Goal: Task Accomplishment & Management: Manage account settings

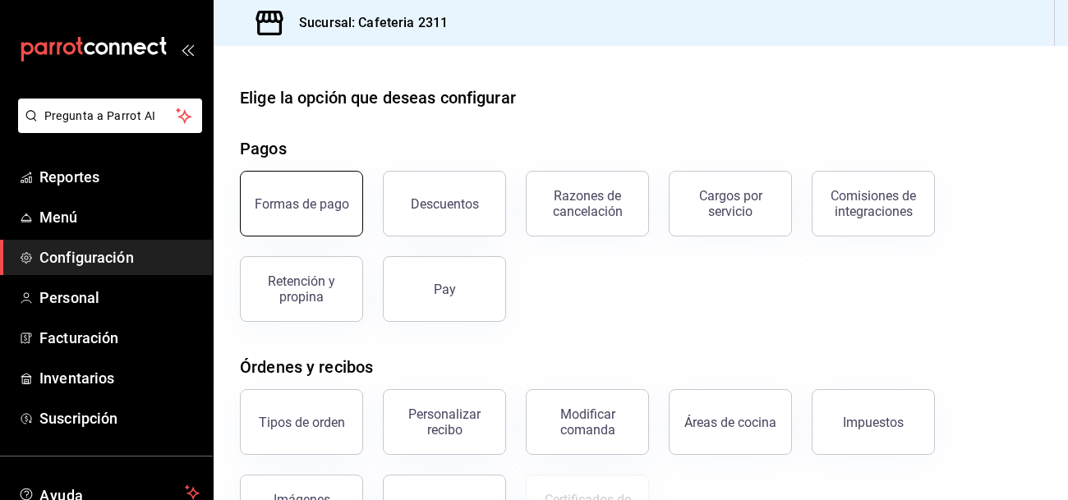
click at [311, 229] on button "Formas de pago" at bounding box center [301, 204] width 123 height 66
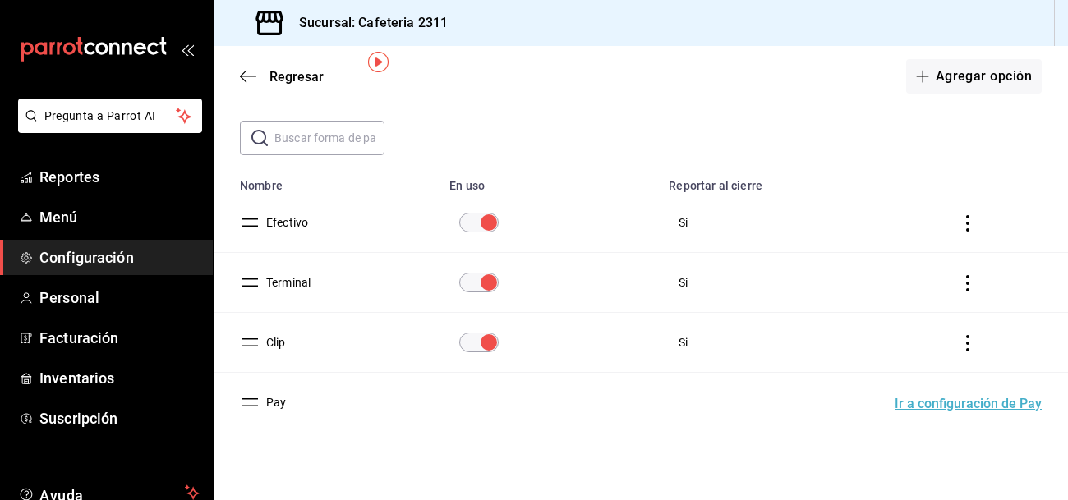
scroll to position [70, 0]
click at [276, 76] on span "Regresar" at bounding box center [297, 77] width 54 height 16
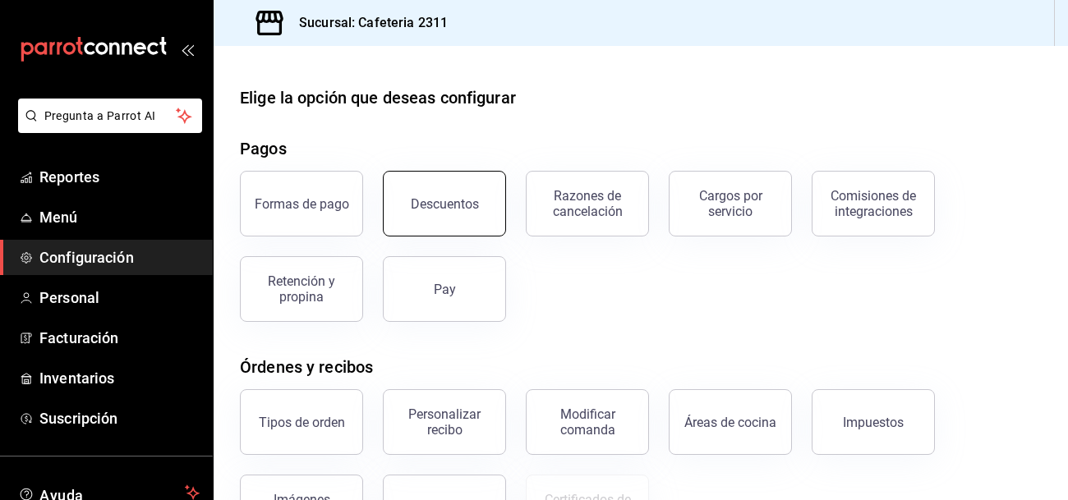
click at [482, 202] on button "Descuentos" at bounding box center [444, 204] width 123 height 66
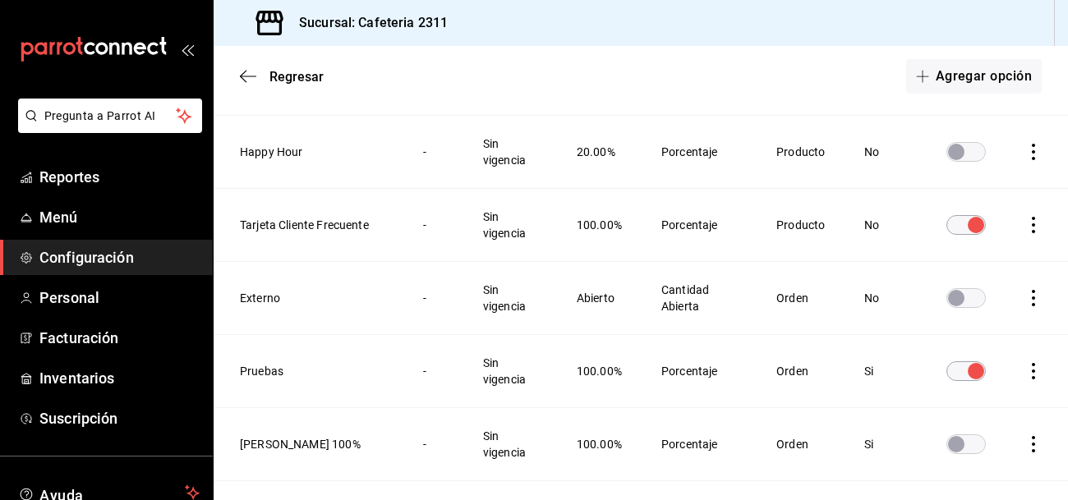
scroll to position [870, 0]
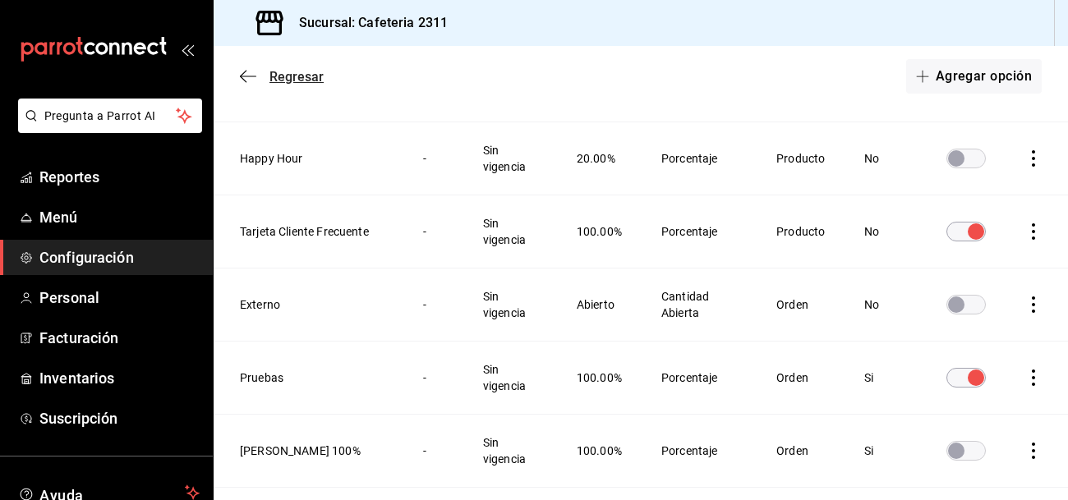
click at [293, 77] on span "Regresar" at bounding box center [297, 77] width 54 height 16
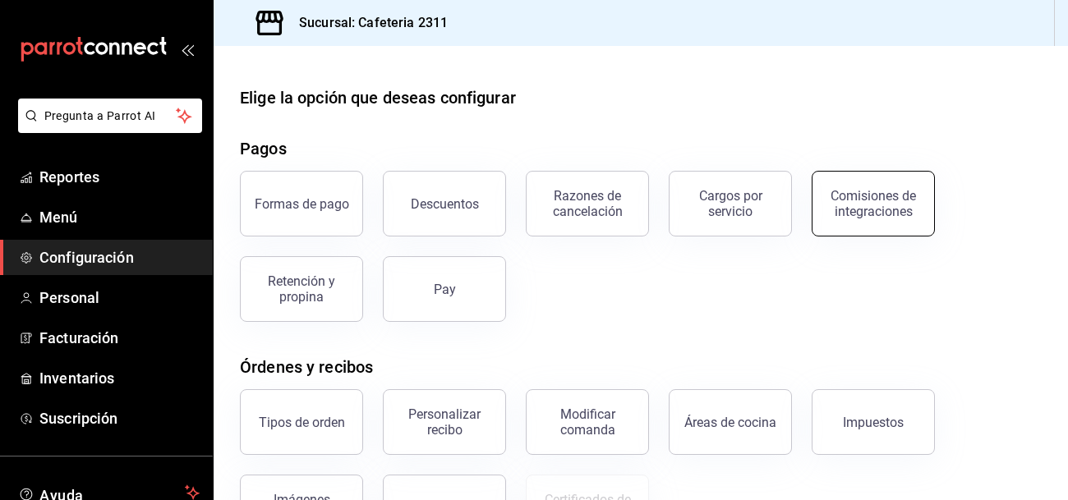
click at [902, 200] on div "Comisiones de integraciones" at bounding box center [873, 203] width 102 height 31
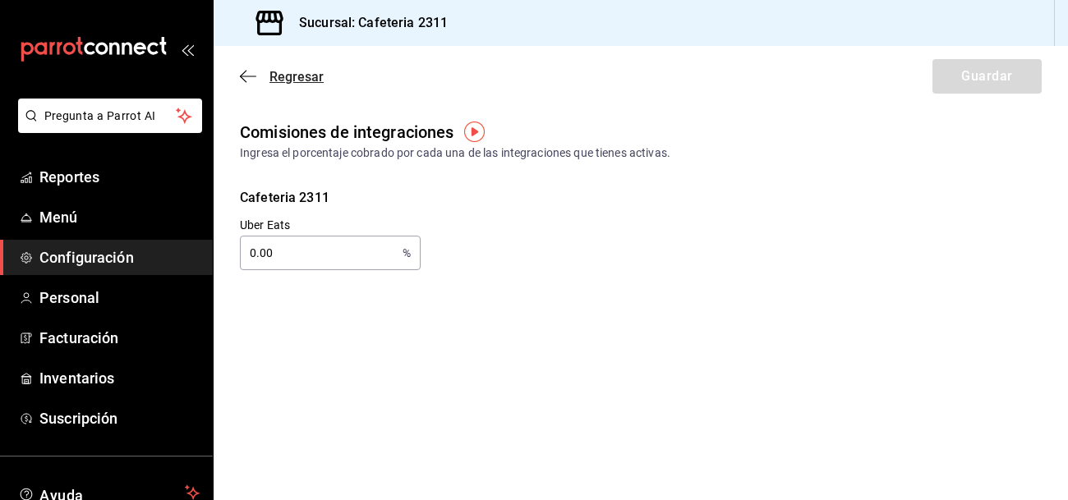
click at [276, 76] on span "Regresar" at bounding box center [297, 77] width 54 height 16
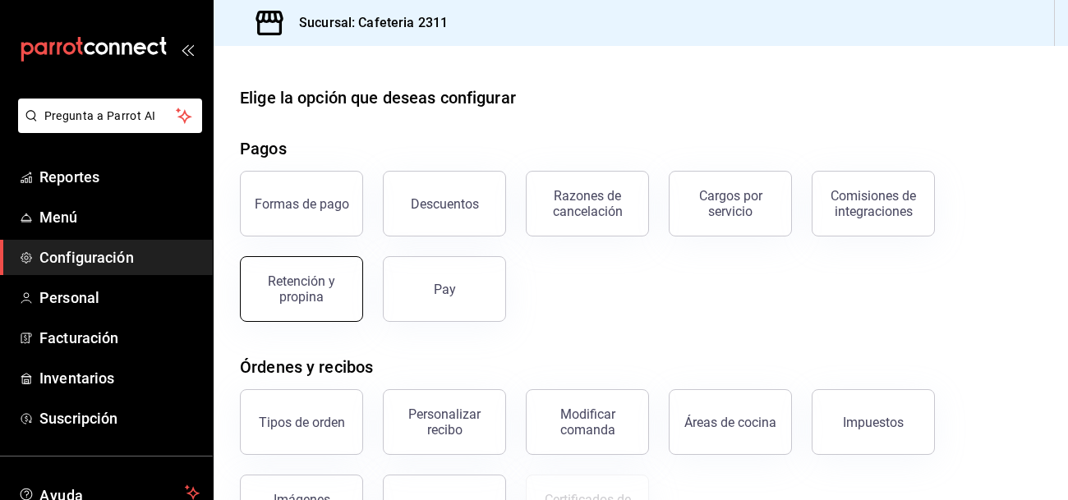
click at [301, 279] on div "Retención y propina" at bounding box center [302, 289] width 102 height 31
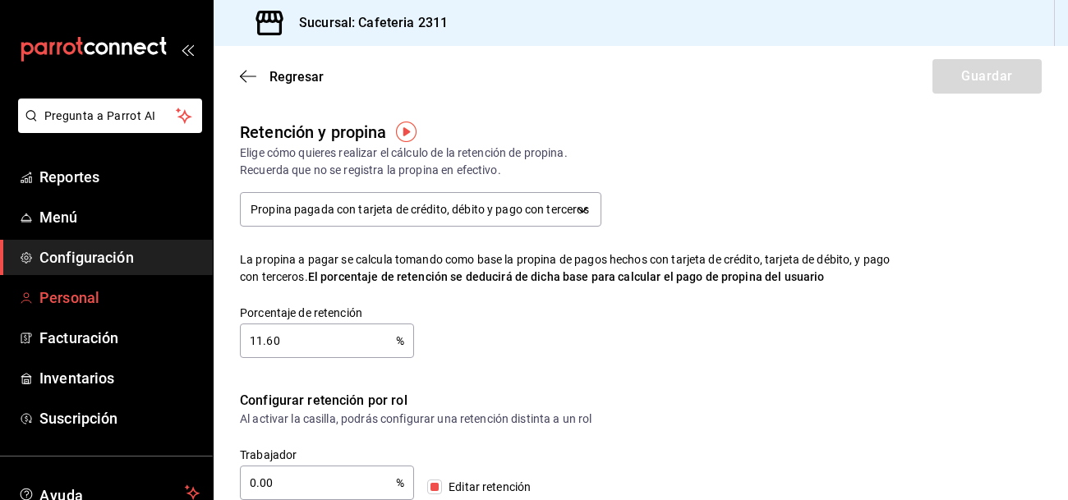
click at [133, 298] on span "Personal" at bounding box center [119, 298] width 160 height 22
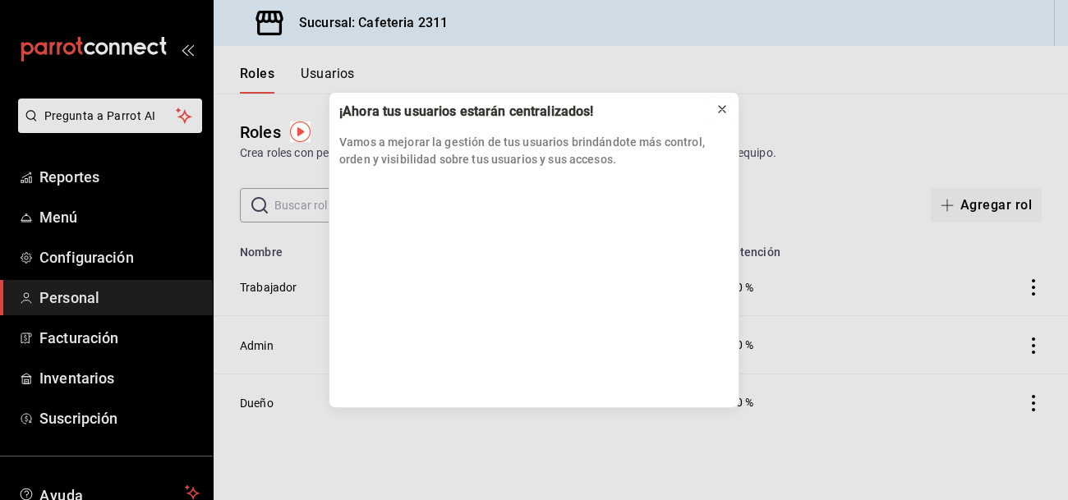
click at [728, 105] on icon at bounding box center [722, 109] width 13 height 13
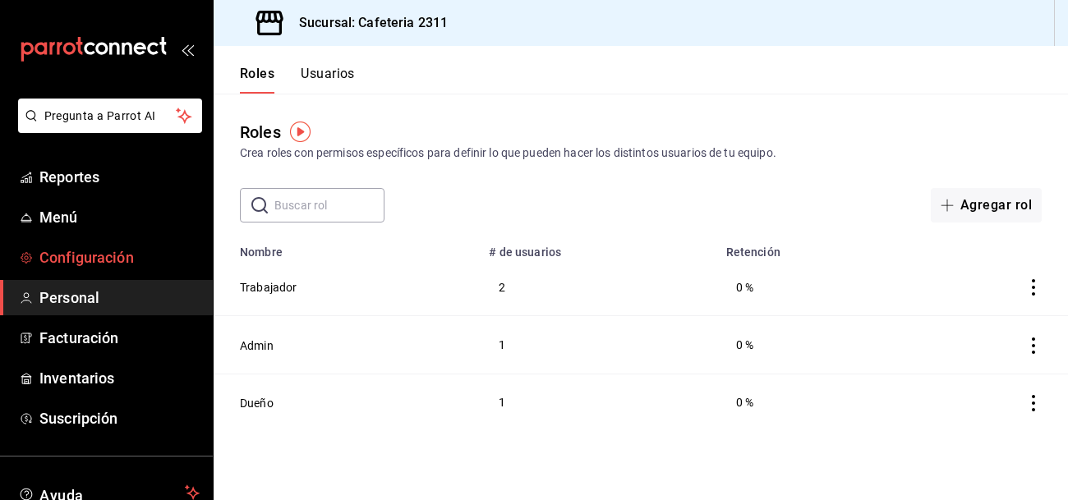
click at [85, 261] on span "Configuración" at bounding box center [119, 258] width 160 height 22
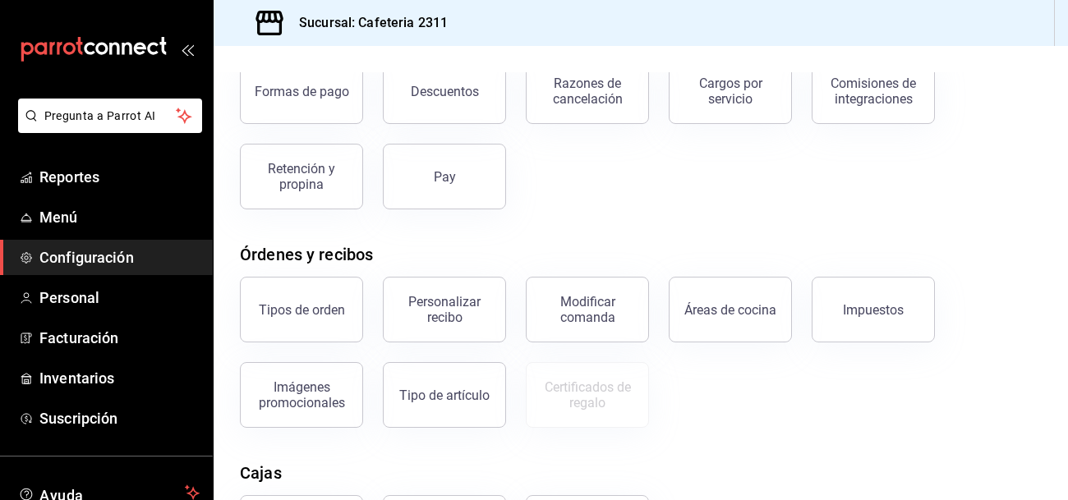
scroll to position [117, 0]
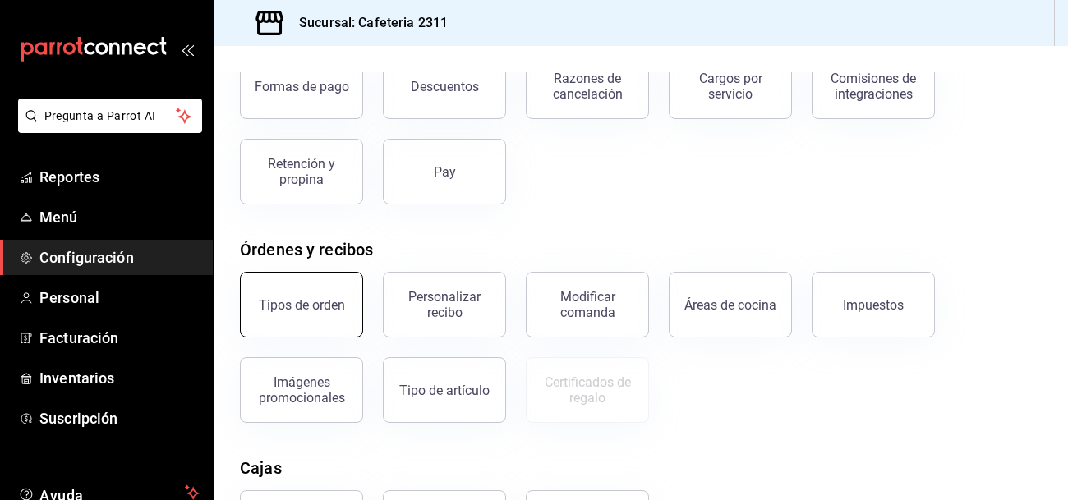
click at [341, 308] on button "Tipos de orden" at bounding box center [301, 305] width 123 height 66
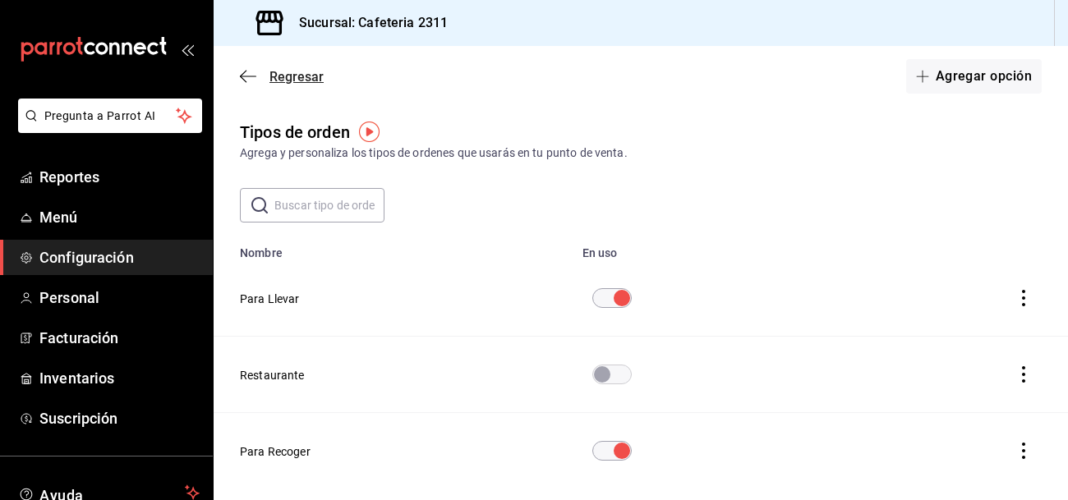
click at [250, 72] on icon "button" at bounding box center [248, 76] width 16 height 15
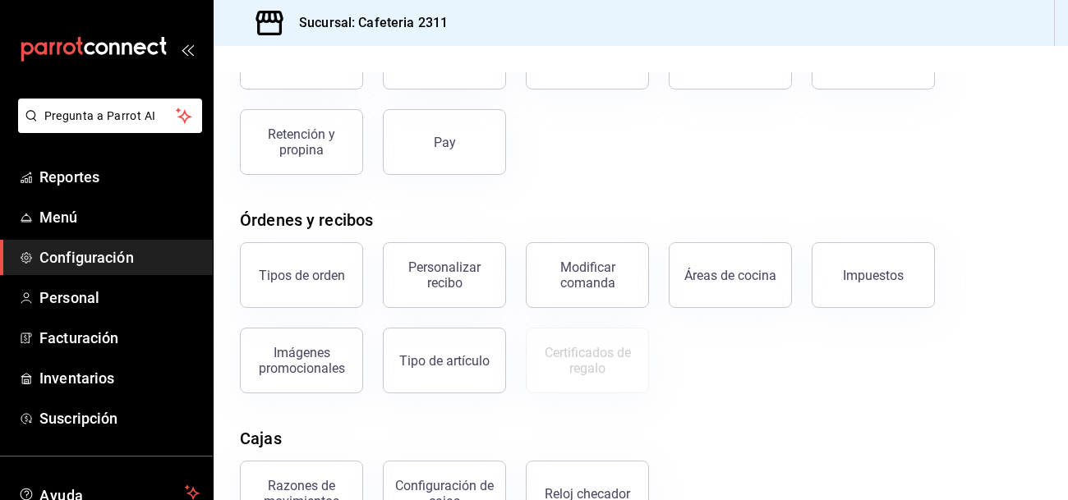
scroll to position [150, 0]
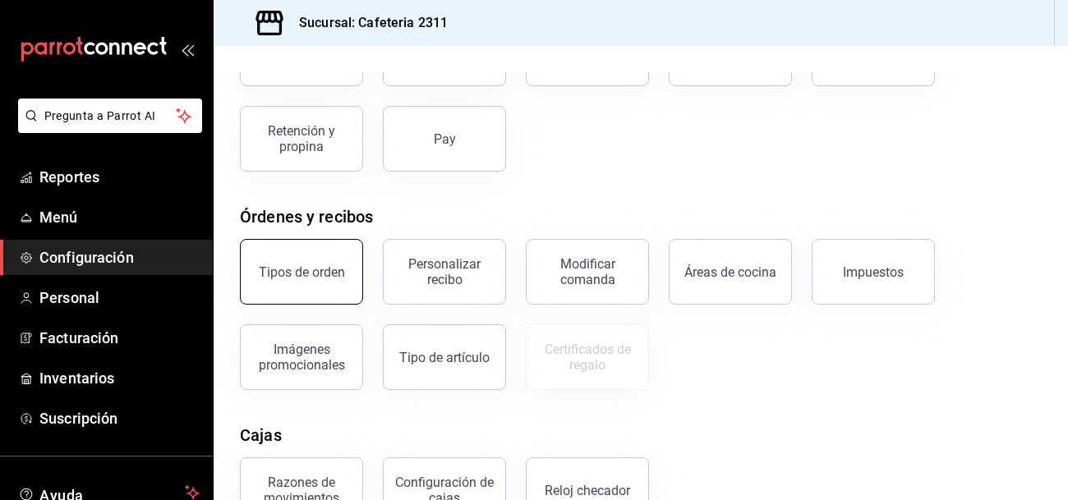
click at [306, 270] on div "Tipos de orden" at bounding box center [302, 273] width 86 height 16
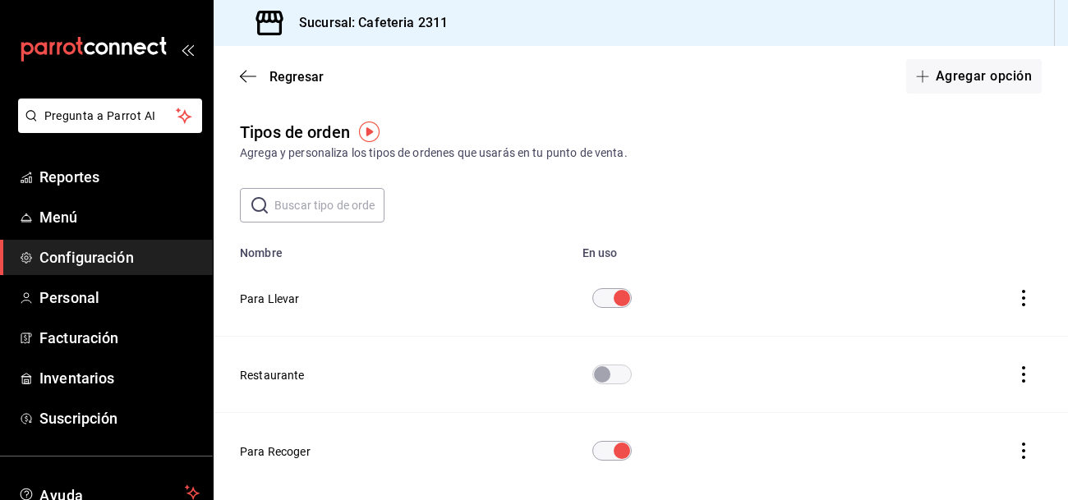
scroll to position [61, 0]
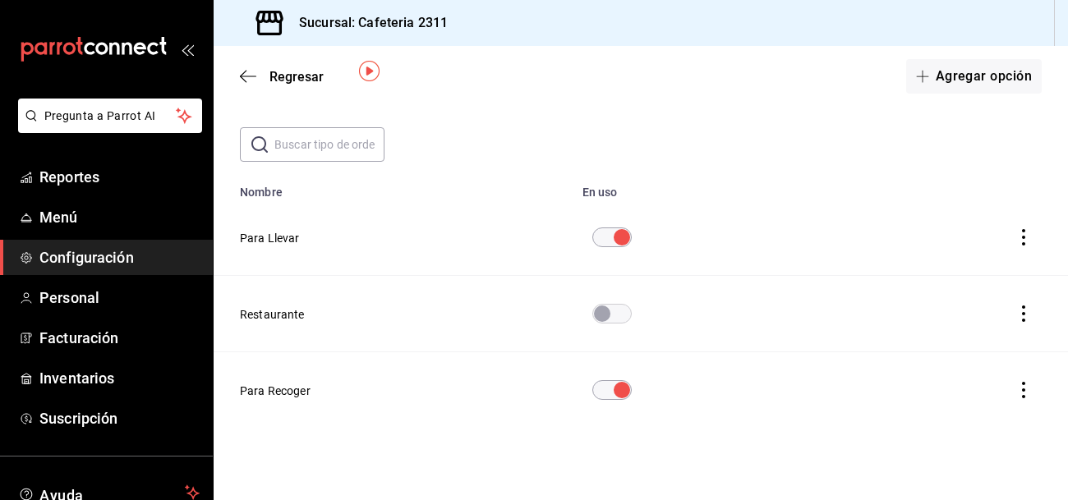
click at [1019, 244] on icon "actions" at bounding box center [1024, 237] width 16 height 16
click at [287, 242] on div at bounding box center [534, 250] width 1068 height 500
click at [287, 242] on button "Para Llevar" at bounding box center [270, 238] width 60 height 16
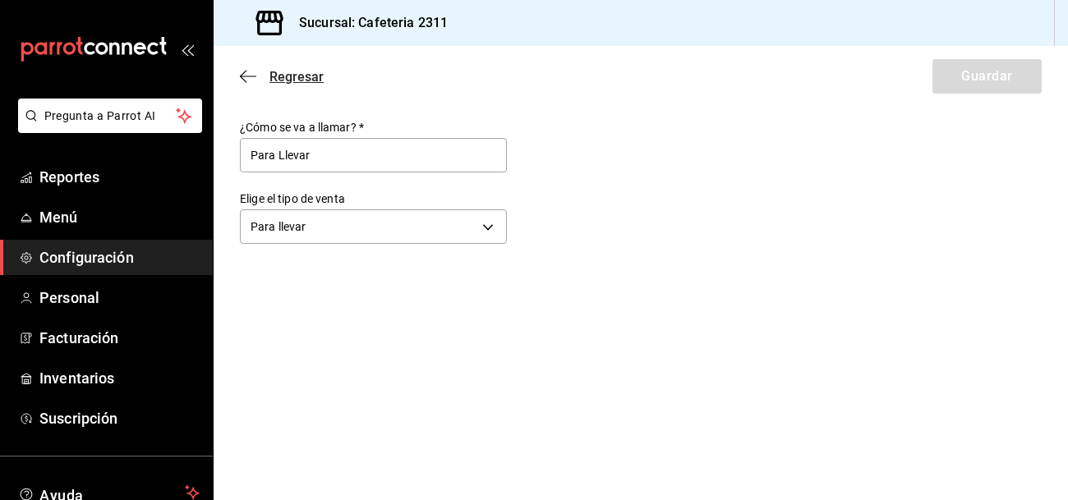
click at [242, 74] on icon "button" at bounding box center [243, 77] width 7 height 12
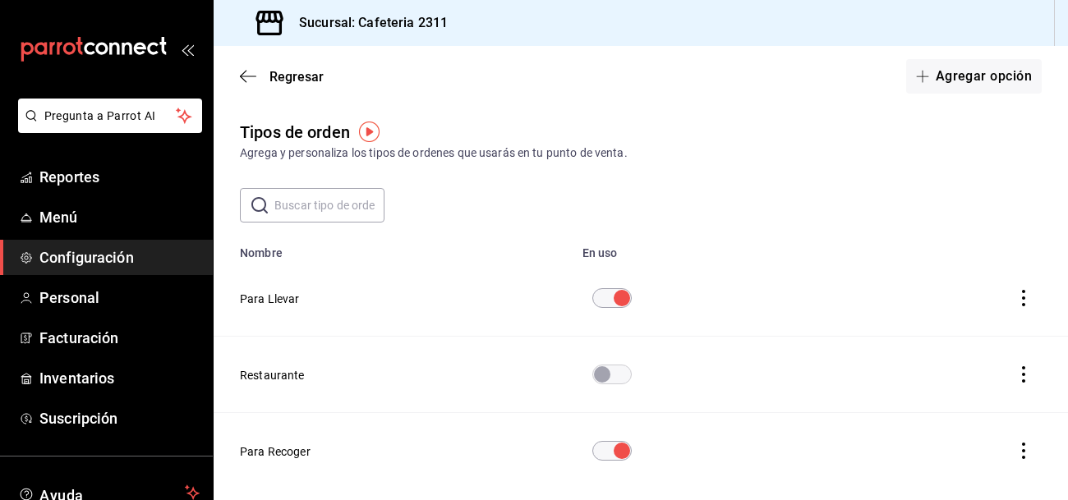
click at [117, 264] on span "Configuración" at bounding box center [119, 258] width 160 height 22
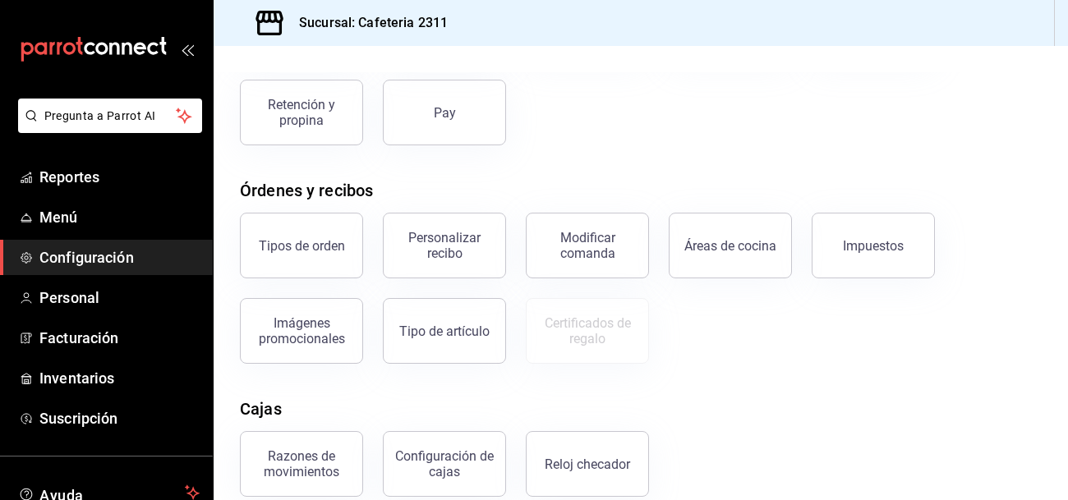
scroll to position [177, 0]
click at [470, 243] on div "Personalizar recibo" at bounding box center [445, 244] width 102 height 31
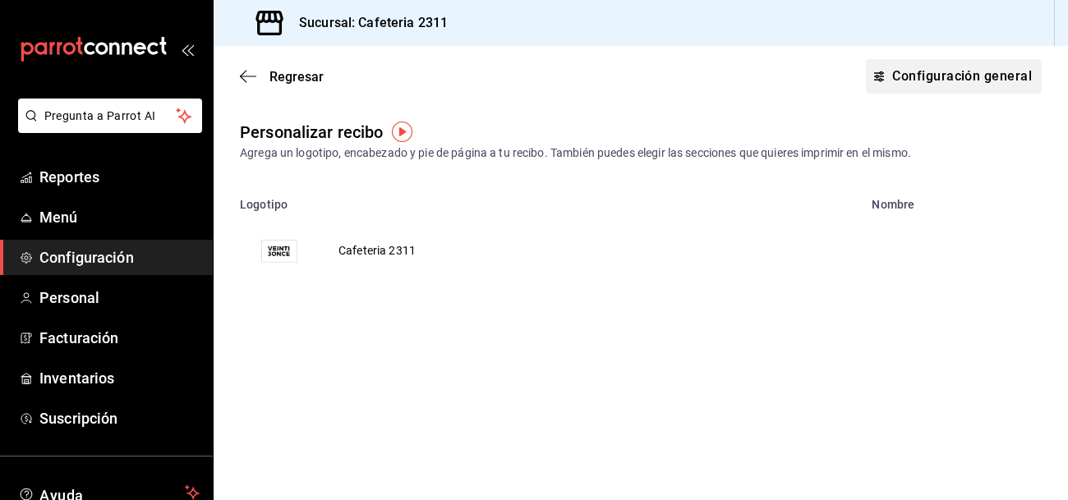
click at [902, 77] on button "Configuración general" at bounding box center [954, 76] width 176 height 35
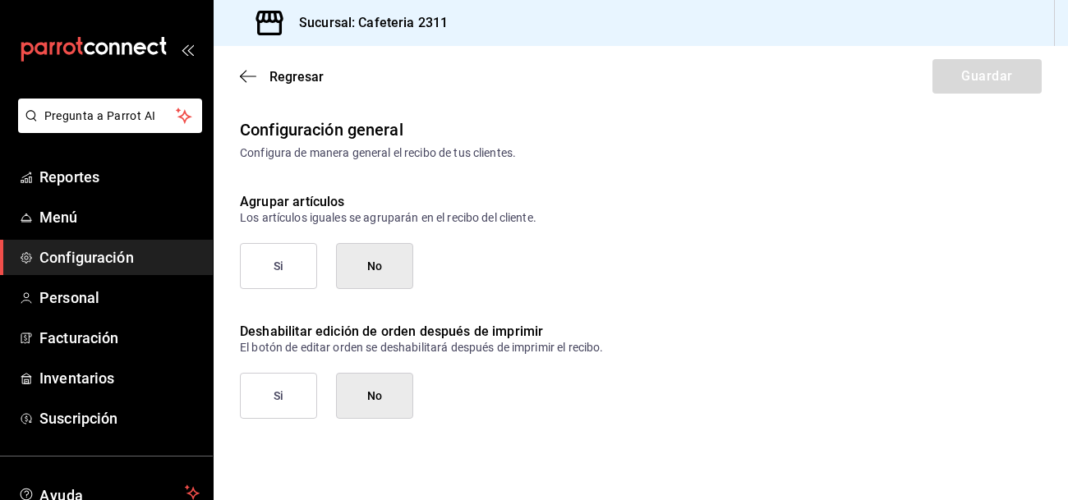
click at [285, 274] on button "Si" at bounding box center [278, 266] width 77 height 46
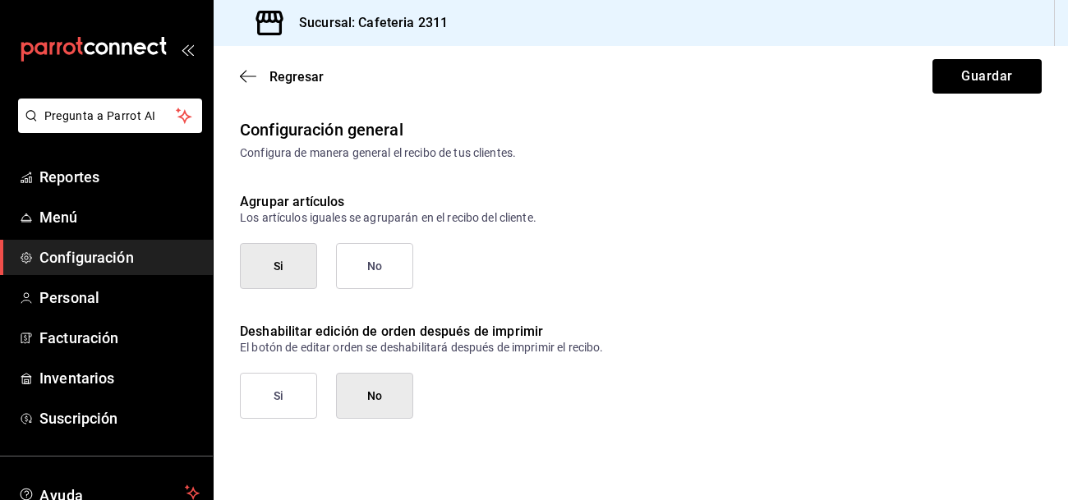
click at [368, 279] on button "No" at bounding box center [374, 266] width 77 height 46
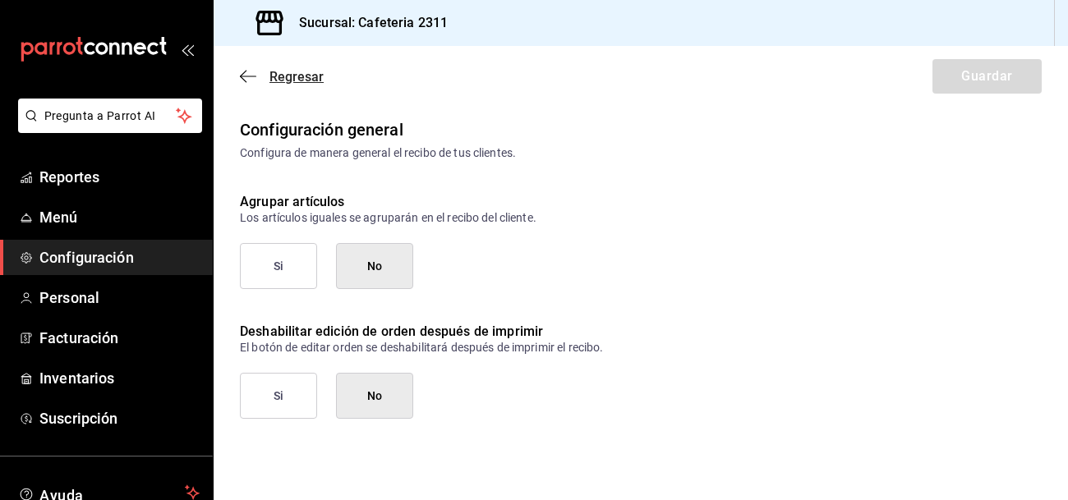
click at [261, 74] on span "Regresar" at bounding box center [282, 77] width 84 height 16
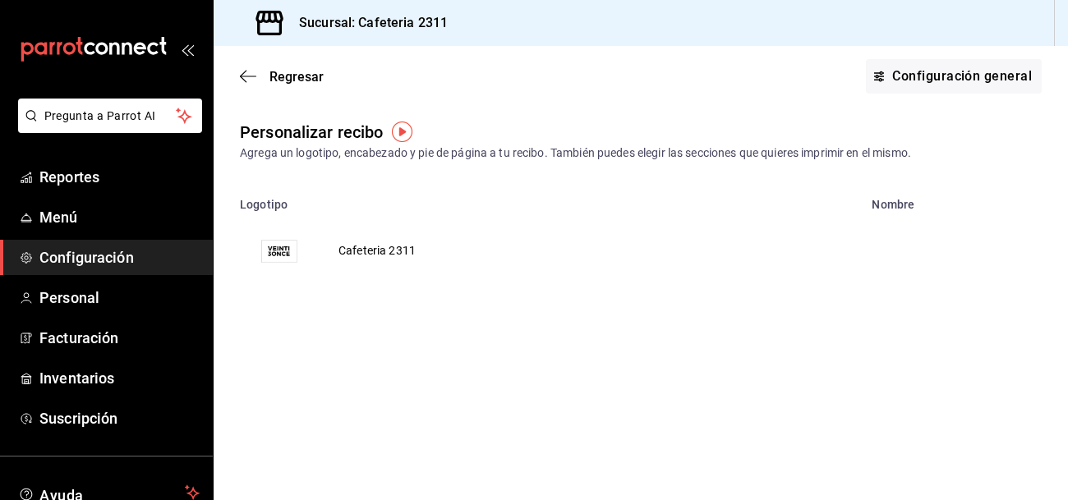
click at [261, 74] on span "Regresar" at bounding box center [282, 77] width 84 height 16
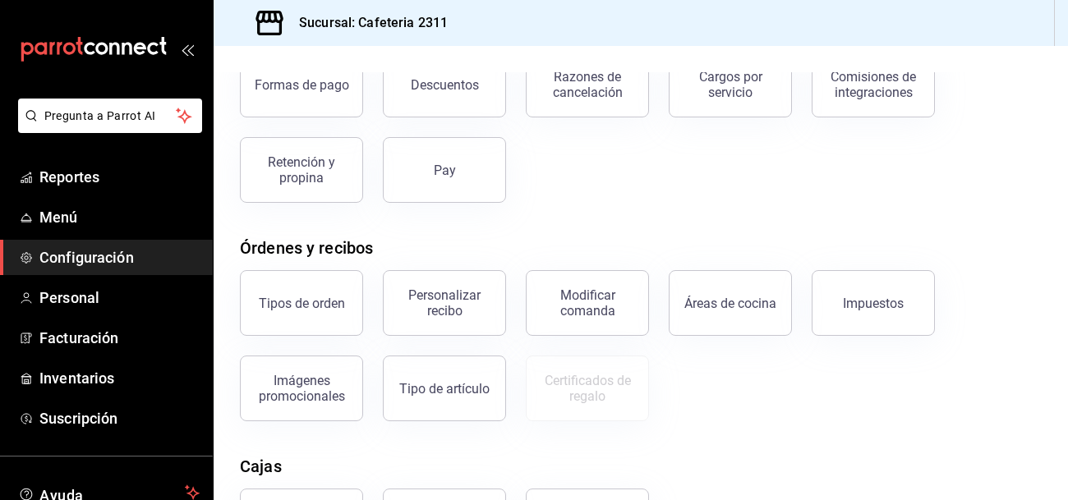
scroll to position [120, 0]
click at [594, 310] on div "Modificar comanda" at bounding box center [588, 302] width 102 height 31
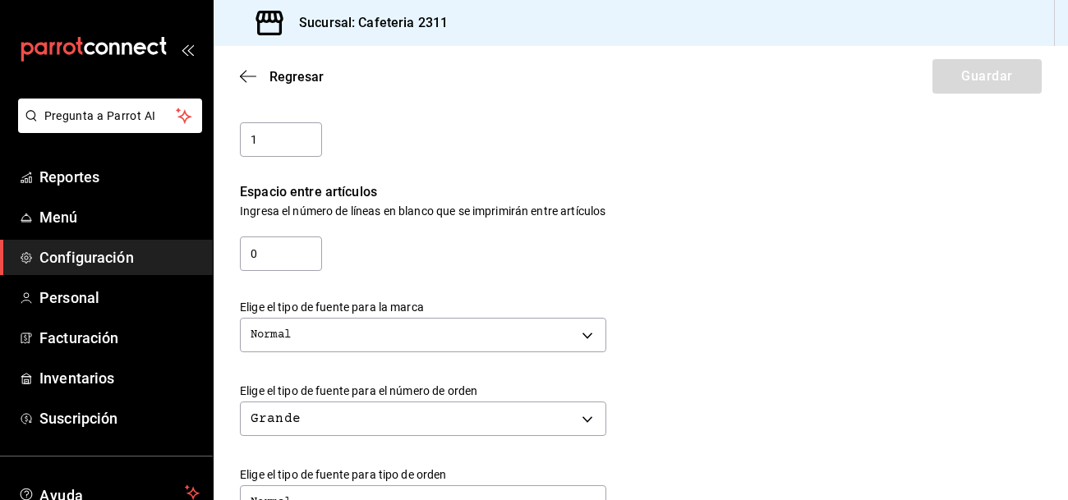
scroll to position [233, 0]
click at [580, 334] on body "Pregunta a Parrot AI Reportes Menú Configuración Personal Facturación Inventari…" at bounding box center [534, 250] width 1068 height 500
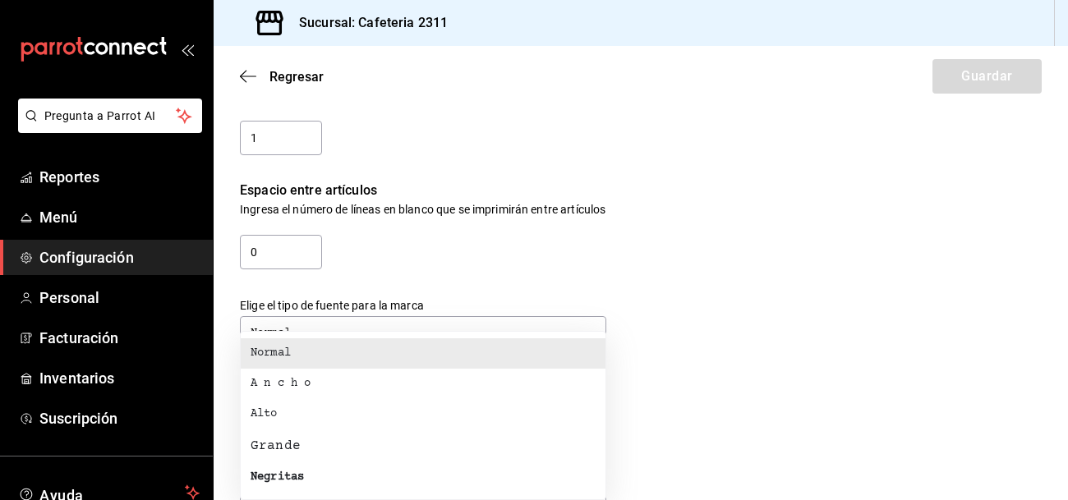
click at [505, 445] on li "Grande" at bounding box center [423, 446] width 365 height 33
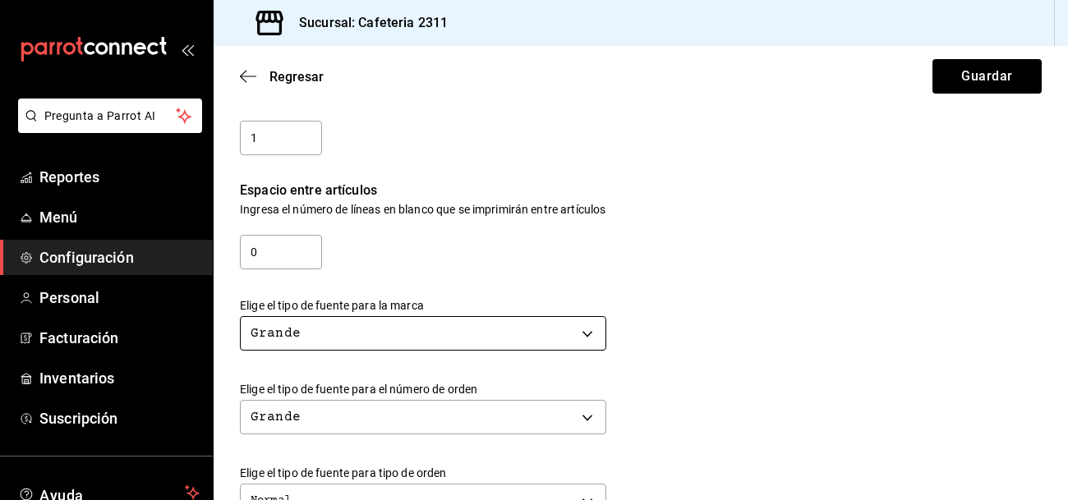
click at [578, 331] on body "Pregunta a Parrot AI Reportes Menú Configuración Personal Facturación Inventari…" at bounding box center [534, 250] width 1068 height 500
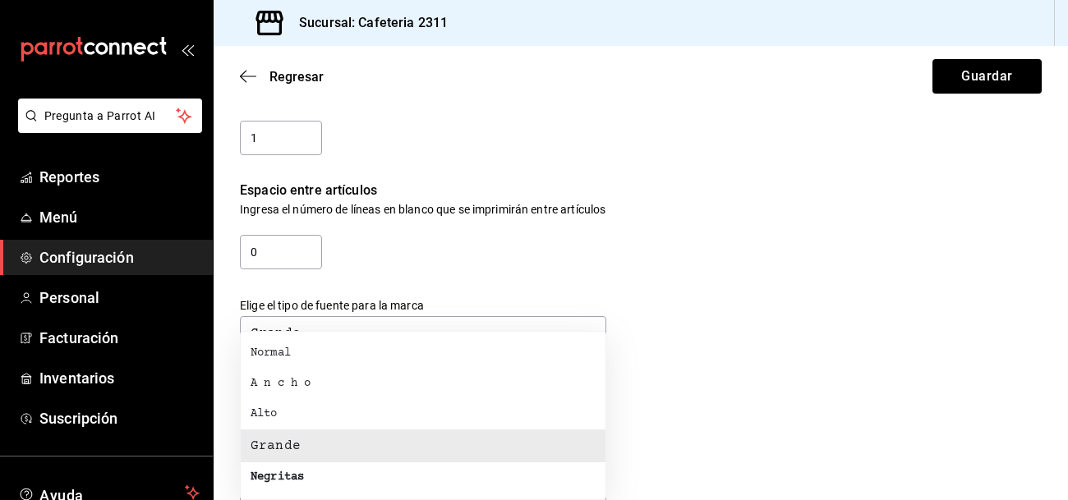
click at [528, 356] on li "Normal" at bounding box center [423, 354] width 365 height 30
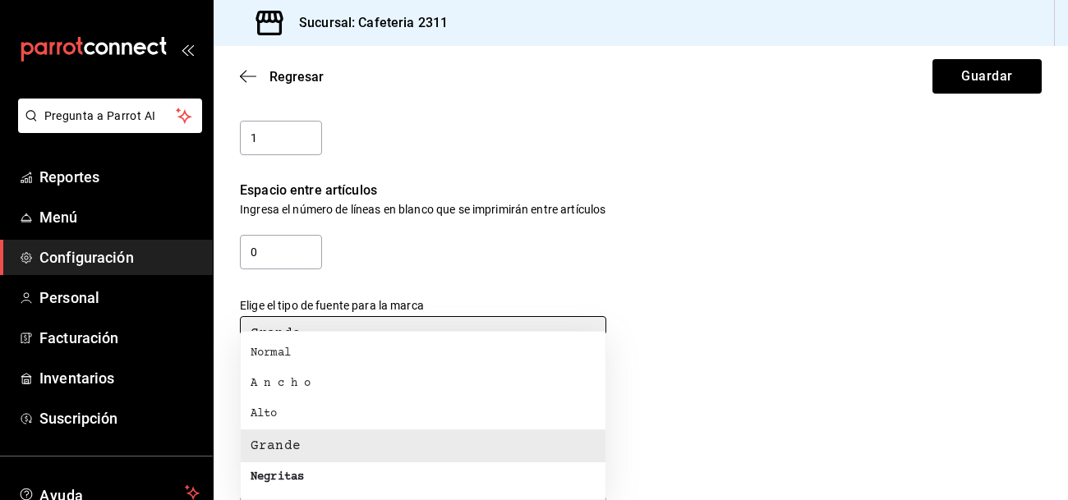
type input "NORMAL"
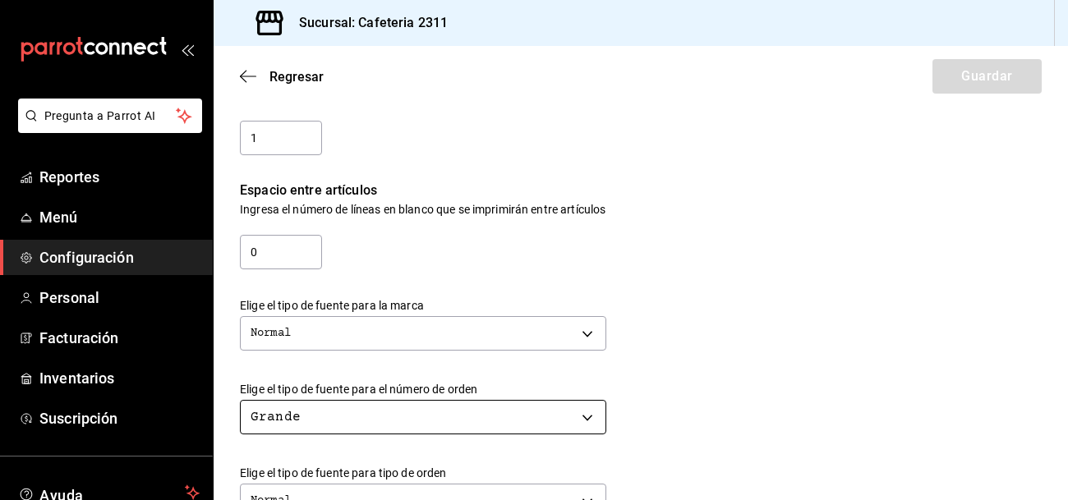
click at [500, 414] on body "Pregunta a Parrot AI Reportes Menú Configuración Personal Facturación Inventari…" at bounding box center [534, 250] width 1068 height 500
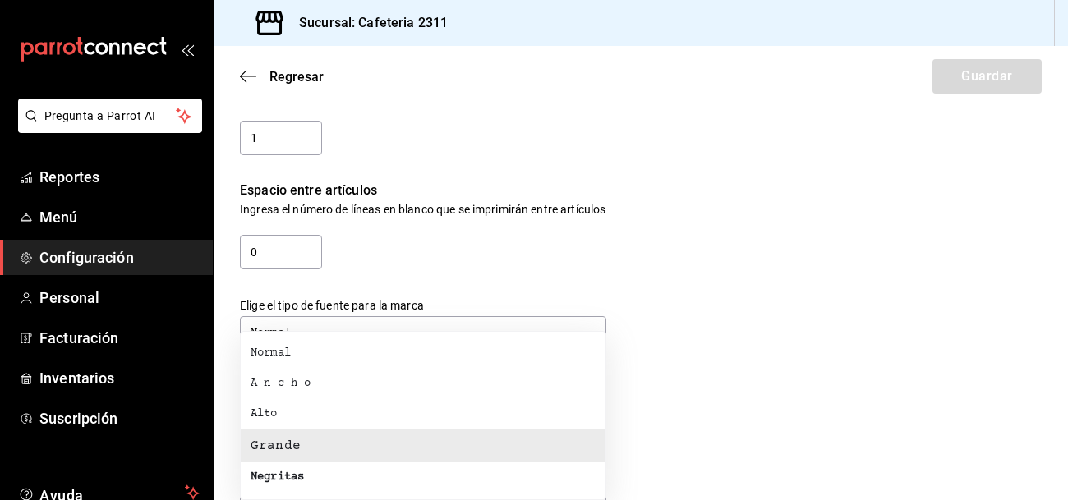
click at [440, 357] on li "Normal" at bounding box center [423, 354] width 365 height 30
type input "NORMAL"
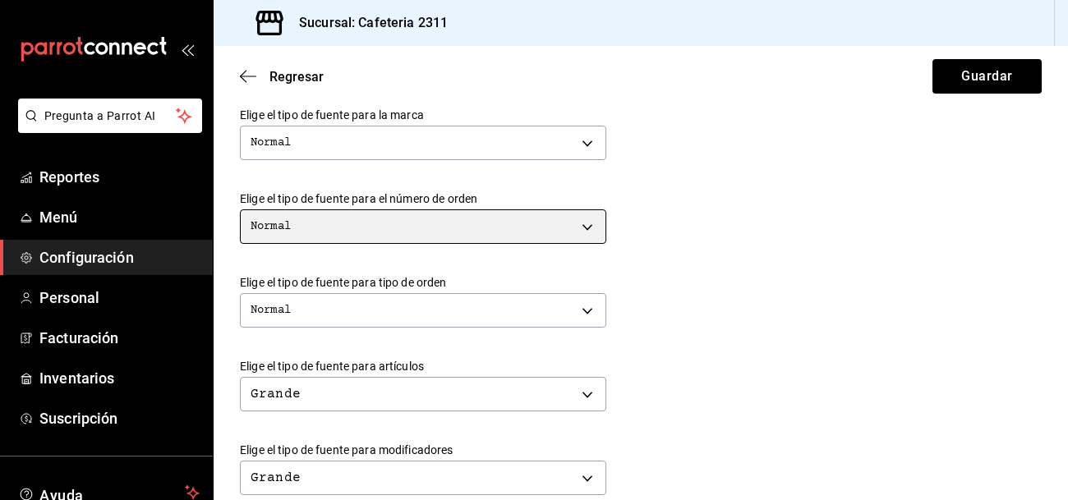
scroll to position [427, 0]
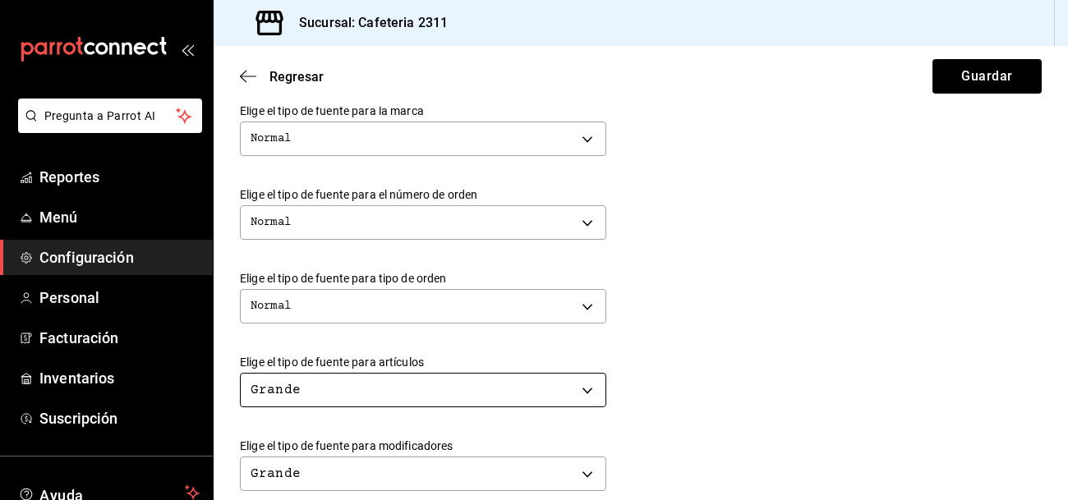
click at [583, 384] on body "Pregunta a Parrot AI Reportes Menú Configuración Personal Facturación Inventari…" at bounding box center [534, 250] width 1068 height 500
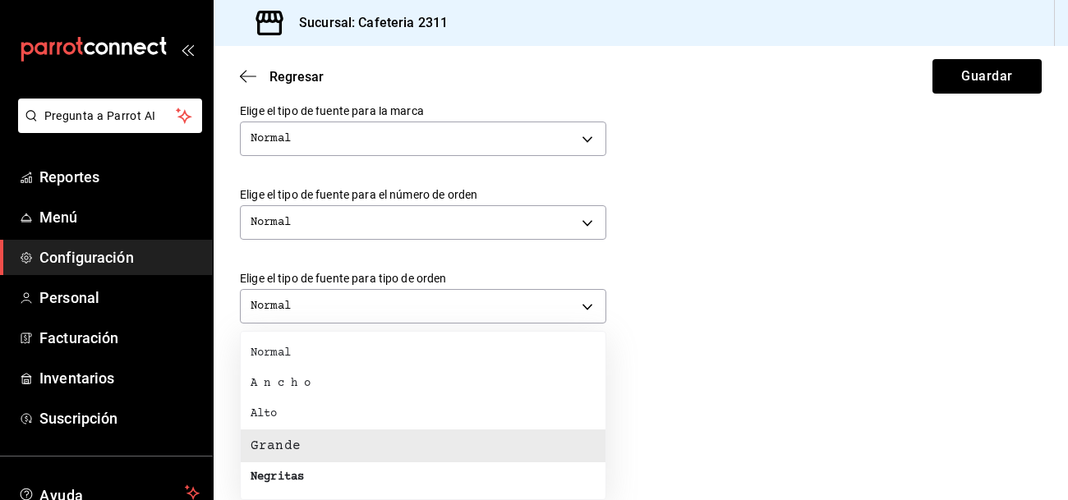
click at [342, 411] on li "Alto" at bounding box center [423, 414] width 365 height 30
type input "TALL"
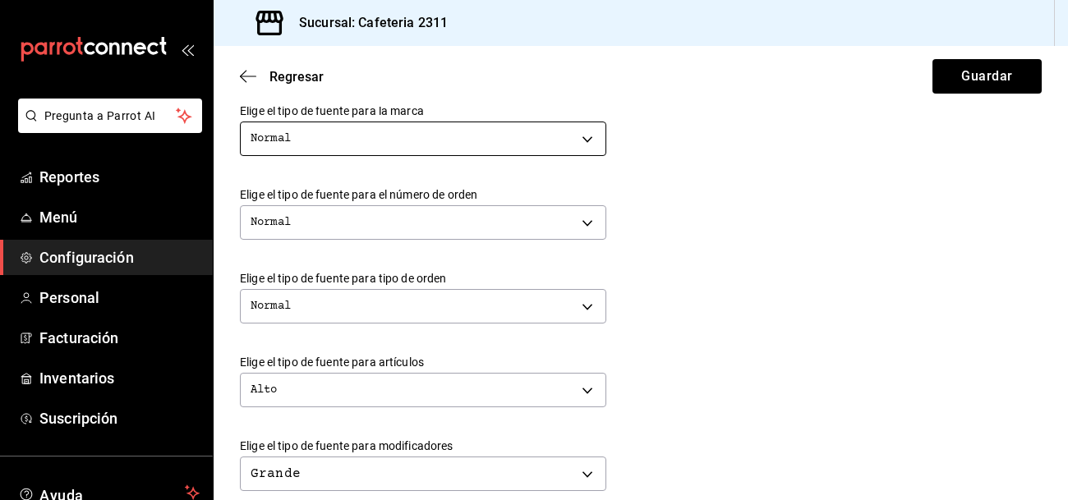
click at [467, 129] on body "Pregunta a Parrot AI Reportes Menú Configuración Personal Facturación Inventari…" at bounding box center [534, 250] width 1068 height 500
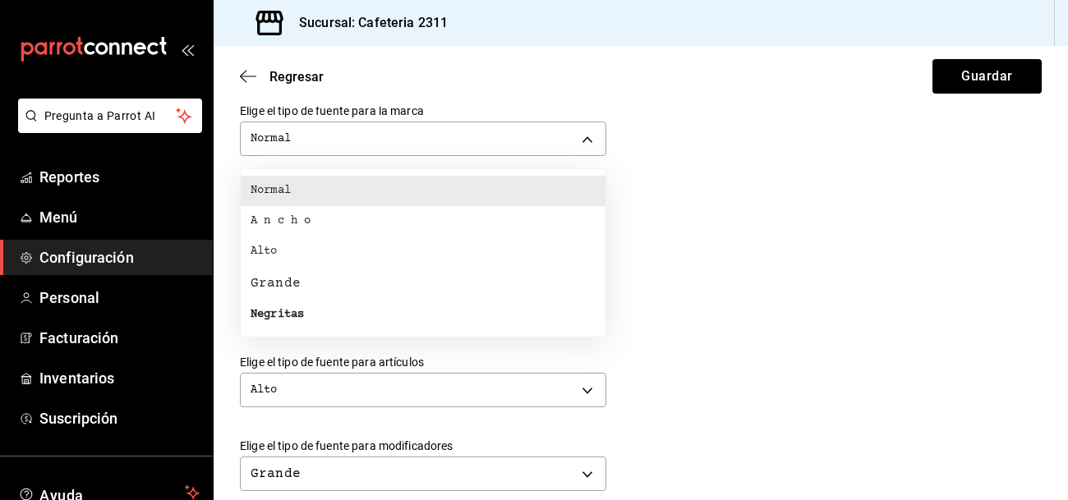
click at [263, 311] on div "Negritas" at bounding box center [277, 314] width 53 height 17
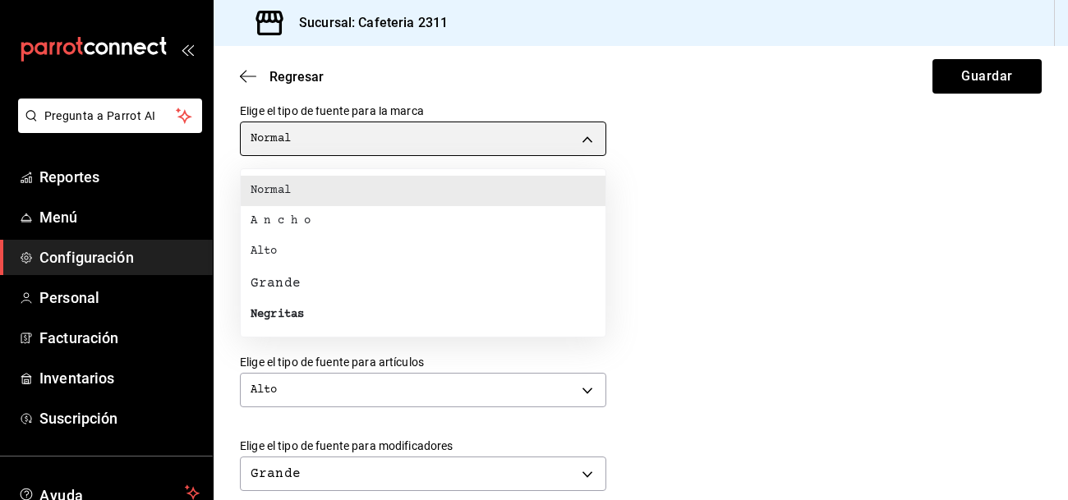
type input "BOLD"
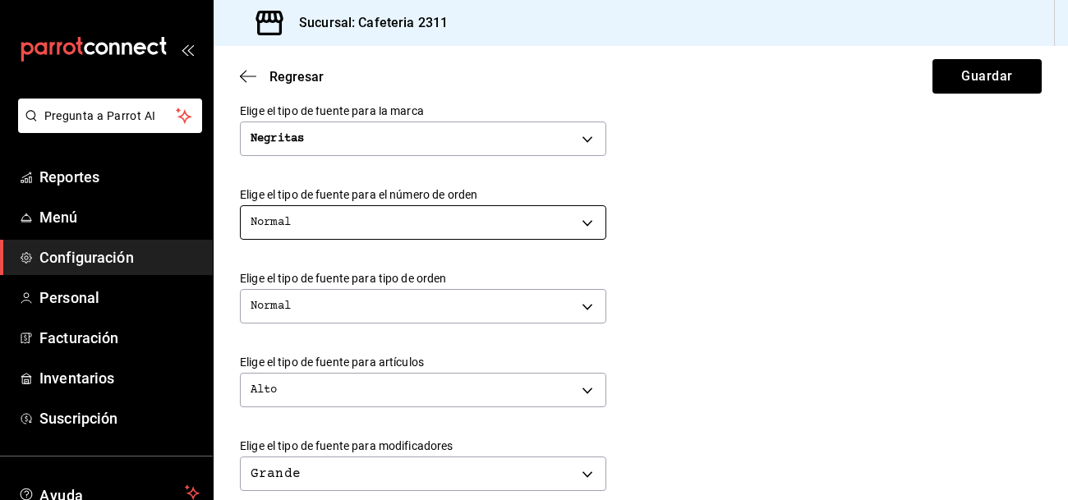
click at [354, 218] on body "Pregunta a Parrot AI Reportes Menú Configuración Personal Facturación Inventari…" at bounding box center [534, 250] width 1068 height 500
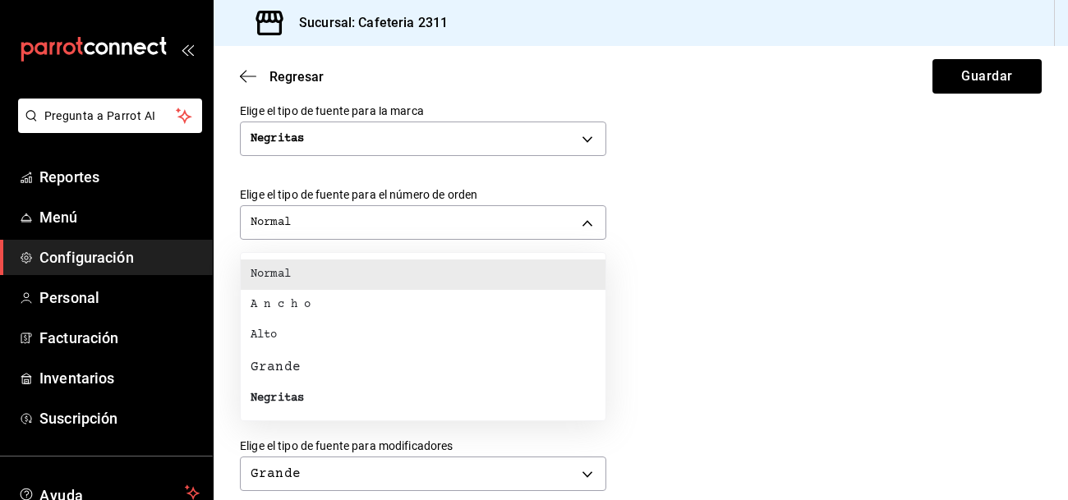
click at [332, 282] on li "Normal" at bounding box center [423, 275] width 365 height 30
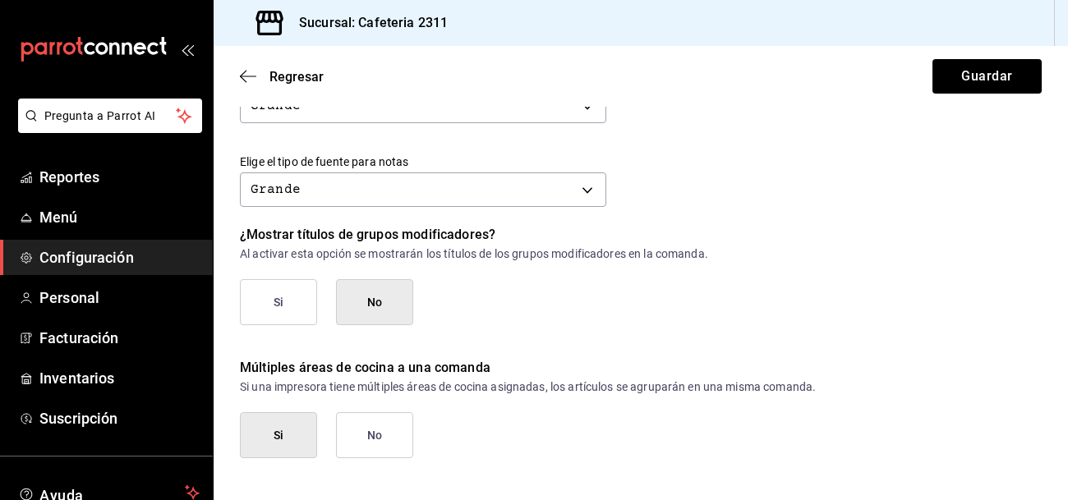
scroll to position [811, 0]
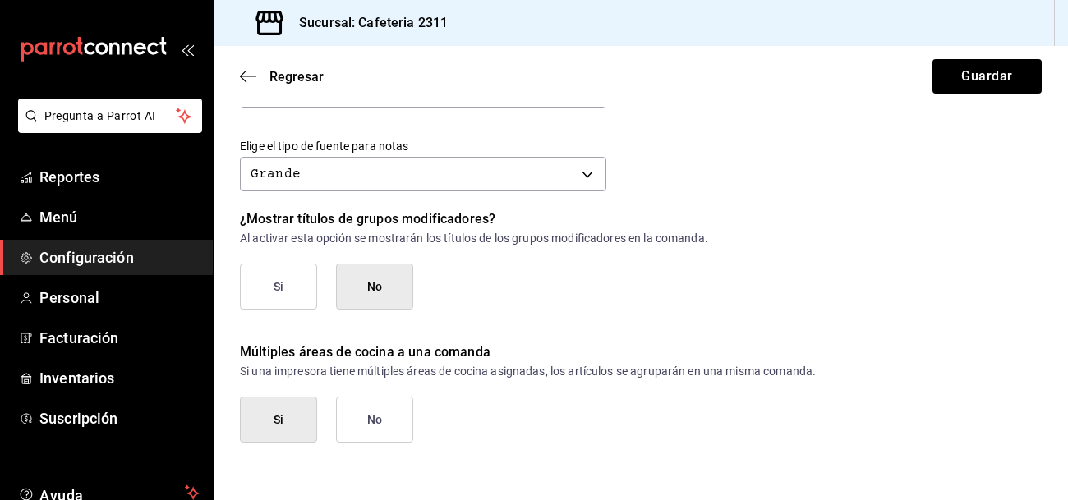
click at [399, 422] on button "No" at bounding box center [374, 420] width 77 height 46
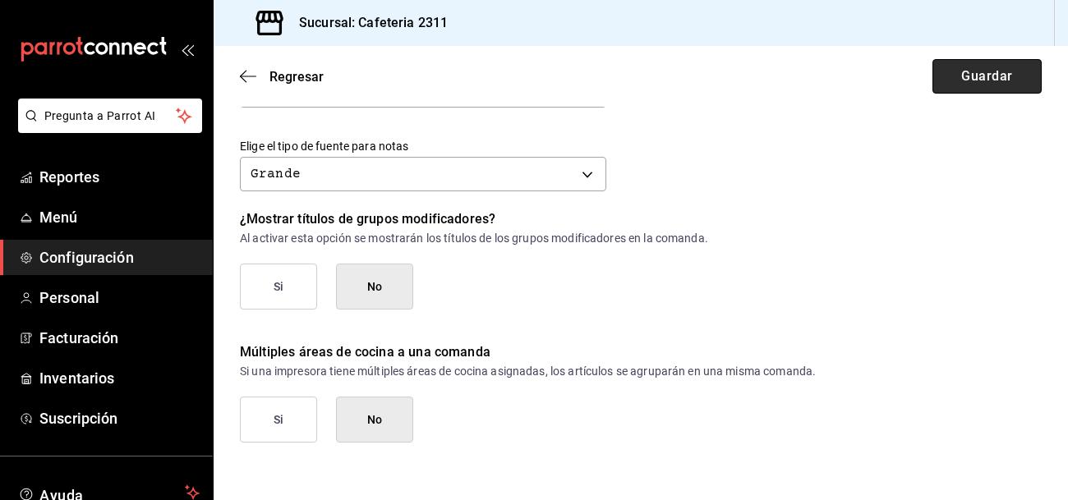
click at [1008, 75] on button "Guardar" at bounding box center [987, 76] width 109 height 35
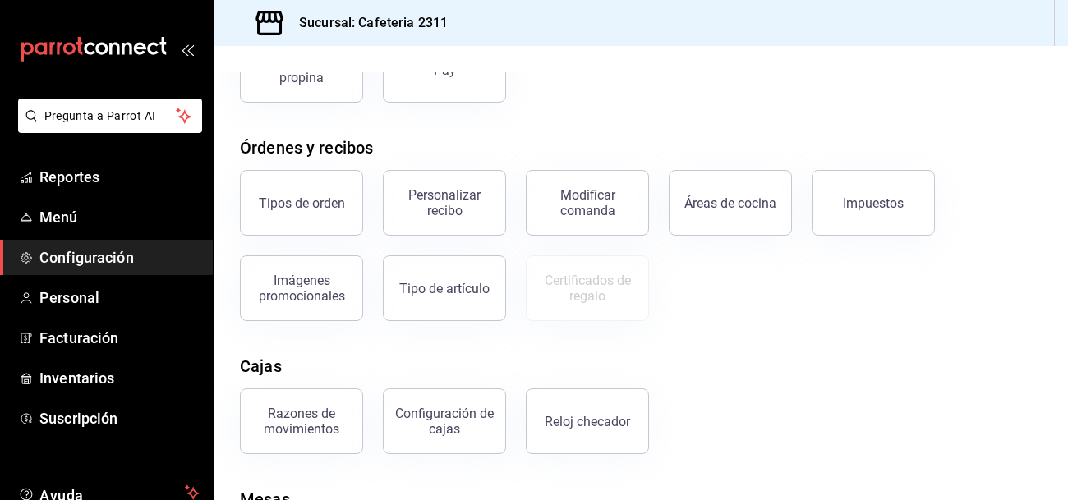
scroll to position [220, 0]
click at [276, 210] on button "Tipos de orden" at bounding box center [301, 202] width 123 height 66
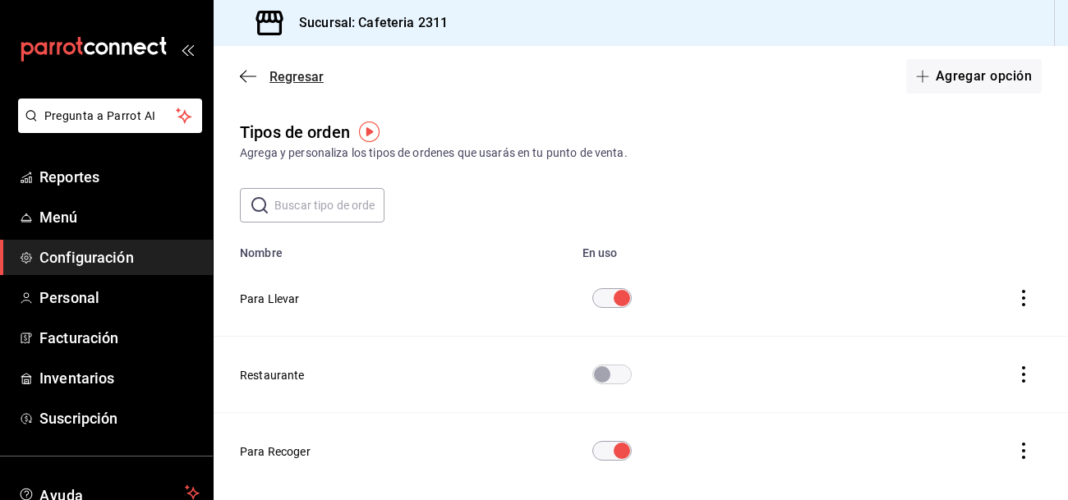
click at [294, 71] on span "Regresar" at bounding box center [297, 77] width 54 height 16
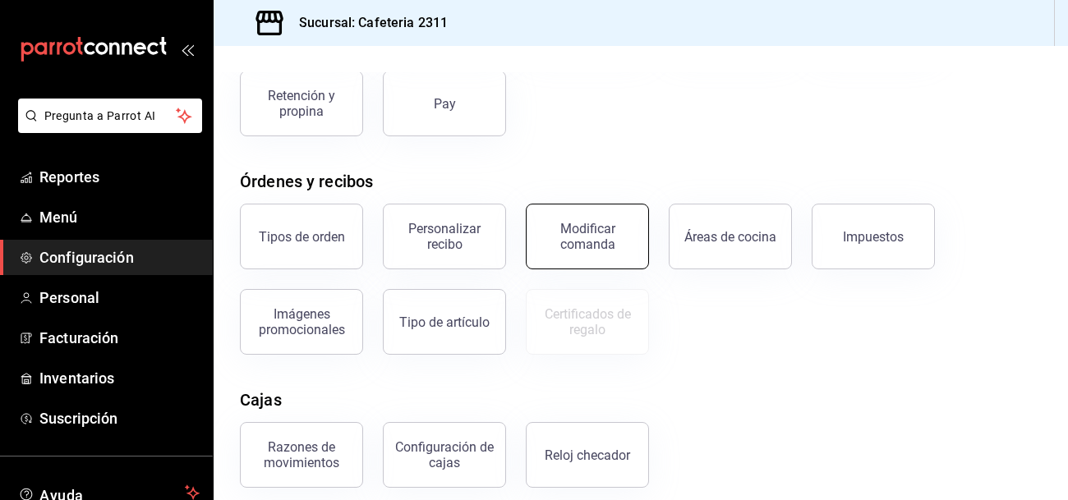
scroll to position [188, 0]
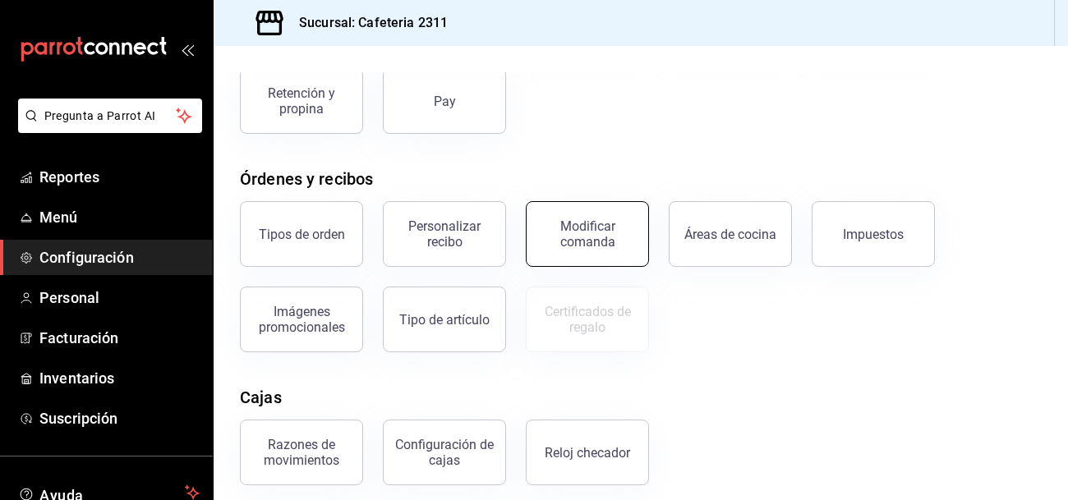
click at [634, 233] on button "Modificar comanda" at bounding box center [587, 234] width 123 height 66
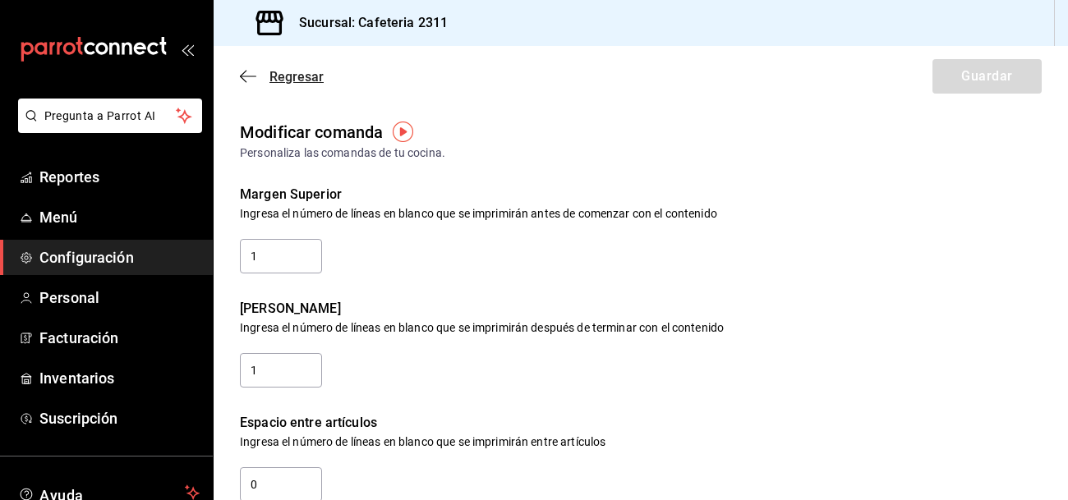
click at [241, 72] on icon "button" at bounding box center [248, 76] width 16 height 15
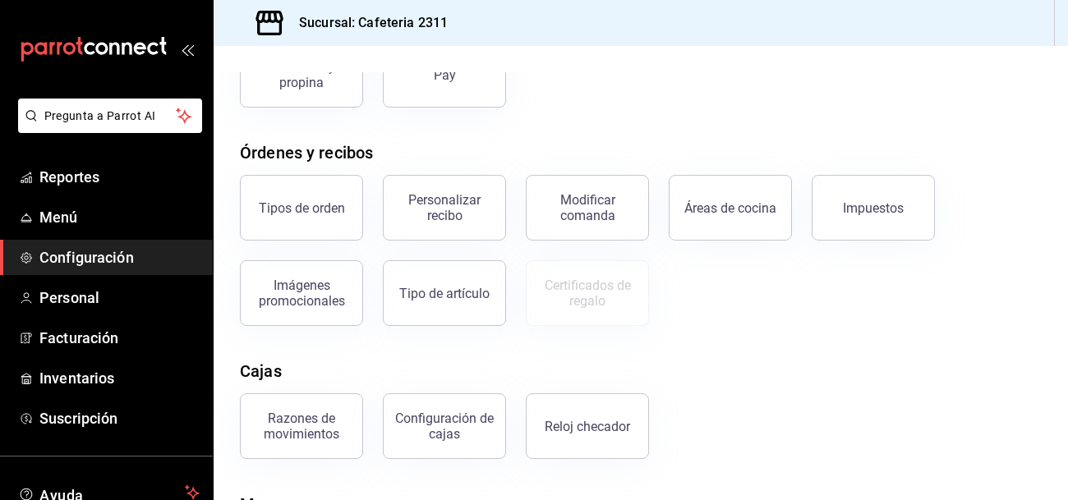
scroll to position [217, 0]
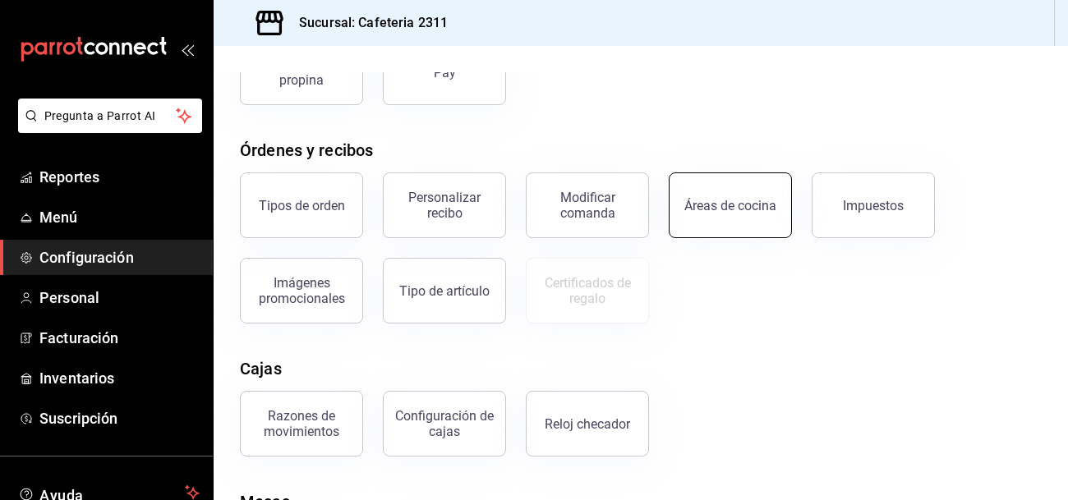
click at [740, 212] on button "Áreas de cocina" at bounding box center [730, 206] width 123 height 66
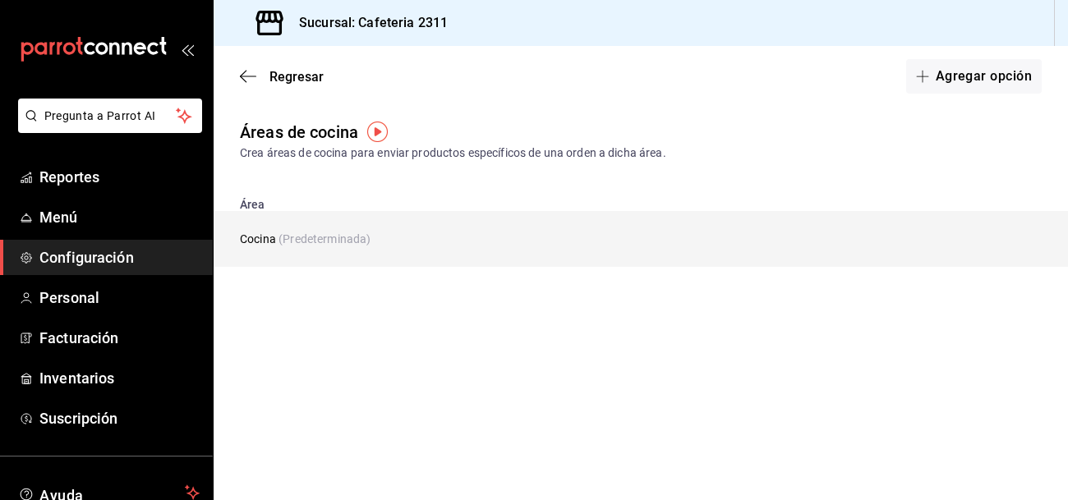
click at [258, 247] on td "Cocina (Predeterminada)" at bounding box center [553, 239] width 678 height 56
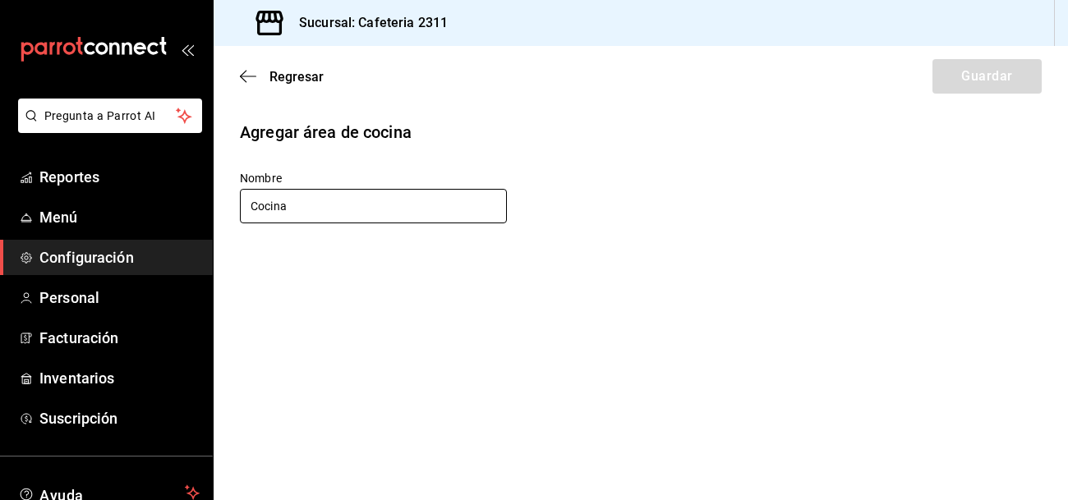
click at [391, 200] on input "Cocina" at bounding box center [373, 206] width 267 height 35
click at [293, 79] on span "Regresar" at bounding box center [297, 77] width 54 height 16
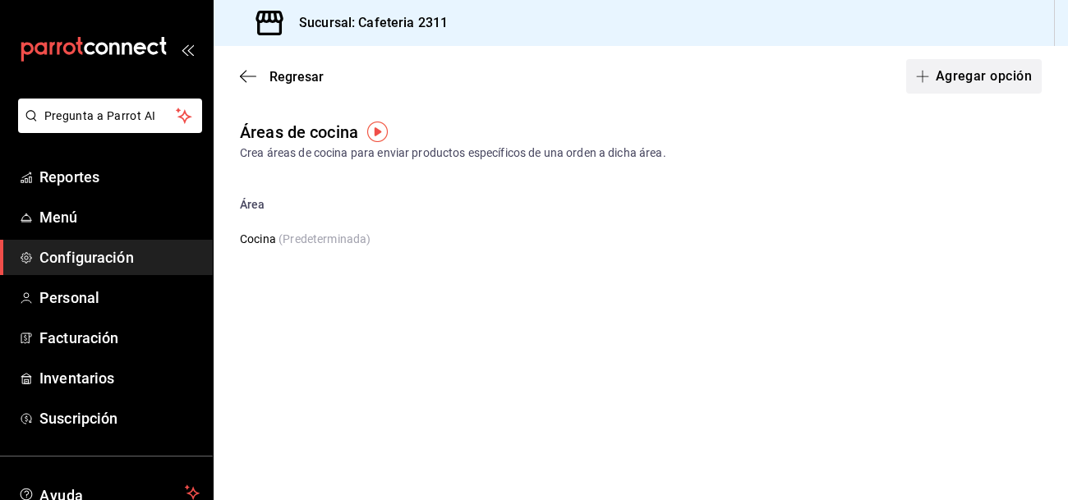
click at [956, 79] on button "Agregar opción" at bounding box center [974, 76] width 136 height 35
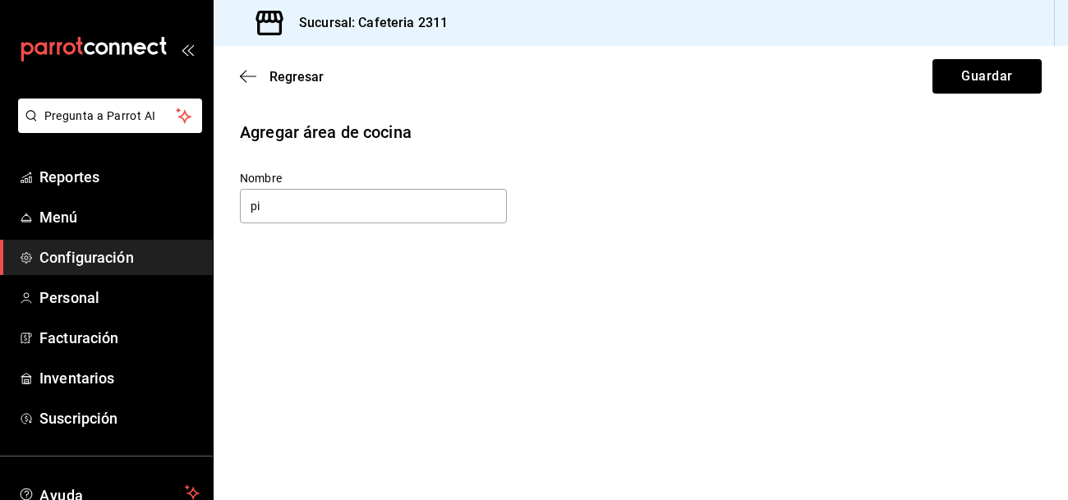
type input "p"
type input "caliente"
click at [1009, 87] on button "Guardar" at bounding box center [987, 76] width 109 height 35
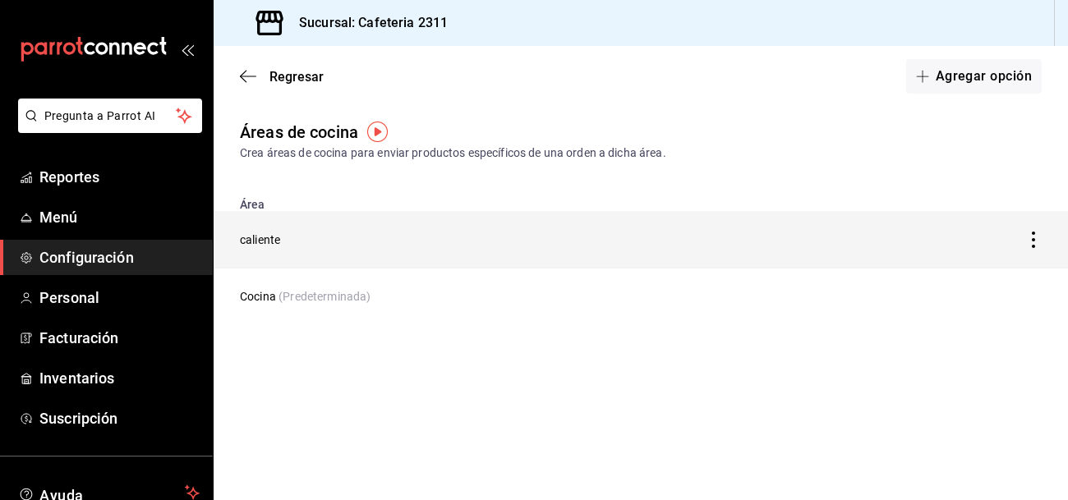
click at [1034, 235] on icon "discountsTable" at bounding box center [1033, 240] width 16 height 16
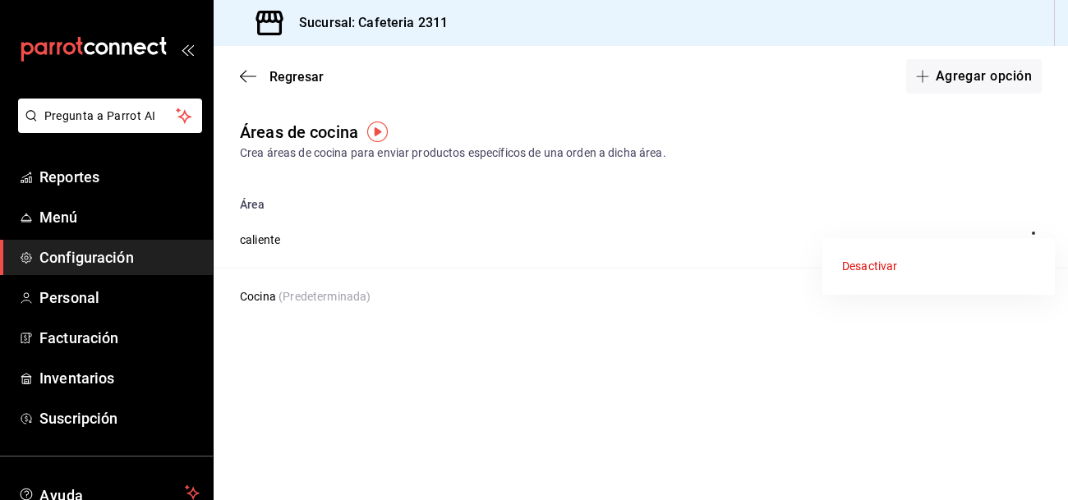
click at [300, 256] on div at bounding box center [534, 250] width 1068 height 500
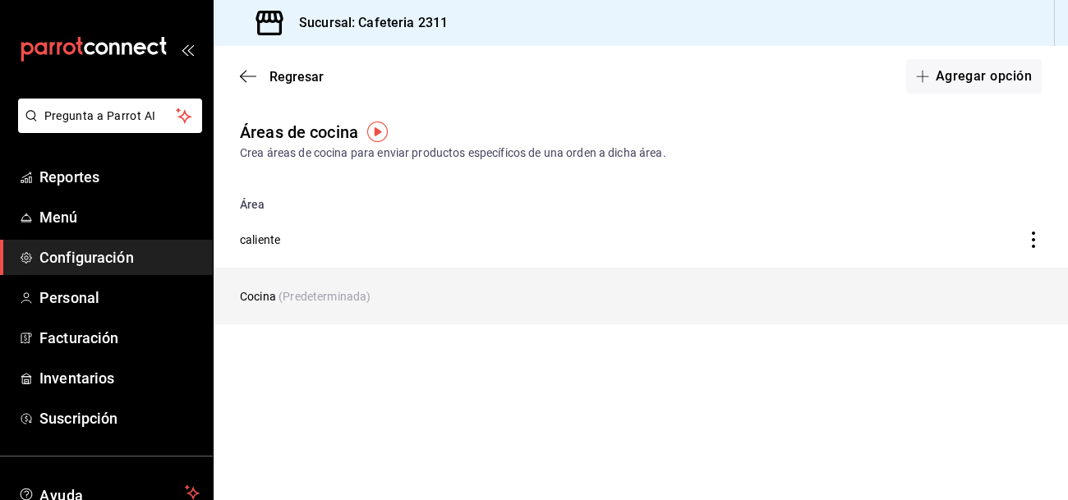
click at [261, 307] on td "Cocina (Predeterminada)" at bounding box center [530, 297] width 632 height 57
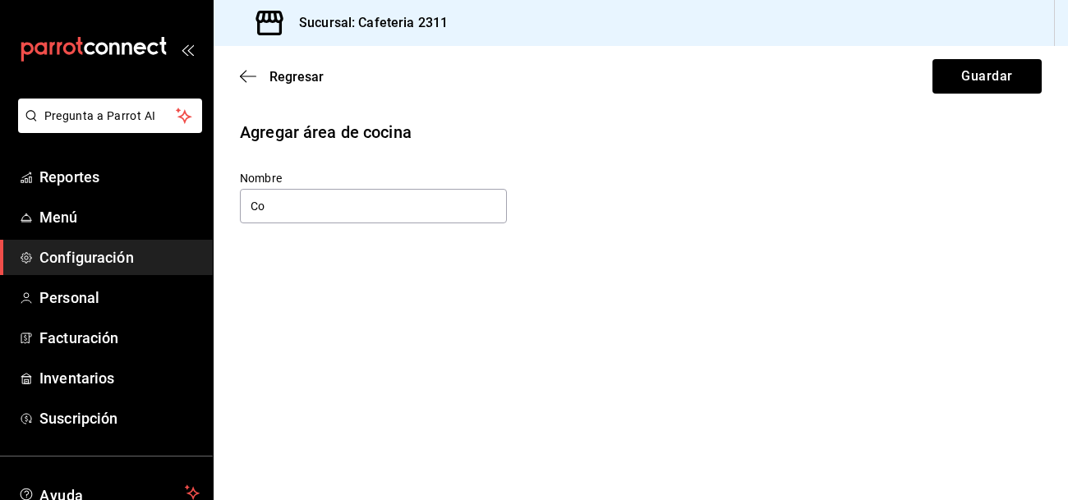
type input "C"
type input "fria"
click at [986, 89] on button "Guardar" at bounding box center [987, 76] width 109 height 35
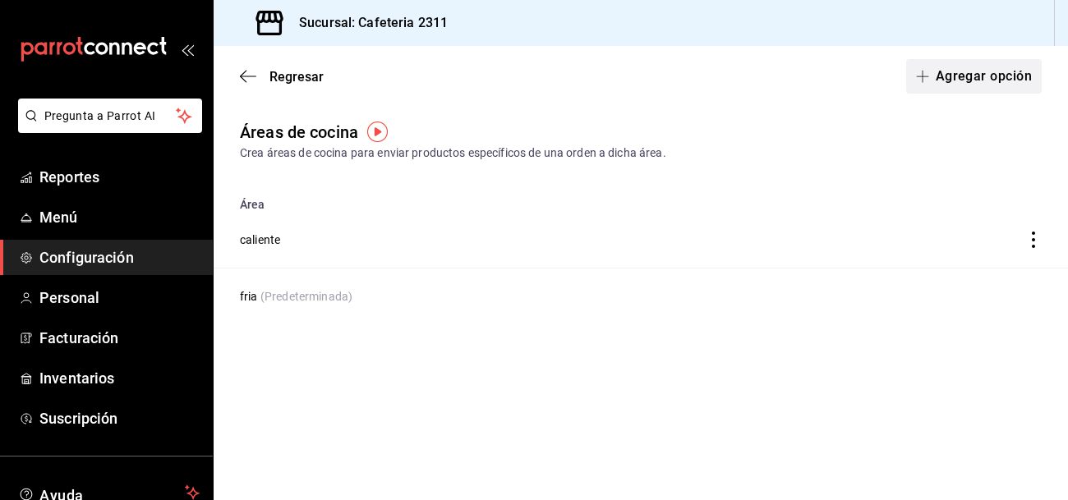
click at [1003, 78] on button "Agregar opción" at bounding box center [974, 76] width 136 height 35
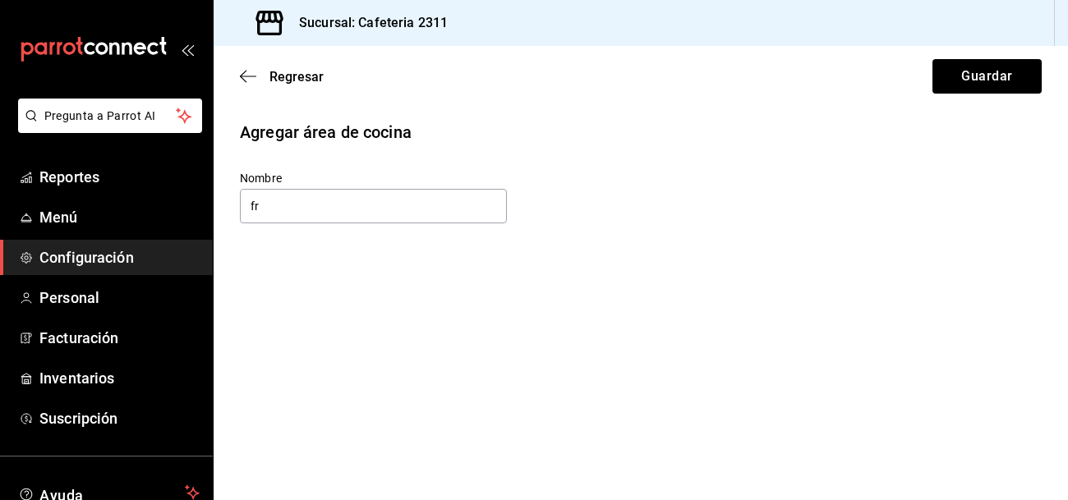
type input "f"
type input "barra"
click at [971, 71] on button "Guardar" at bounding box center [987, 76] width 109 height 35
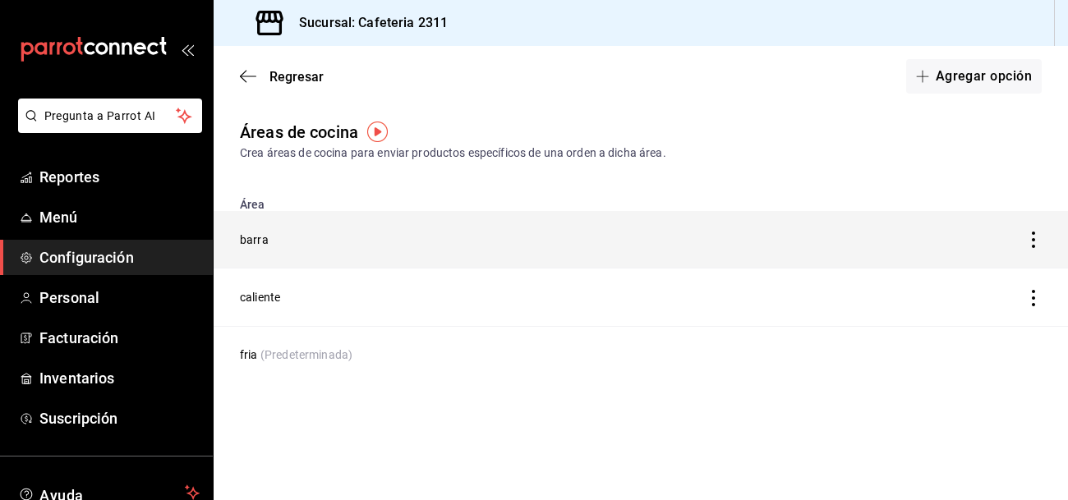
click at [397, 237] on td "barra" at bounding box center [520, 240] width 613 height 58
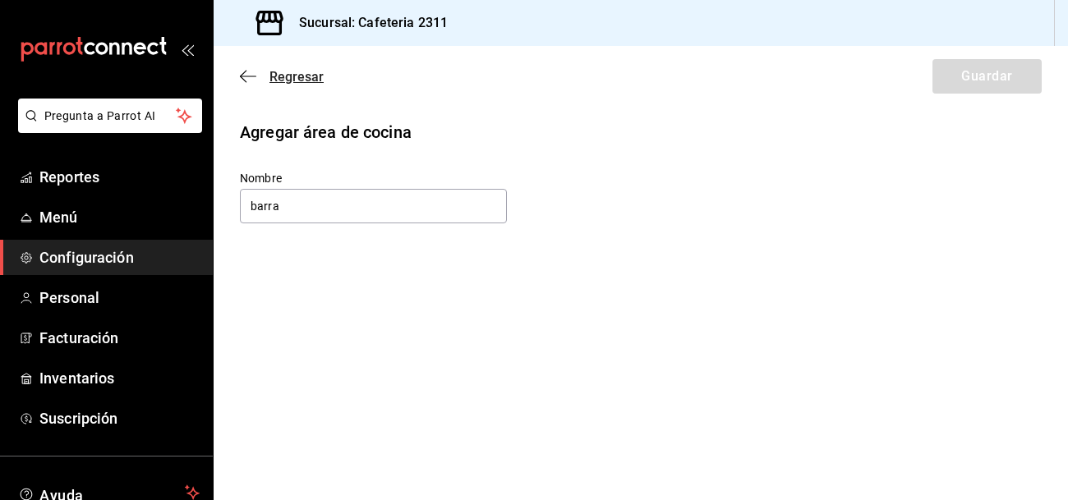
click at [290, 69] on span "Regresar" at bounding box center [297, 77] width 54 height 16
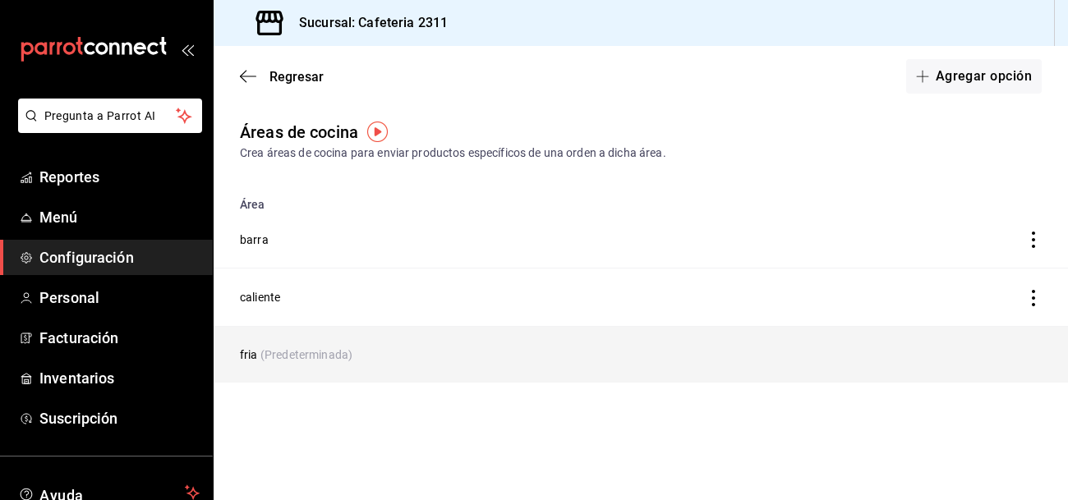
click at [395, 355] on td "fria (Predeterminada)" at bounding box center [520, 354] width 613 height 57
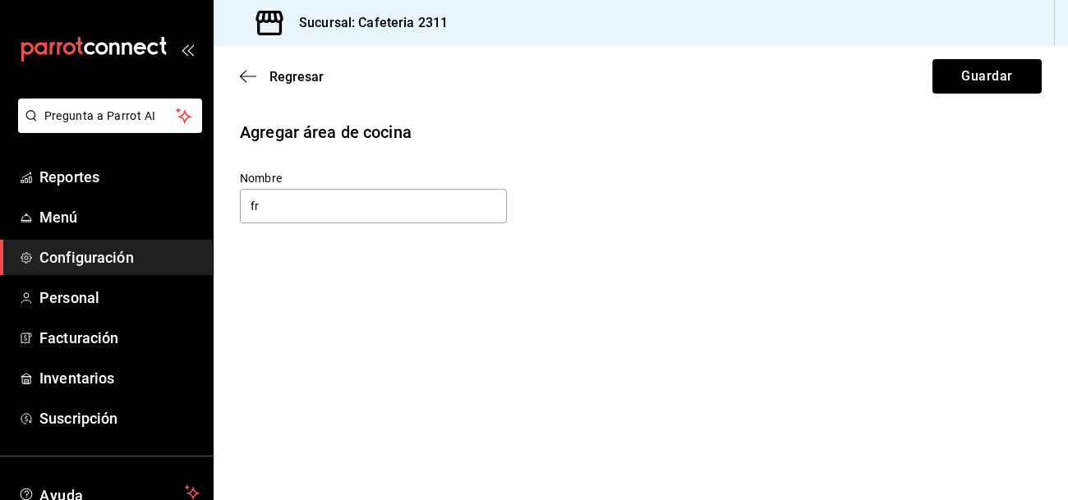
type input "f"
type input "cocina"
click at [979, 77] on button "Guardar" at bounding box center [987, 76] width 109 height 35
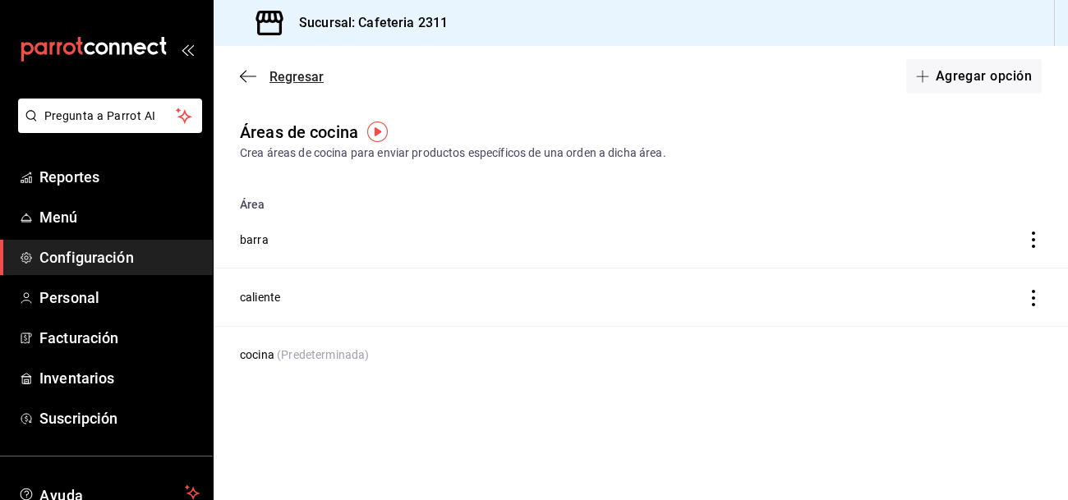
click at [296, 79] on span "Regresar" at bounding box center [297, 77] width 54 height 16
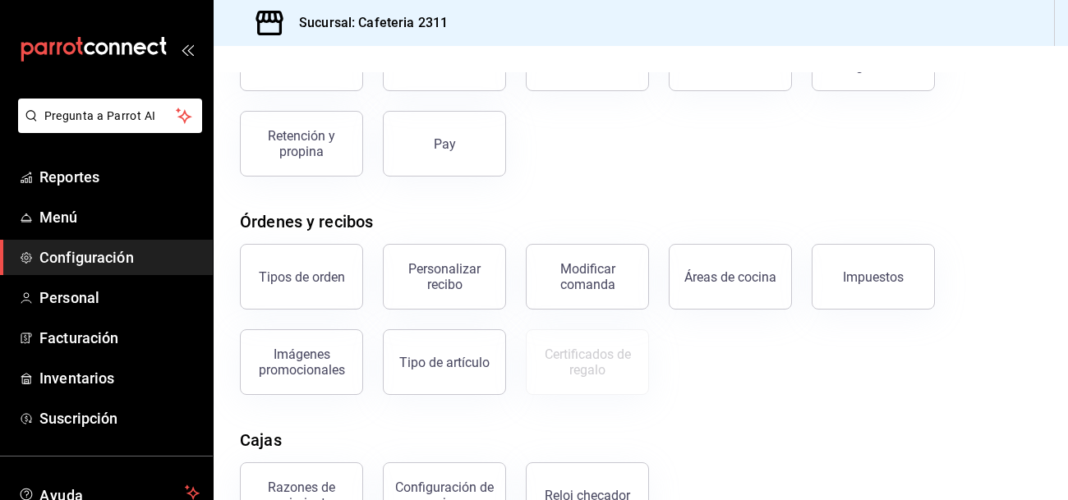
scroll to position [149, 0]
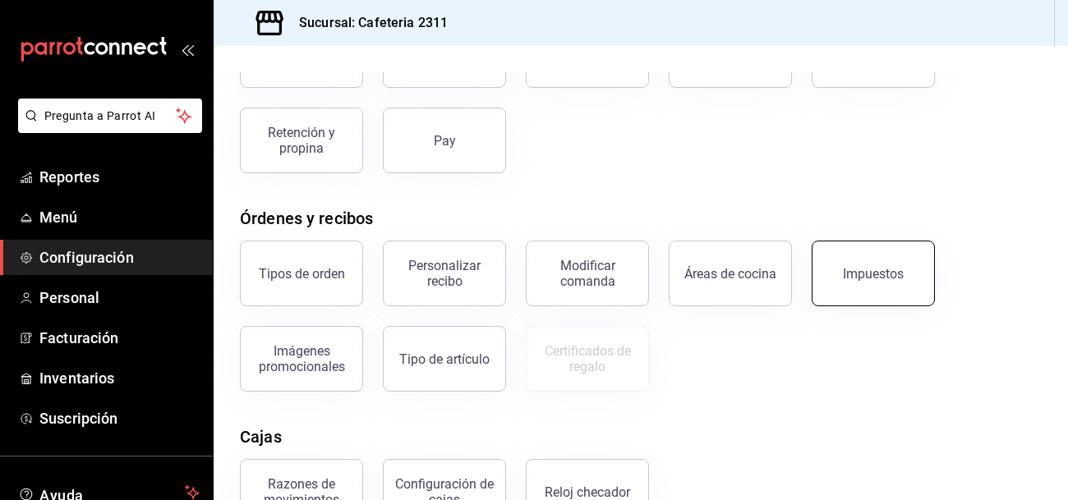
click at [932, 251] on div "Impuestos" at bounding box center [863, 263] width 143 height 85
click at [904, 261] on button "Impuestos" at bounding box center [873, 274] width 123 height 66
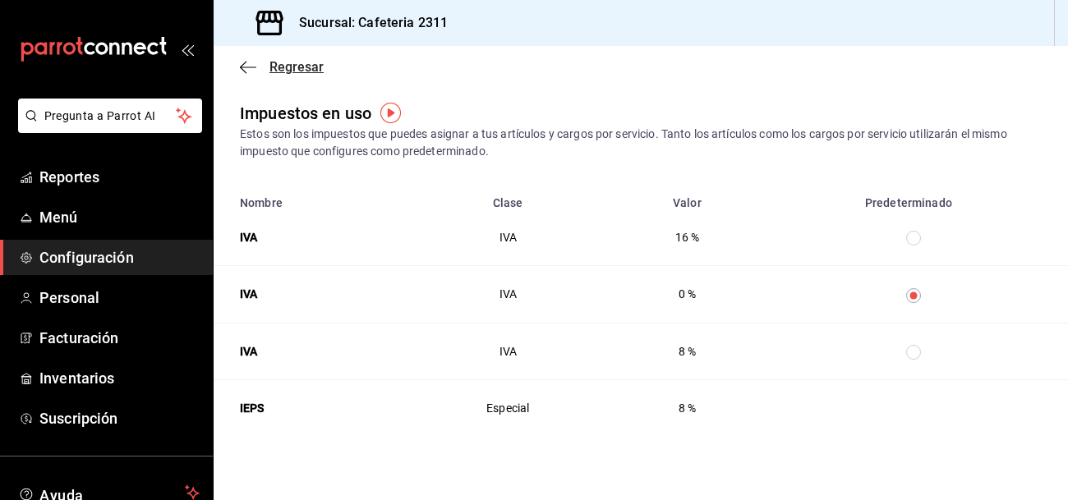
click at [250, 67] on icon "button" at bounding box center [248, 67] width 16 height 15
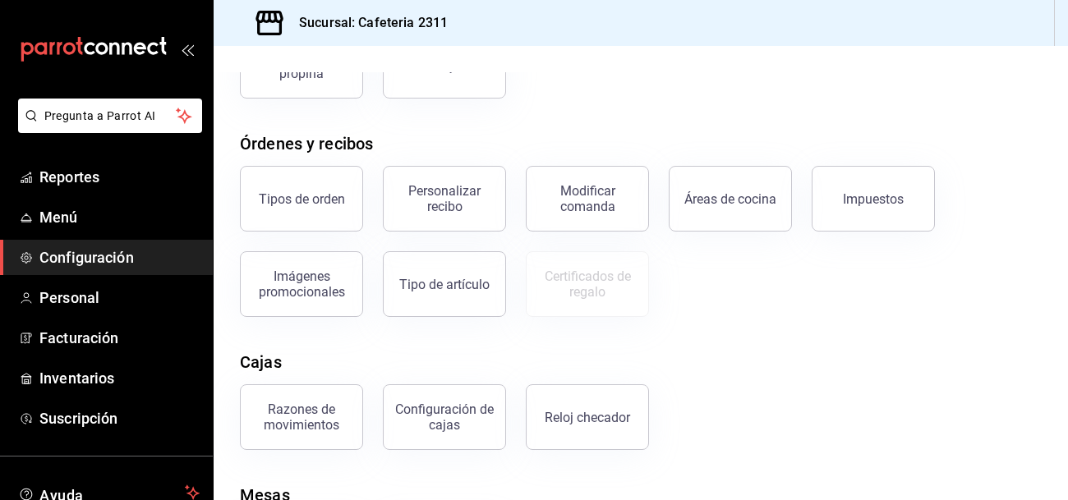
scroll to position [332, 0]
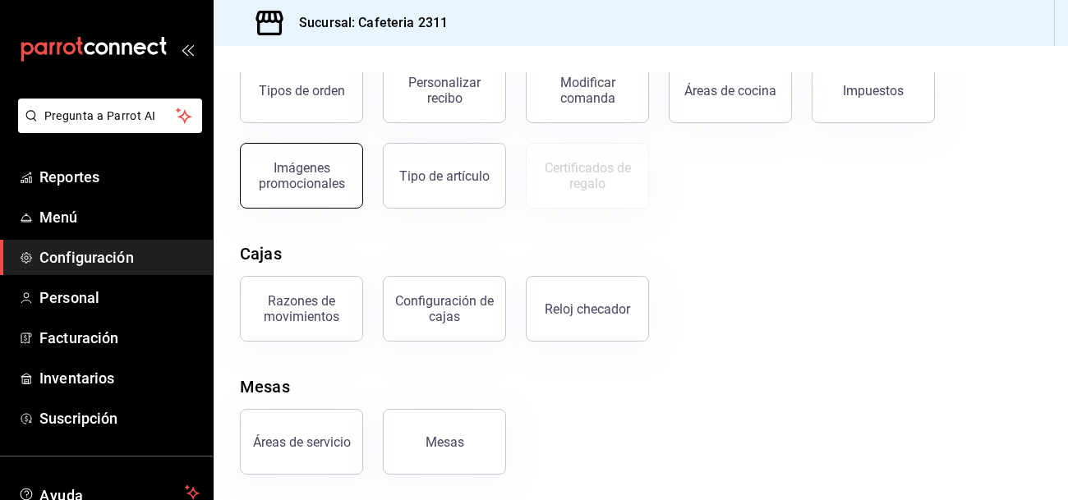
click at [296, 188] on div "Imágenes promocionales" at bounding box center [302, 175] width 102 height 31
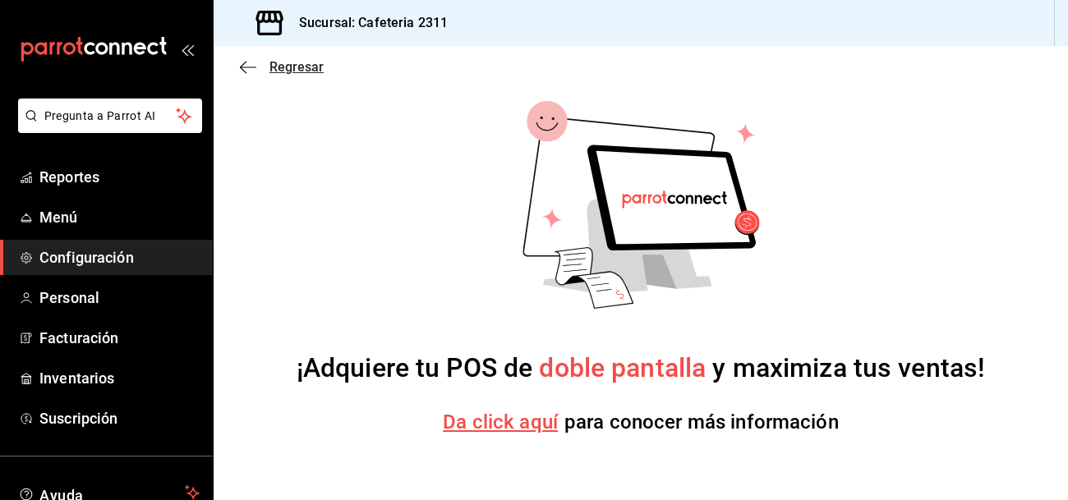
click at [281, 70] on span "Regresar" at bounding box center [297, 67] width 54 height 16
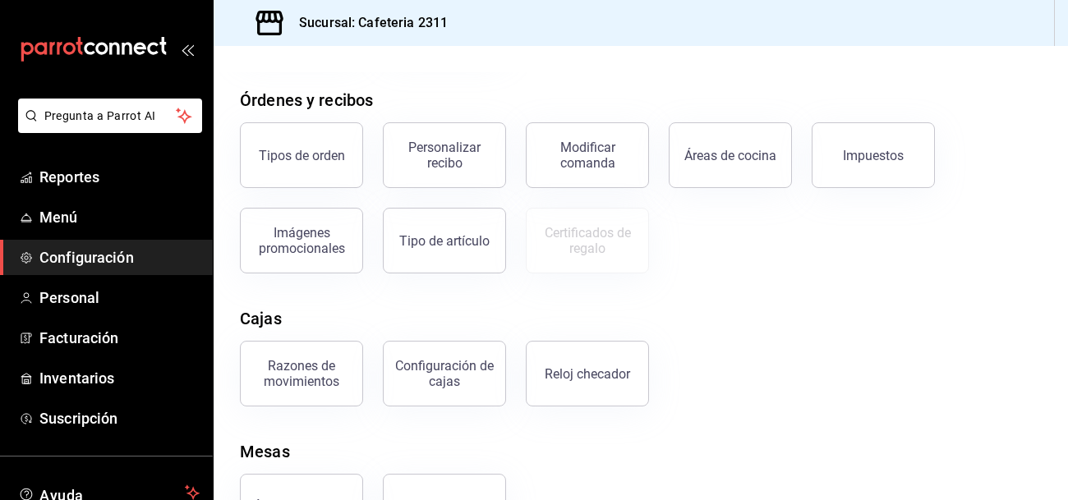
scroll to position [332, 0]
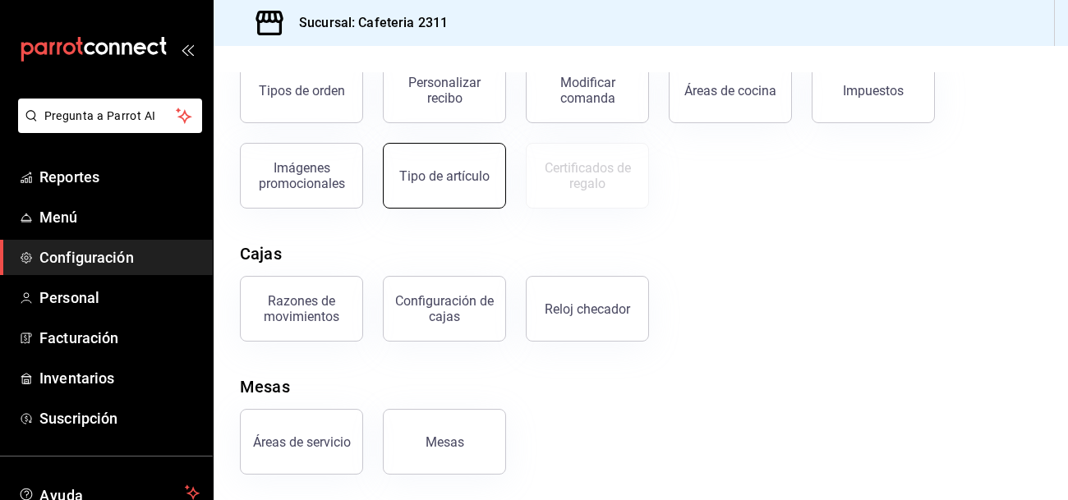
click at [464, 182] on button "Tipo de artículo" at bounding box center [444, 176] width 123 height 66
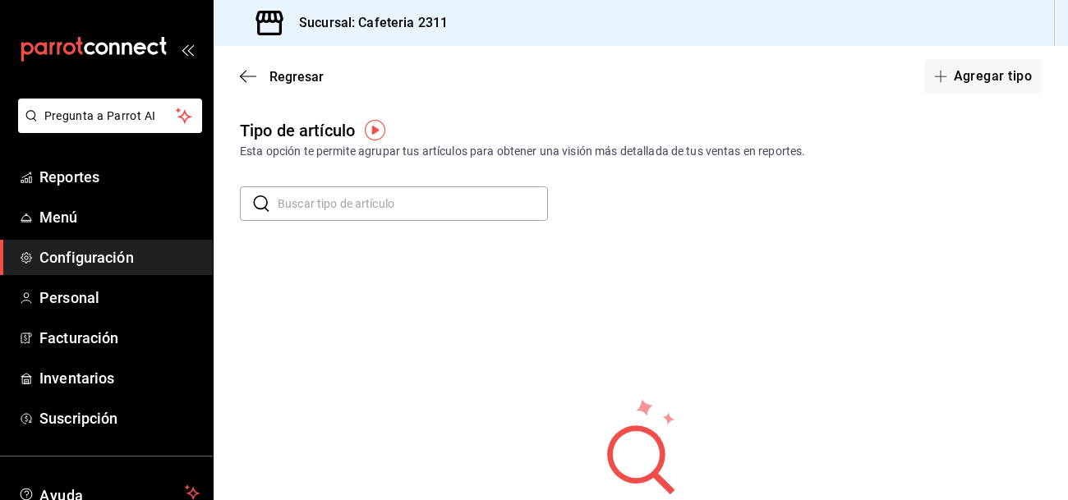
scroll to position [1, 0]
click at [281, 79] on span "Regresar" at bounding box center [297, 77] width 54 height 16
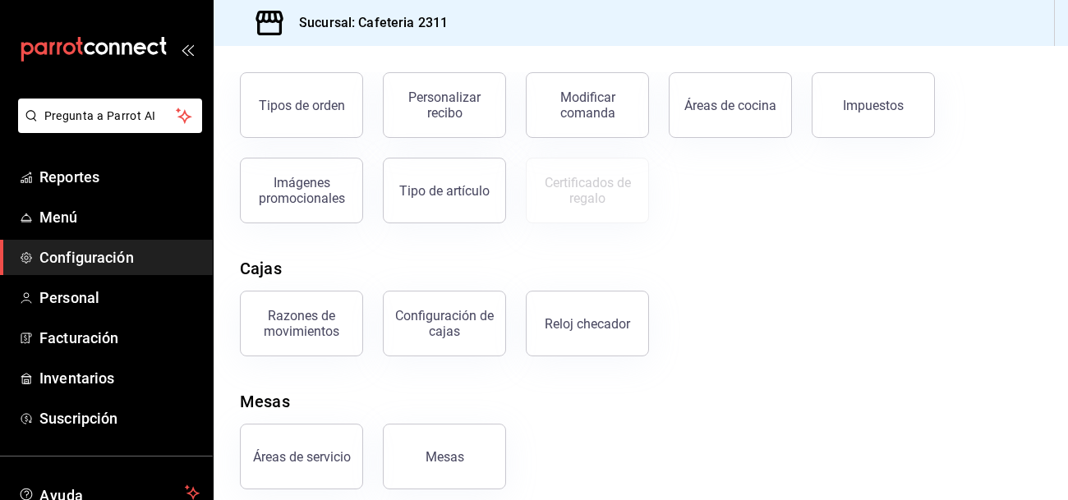
scroll to position [332, 0]
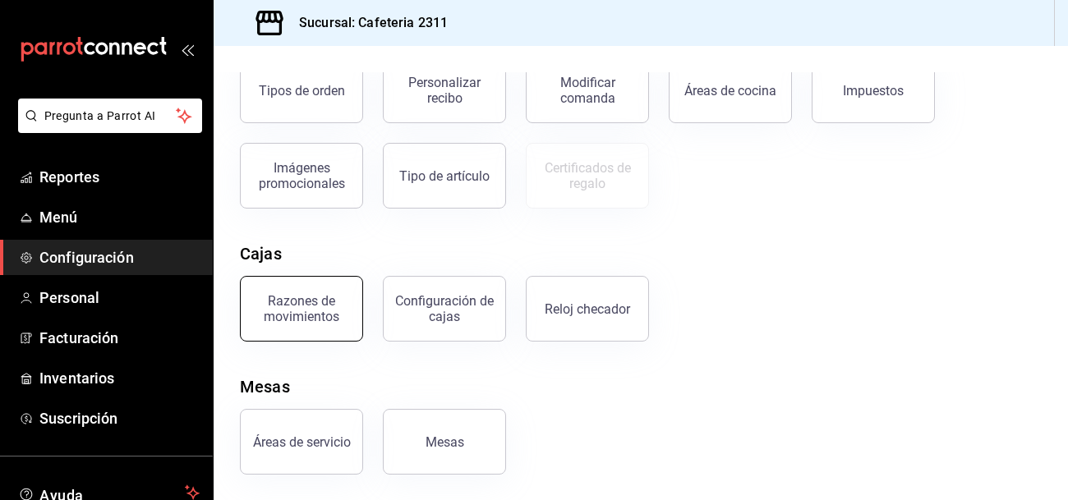
click at [277, 315] on div "Razones de movimientos" at bounding box center [302, 308] width 102 height 31
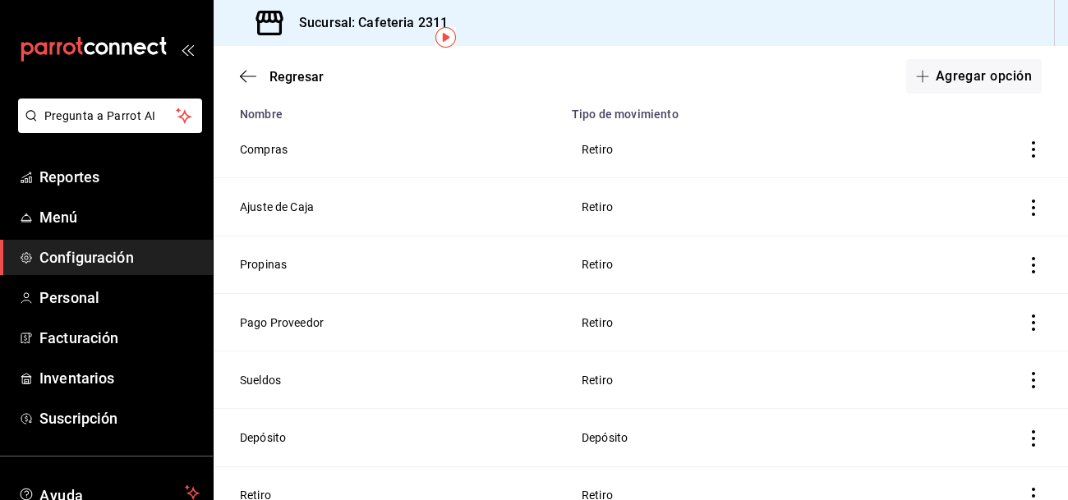
scroll to position [162, 0]
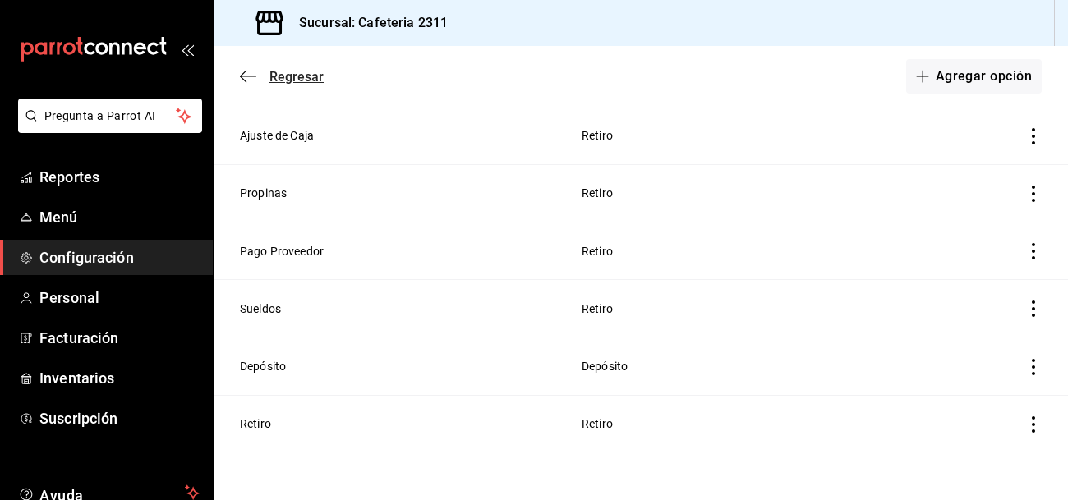
click at [242, 71] on icon "button" at bounding box center [248, 76] width 16 height 15
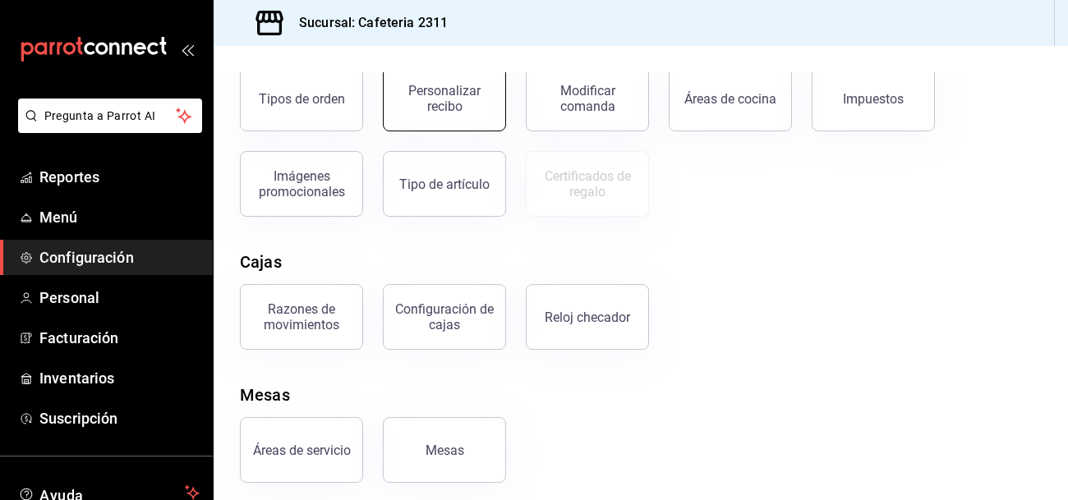
scroll to position [332, 0]
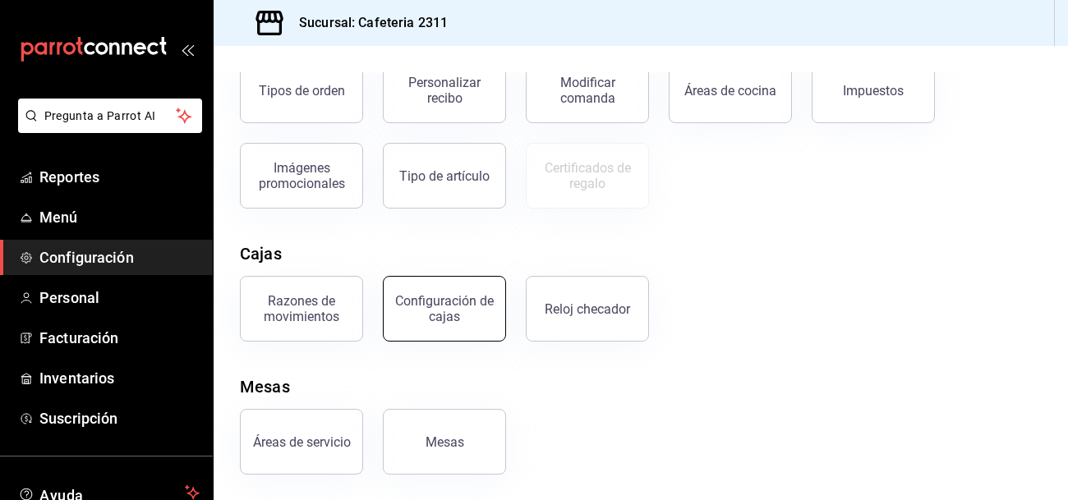
click at [458, 310] on div "Configuración de cajas" at bounding box center [445, 308] width 102 height 31
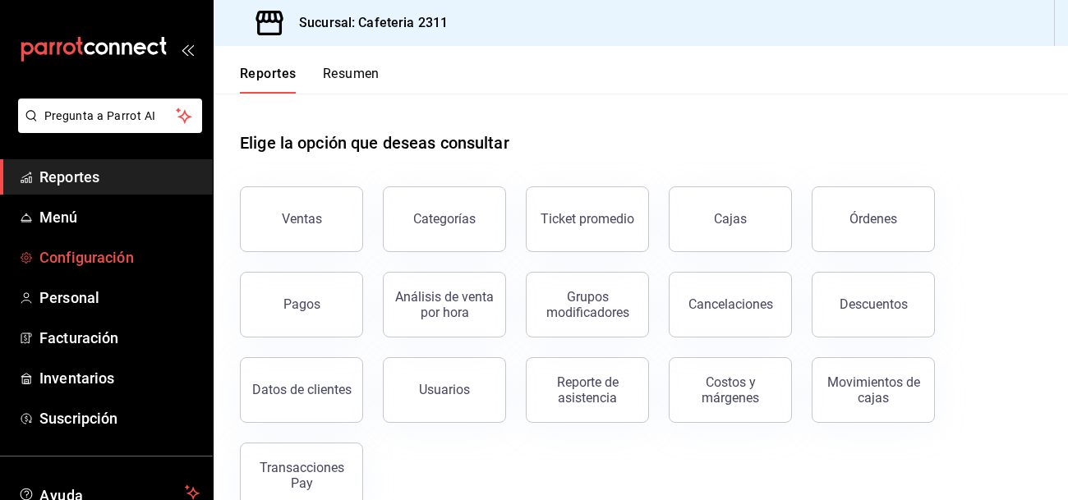
click at [134, 259] on span "Configuración" at bounding box center [119, 258] width 160 height 22
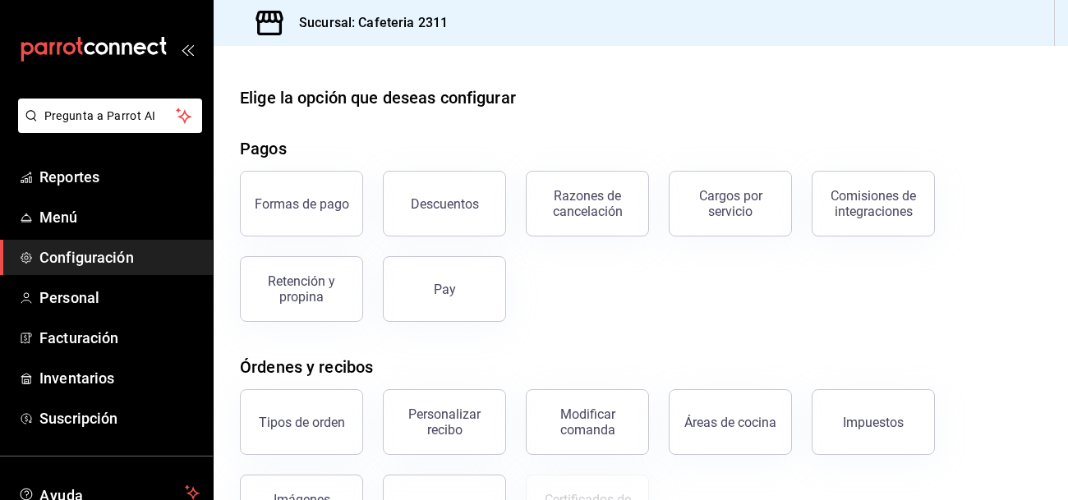
click at [134, 259] on span "Configuración" at bounding box center [119, 258] width 160 height 22
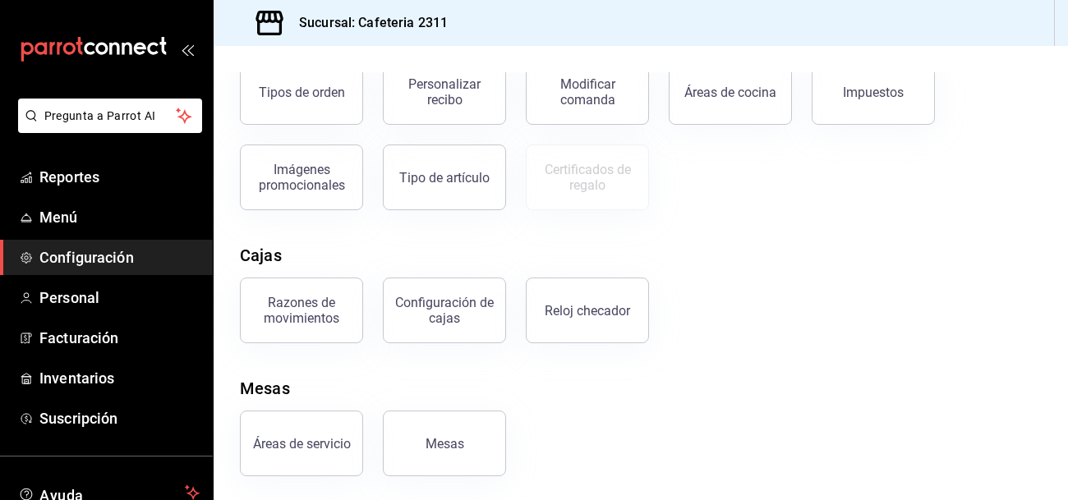
scroll to position [332, 0]
click at [416, 313] on div "Configuración de cajas" at bounding box center [445, 308] width 102 height 31
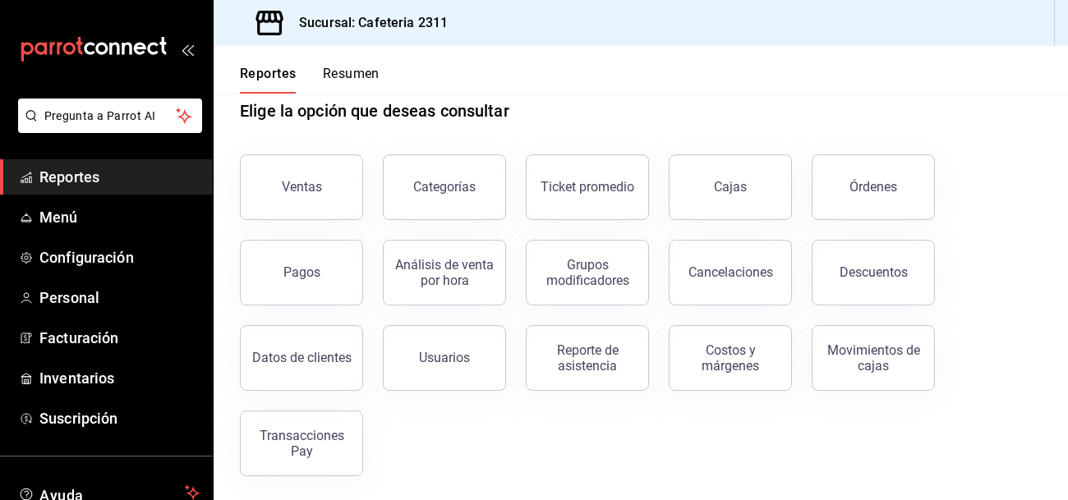
scroll to position [34, 0]
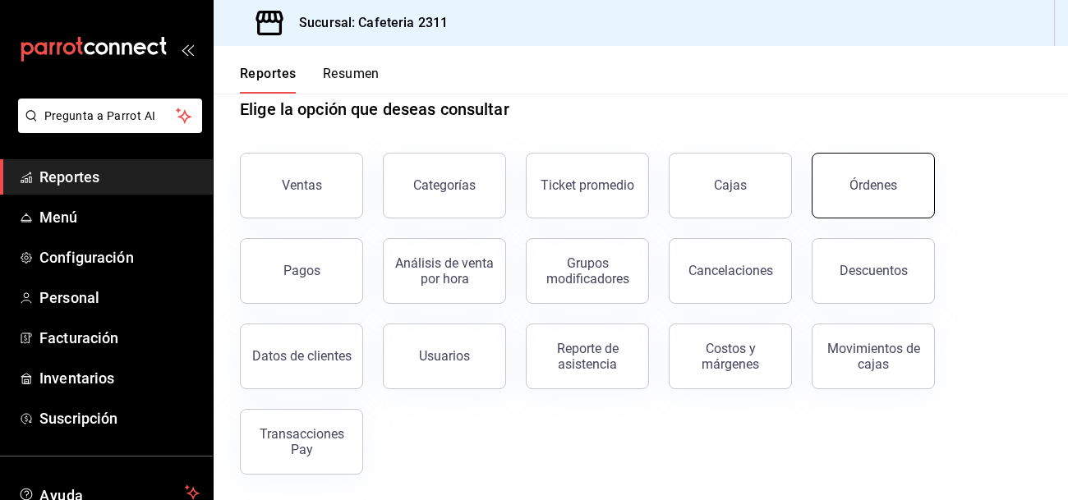
click at [850, 192] on button "Órdenes" at bounding box center [873, 186] width 123 height 66
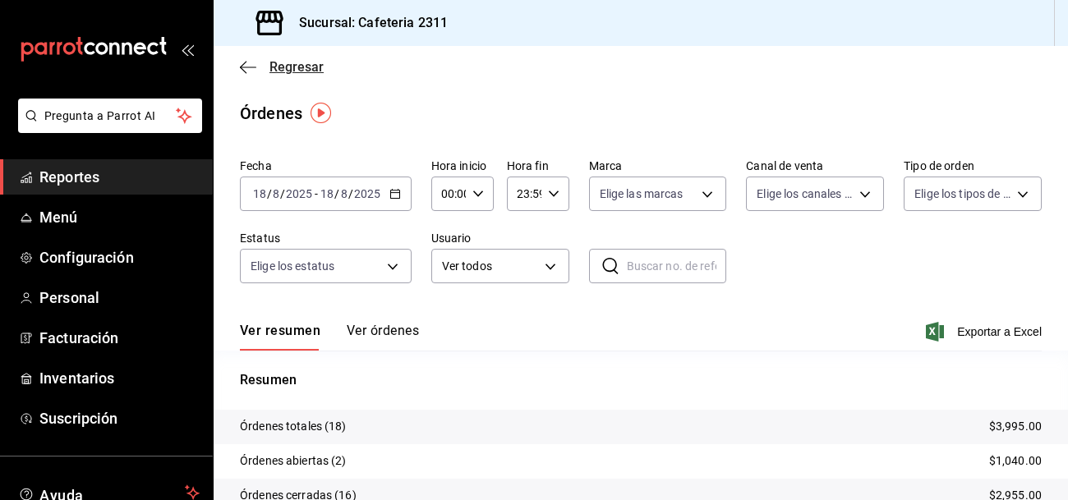
click at [288, 67] on span "Regresar" at bounding box center [297, 67] width 54 height 16
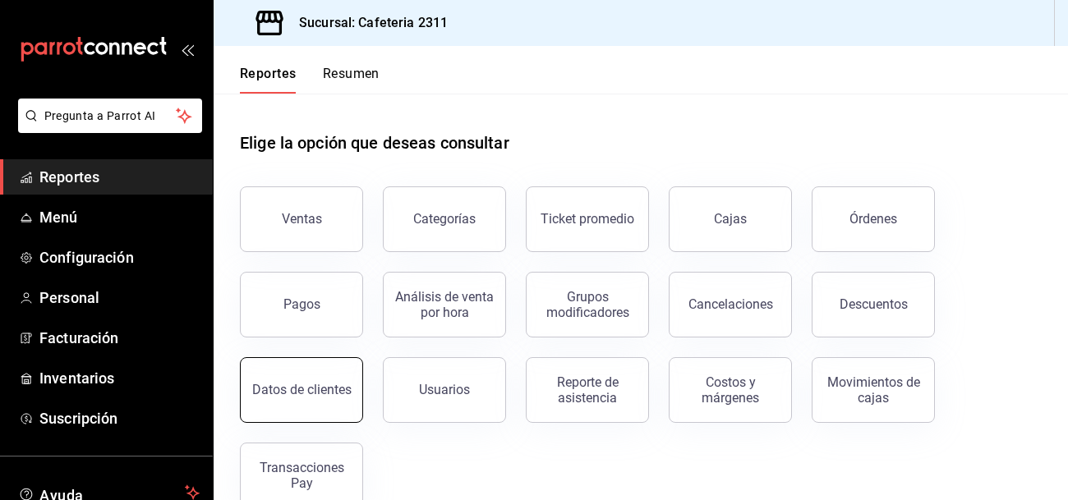
click at [271, 385] on div "Datos de clientes" at bounding box center [301, 390] width 99 height 16
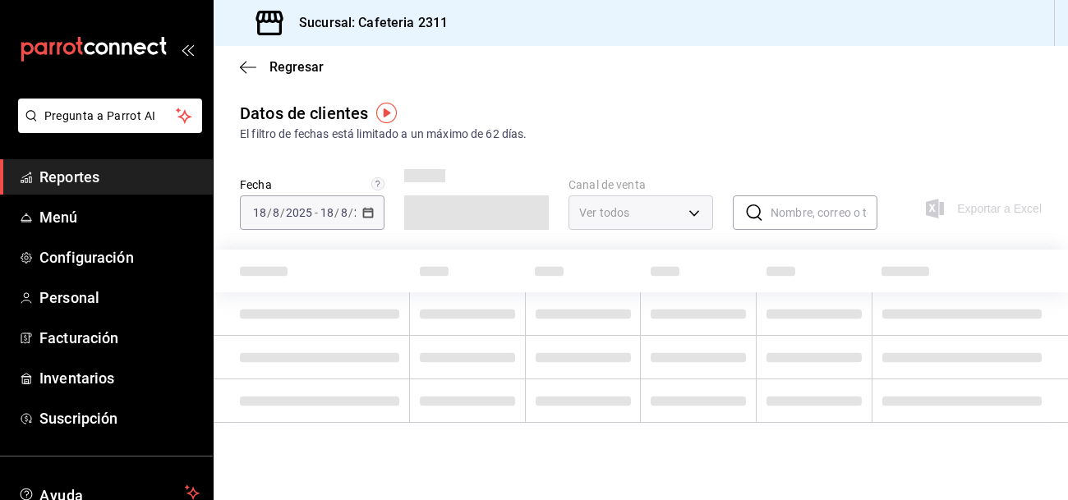
type input "PARROT,DIDI_FOOD,ONLINE"
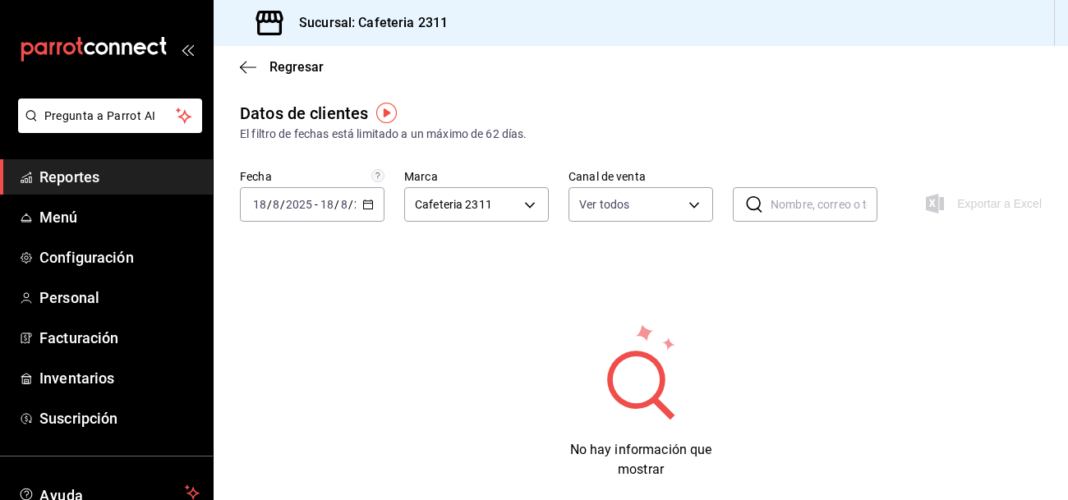
click at [841, 201] on input "text" at bounding box center [824, 204] width 107 height 33
click at [827, 212] on input "text" at bounding box center [824, 204] width 107 height 33
click at [744, 322] on div "No hay información que mostrar" at bounding box center [641, 401] width 802 height 158
click at [106, 255] on span "Configuración" at bounding box center [119, 258] width 160 height 22
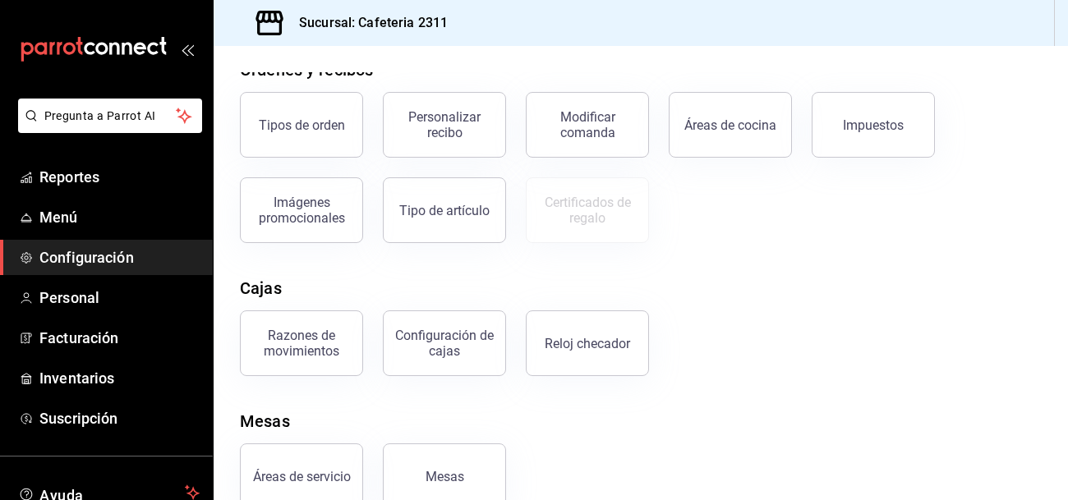
scroll to position [332, 0]
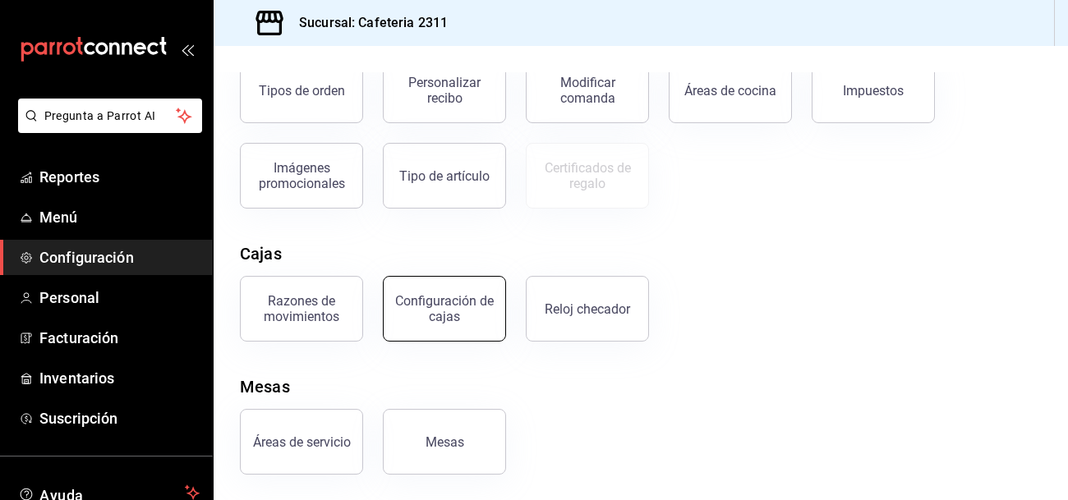
click at [463, 296] on div "Configuración de cajas" at bounding box center [445, 308] width 102 height 31
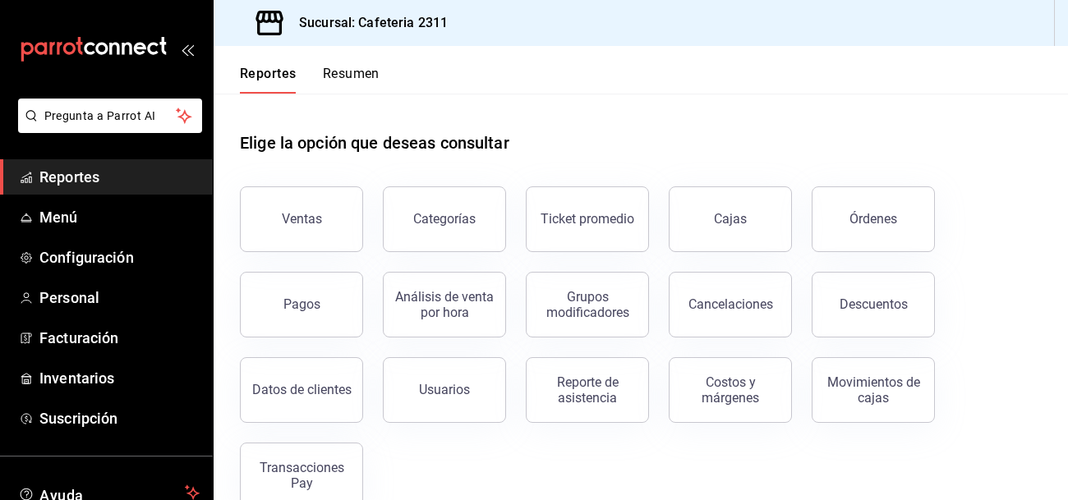
scroll to position [34, 0]
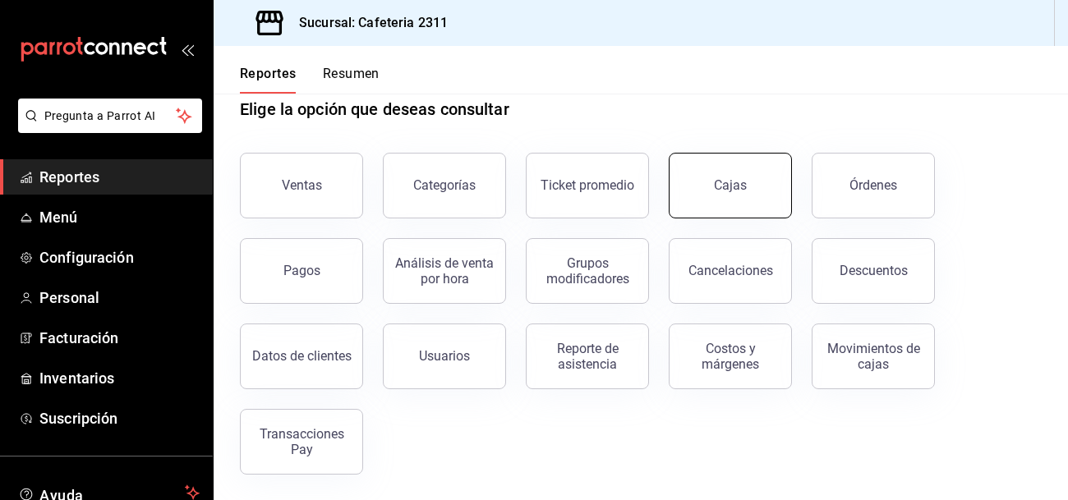
click at [739, 178] on div "Cajas" at bounding box center [730, 185] width 33 height 16
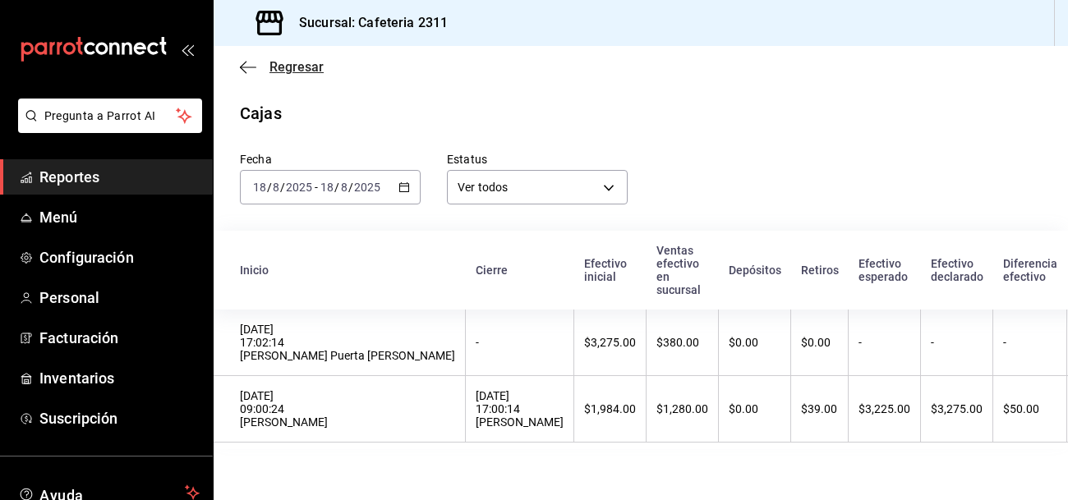
click at [261, 66] on span "Regresar" at bounding box center [282, 67] width 84 height 16
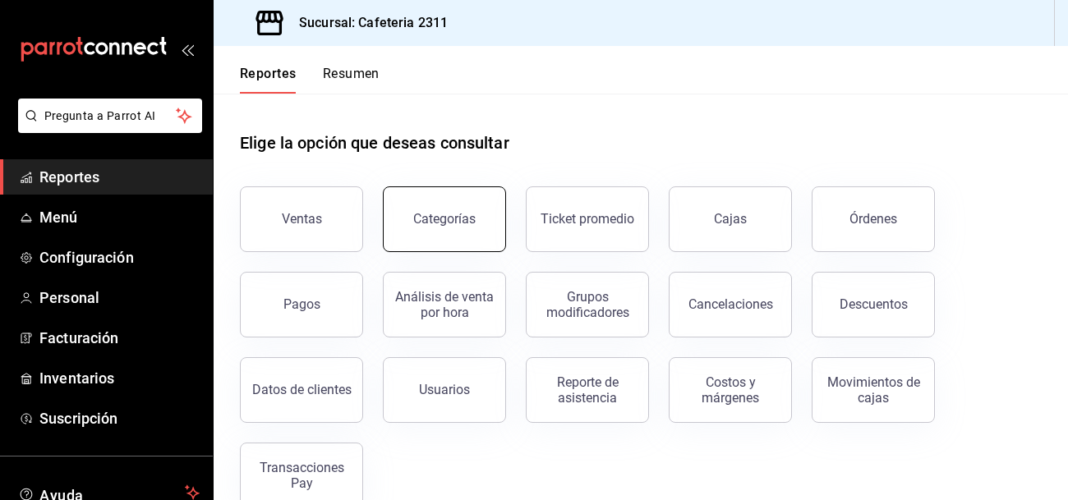
click at [426, 236] on button "Categorías" at bounding box center [444, 220] width 123 height 66
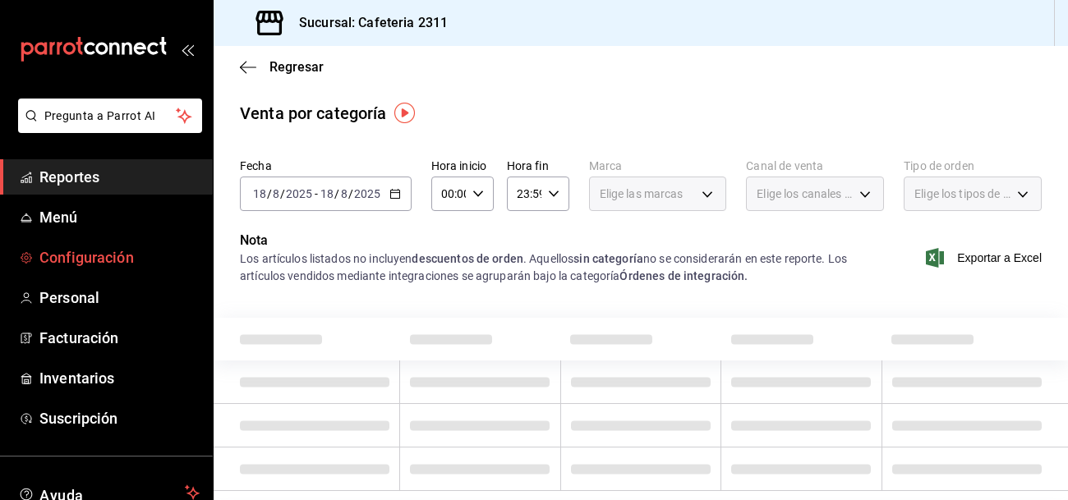
click at [67, 256] on span "Configuración" at bounding box center [119, 258] width 160 height 22
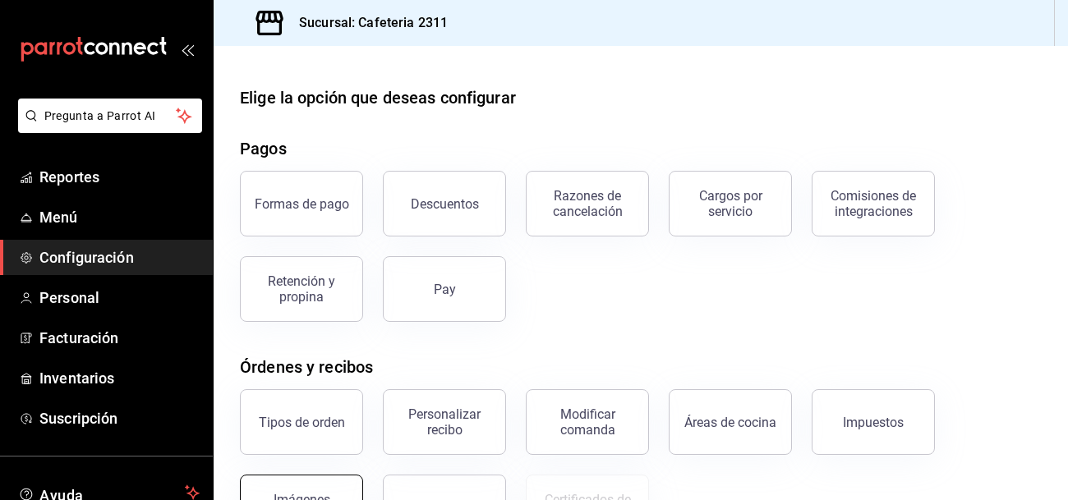
scroll to position [332, 0]
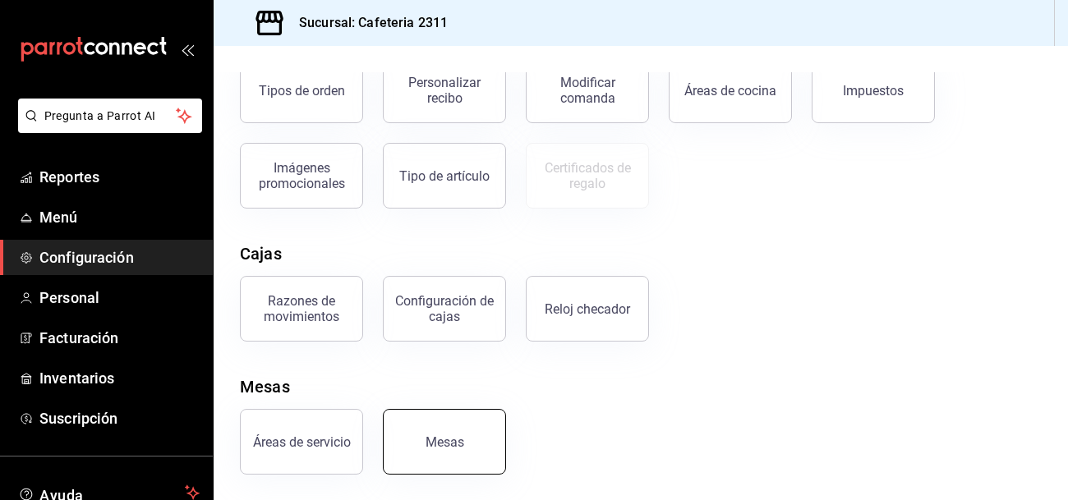
click at [419, 454] on button "Mesas" at bounding box center [444, 442] width 123 height 66
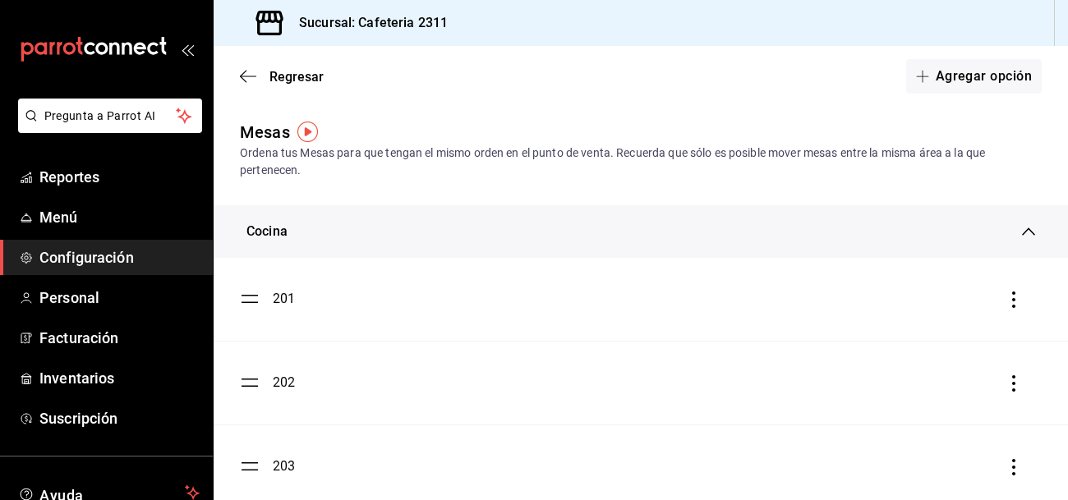
click at [117, 262] on span "Configuración" at bounding box center [119, 258] width 160 height 22
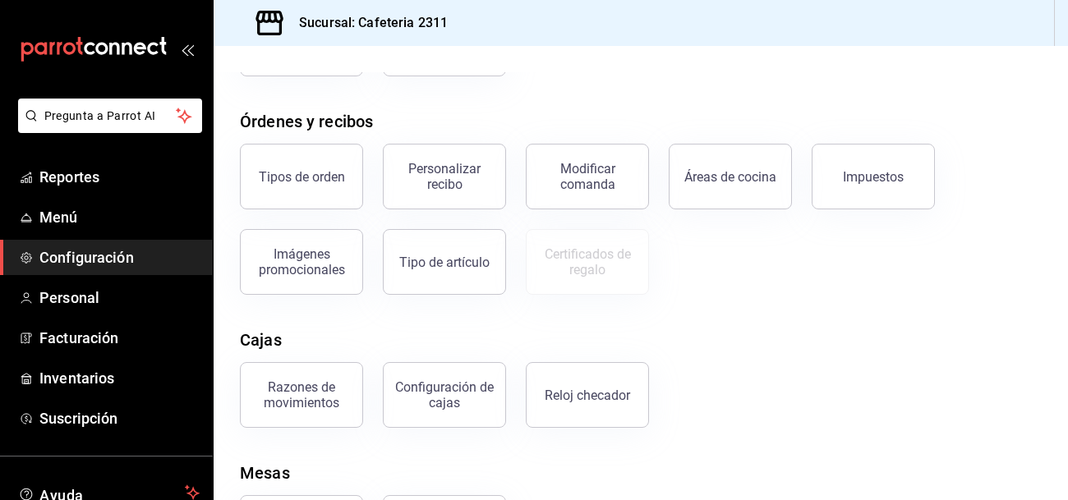
scroll to position [247, 0]
click at [463, 163] on div "Personalizar recibo" at bounding box center [445, 174] width 102 height 31
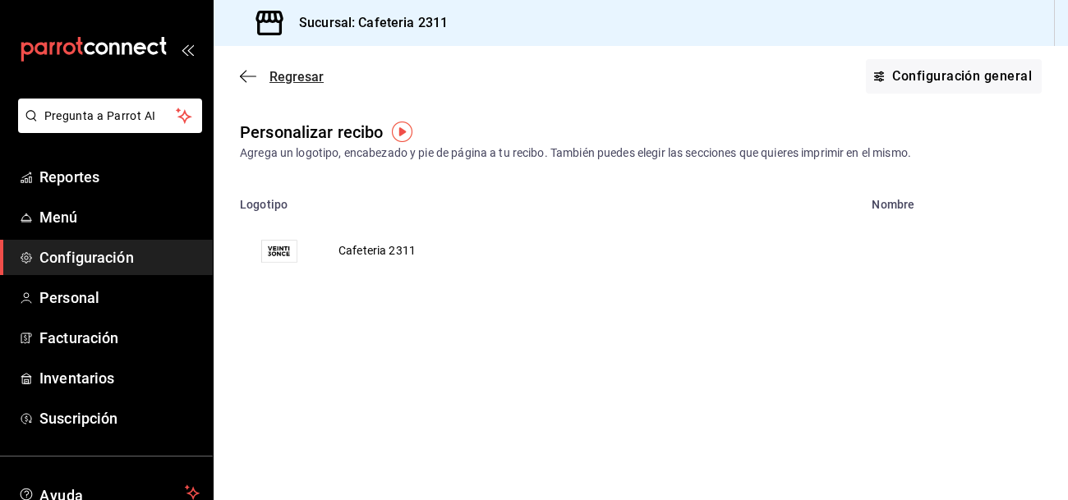
click at [283, 70] on span "Regresar" at bounding box center [297, 77] width 54 height 16
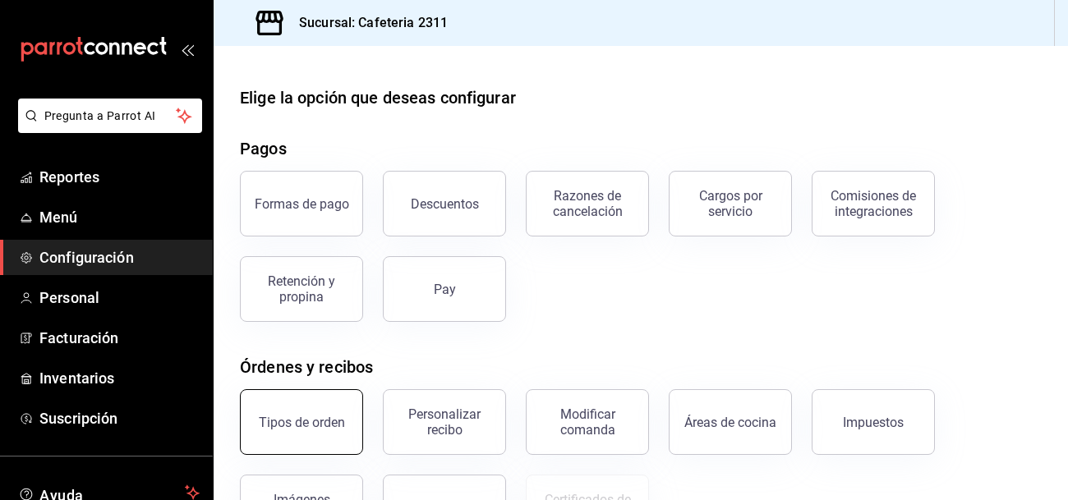
click at [336, 435] on button "Tipos de orden" at bounding box center [301, 422] width 123 height 66
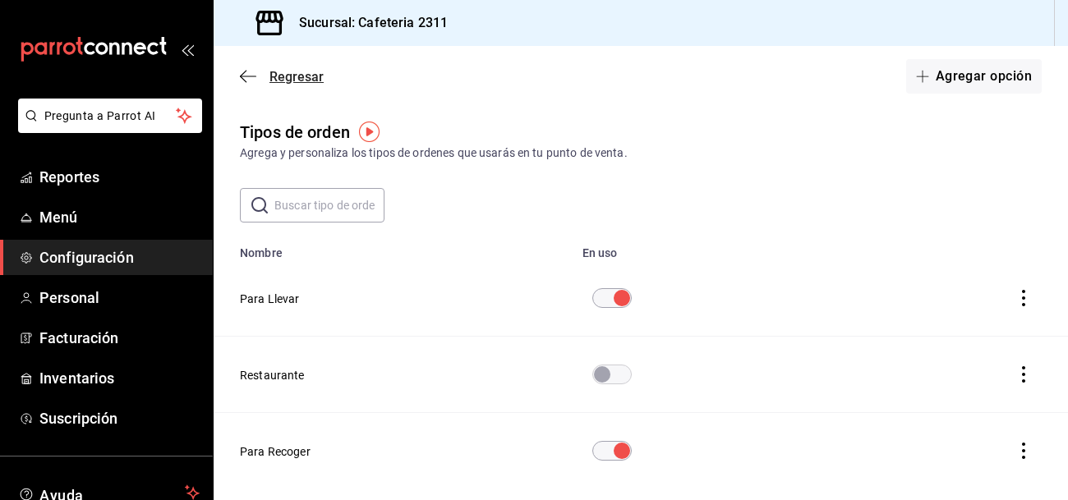
click at [314, 73] on span "Regresar" at bounding box center [297, 77] width 54 height 16
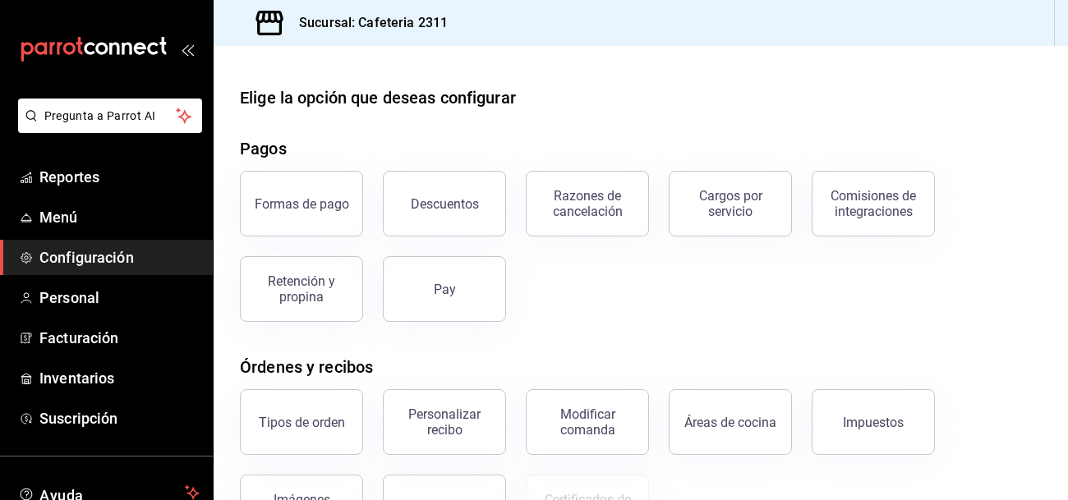
scroll to position [300, 0]
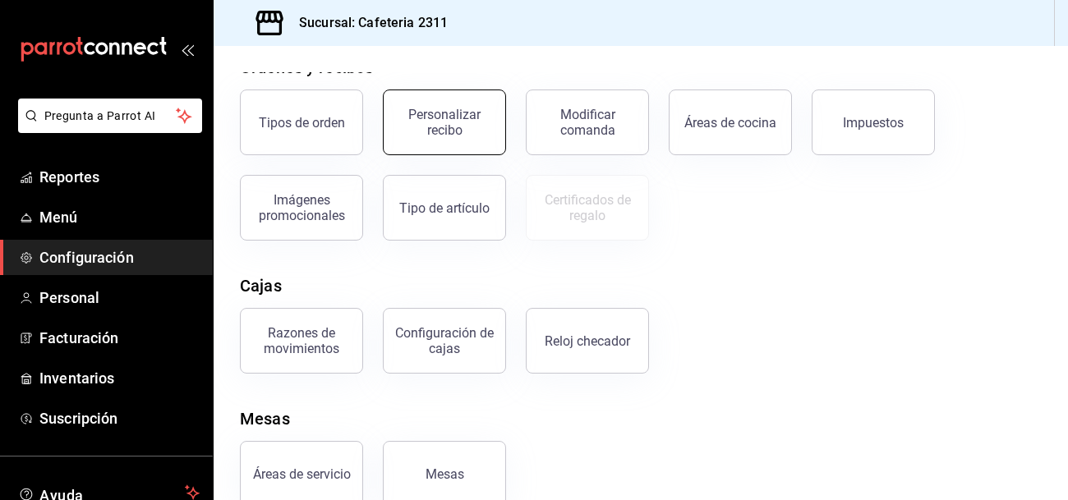
click at [460, 134] on div "Personalizar recibo" at bounding box center [445, 122] width 102 height 31
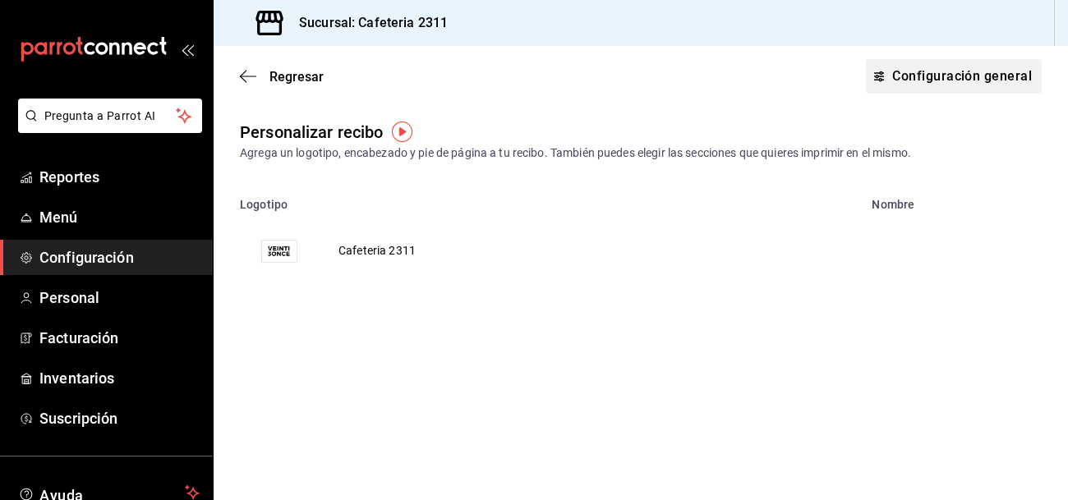
click at [968, 72] on button "Configuración general" at bounding box center [954, 76] width 176 height 35
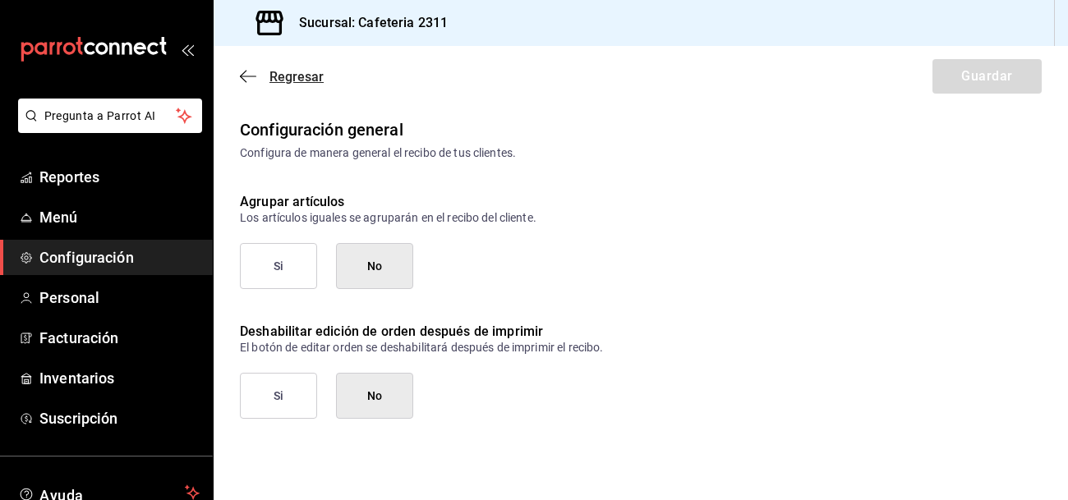
click at [301, 76] on span "Regresar" at bounding box center [297, 77] width 54 height 16
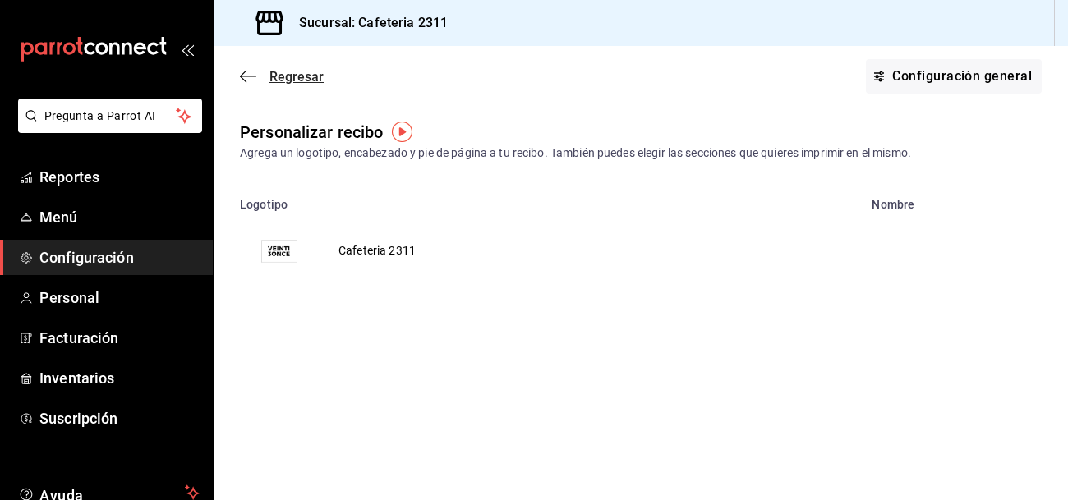
click at [298, 74] on span "Regresar" at bounding box center [297, 77] width 54 height 16
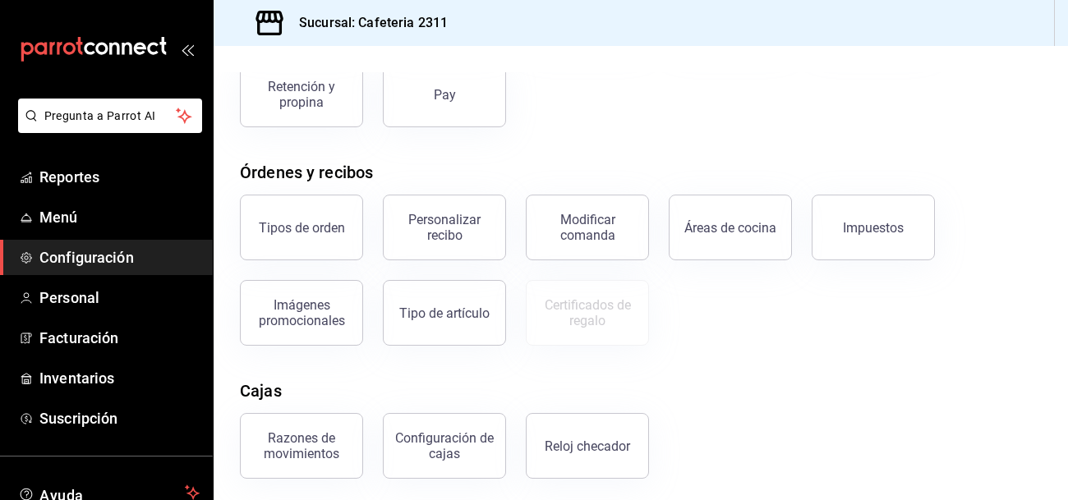
scroll to position [196, 0]
click at [601, 239] on button "Modificar comanda" at bounding box center [587, 226] width 123 height 66
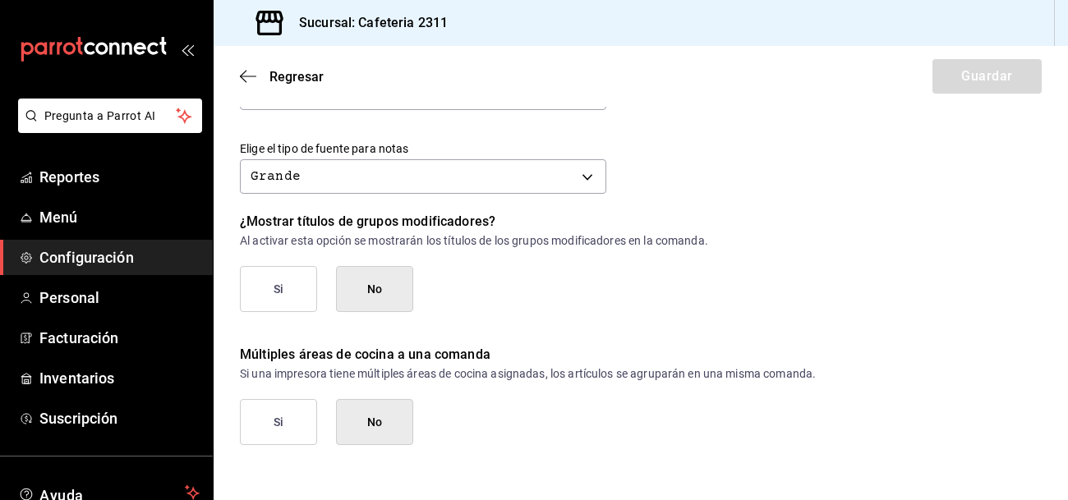
scroll to position [811, 0]
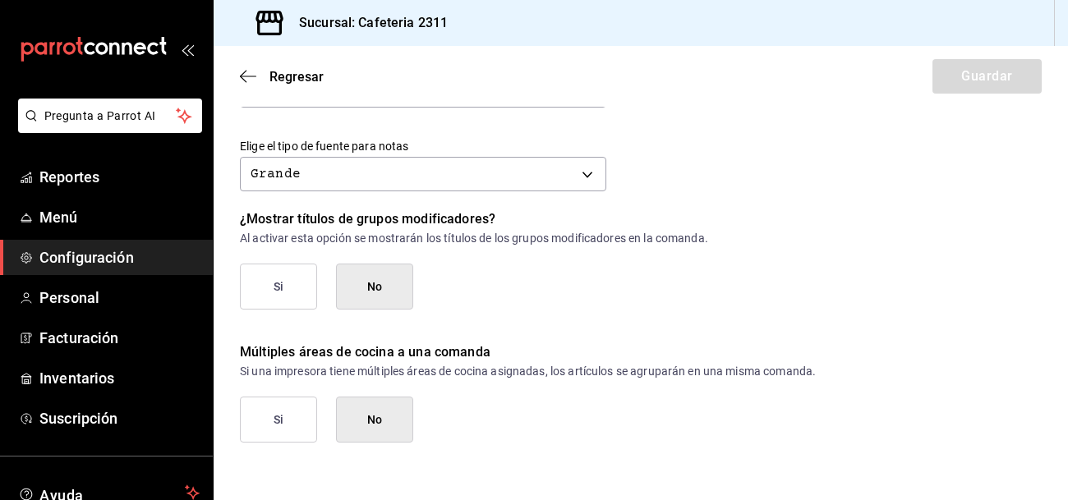
click at [281, 422] on button "Si" at bounding box center [278, 420] width 77 height 46
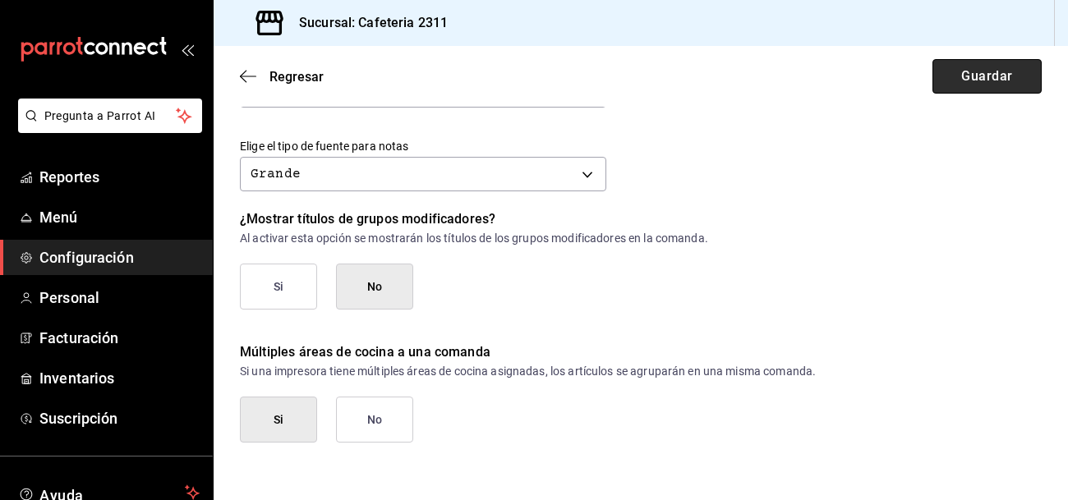
click at [968, 73] on button "Guardar" at bounding box center [987, 76] width 109 height 35
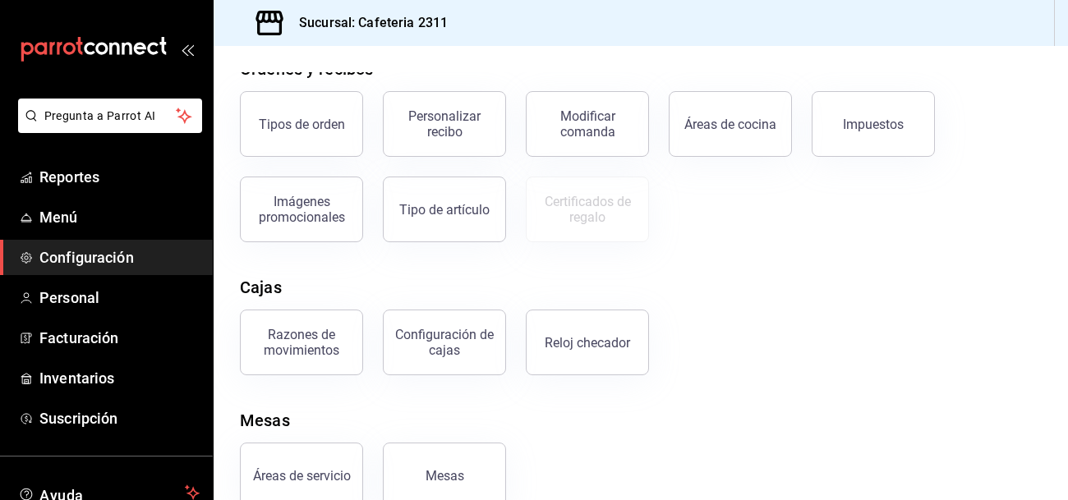
scroll to position [332, 0]
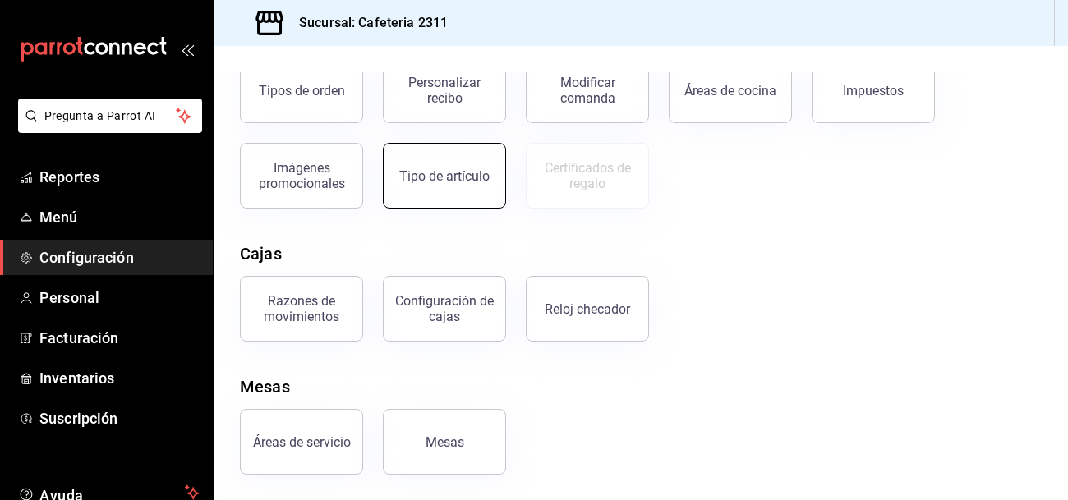
click at [434, 179] on div "Tipo de artículo" at bounding box center [444, 176] width 90 height 16
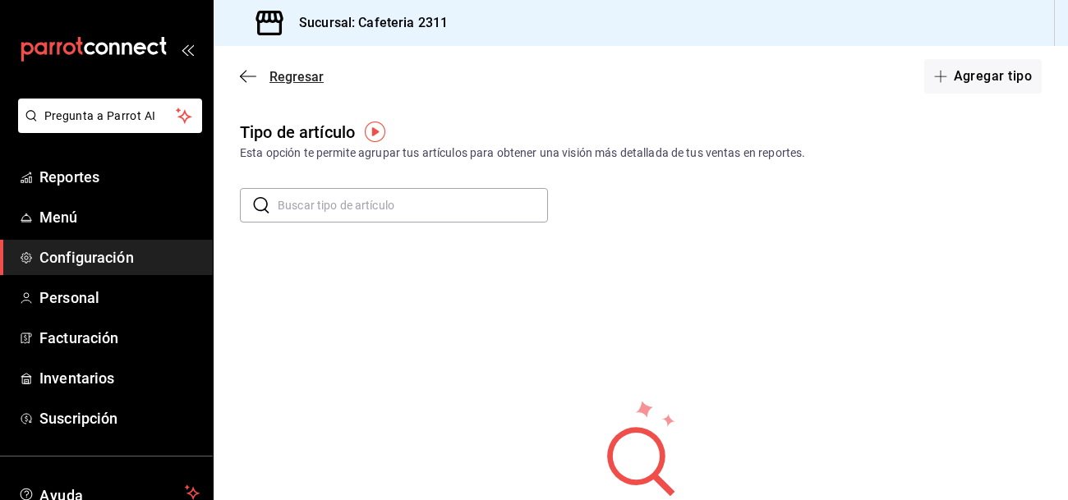
click at [288, 73] on span "Regresar" at bounding box center [297, 77] width 54 height 16
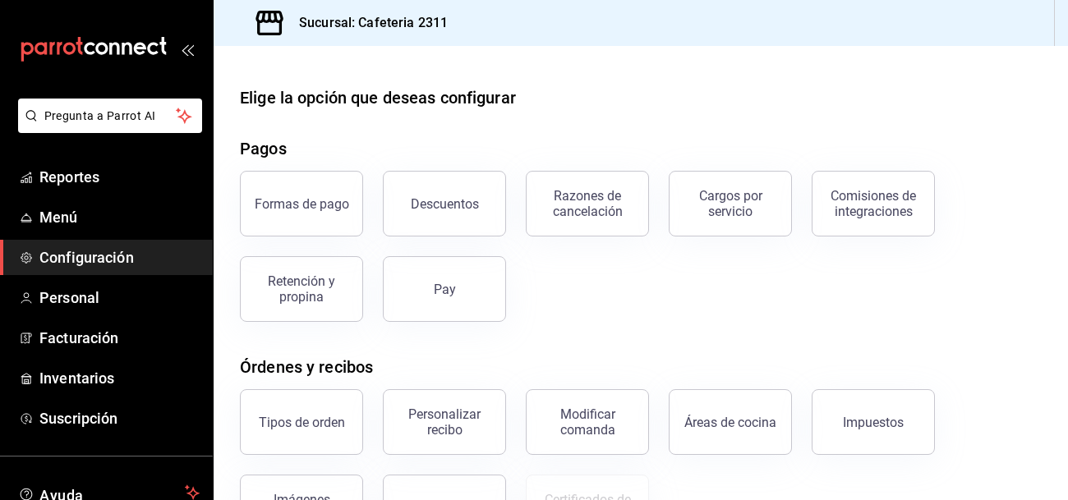
scroll to position [214, 0]
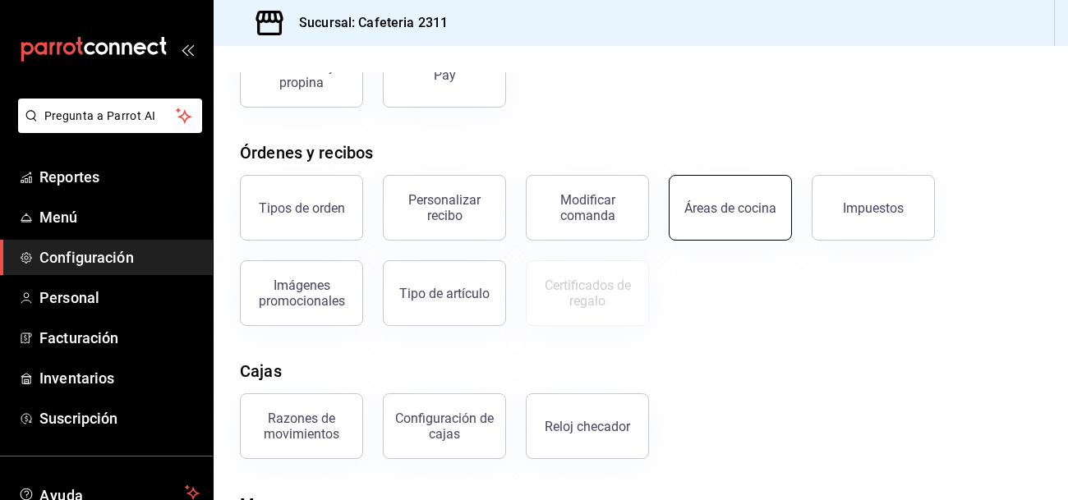
click at [746, 220] on button "Áreas de cocina" at bounding box center [730, 208] width 123 height 66
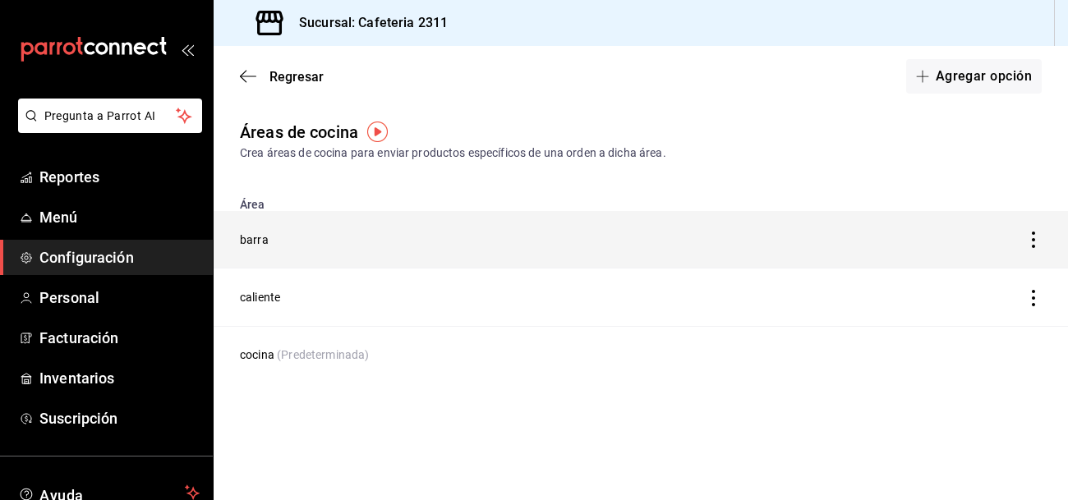
click at [253, 241] on td "barra" at bounding box center [529, 240] width 630 height 58
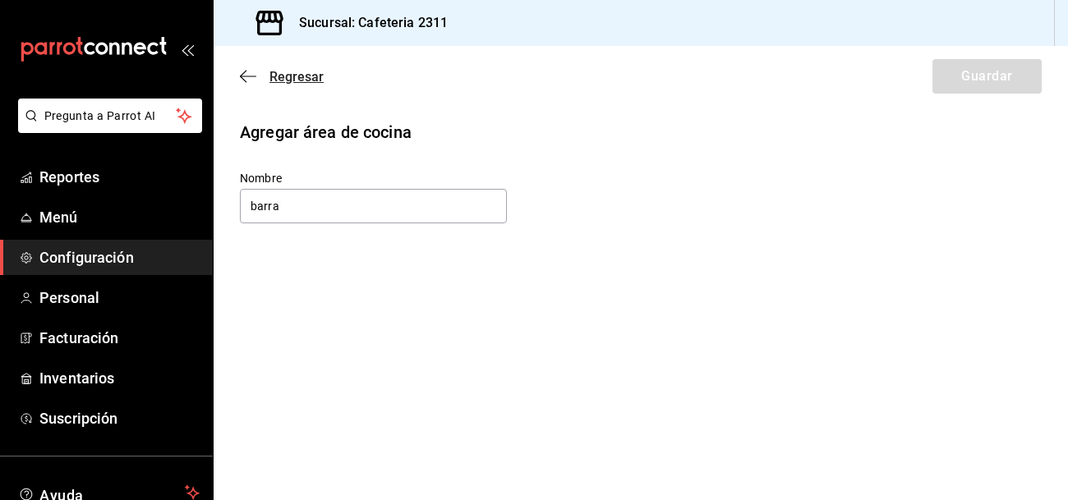
click at [304, 77] on span "Regresar" at bounding box center [297, 77] width 54 height 16
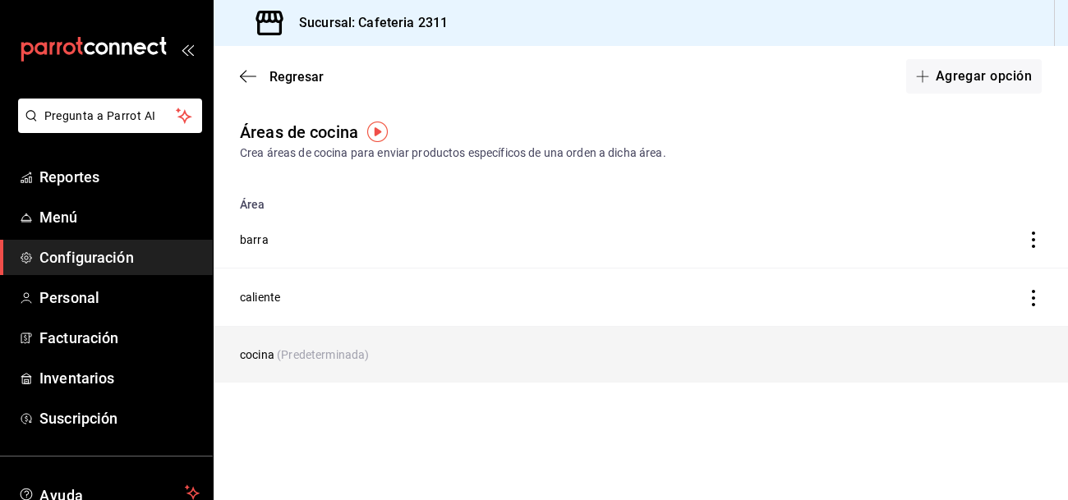
click at [330, 360] on span "(Predeterminada)" at bounding box center [323, 354] width 92 height 13
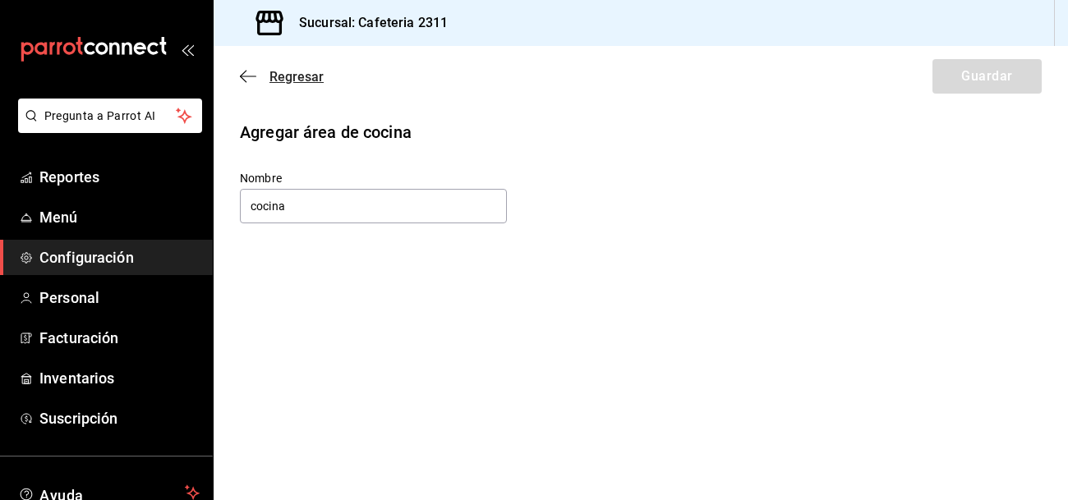
click at [248, 74] on icon "button" at bounding box center [248, 76] width 16 height 15
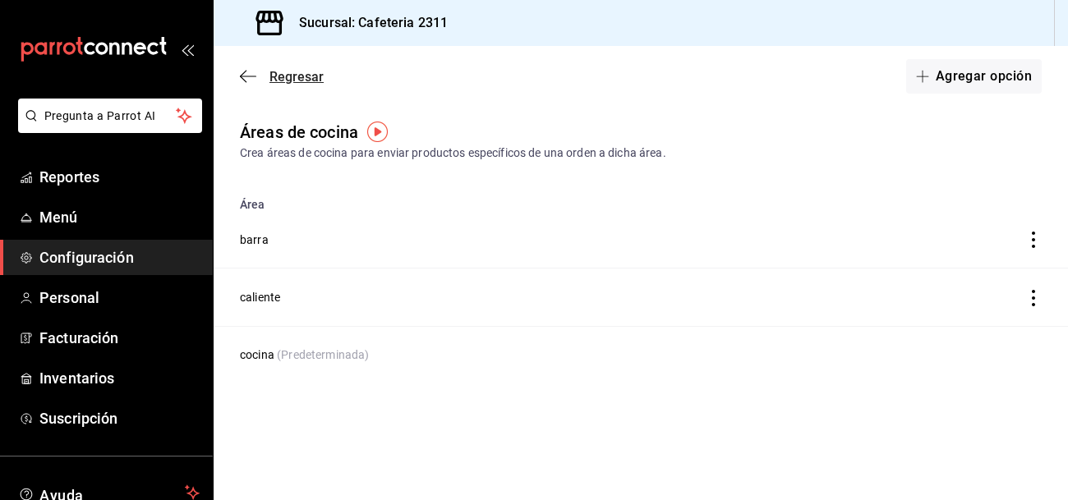
click at [253, 72] on icon "button" at bounding box center [248, 76] width 16 height 15
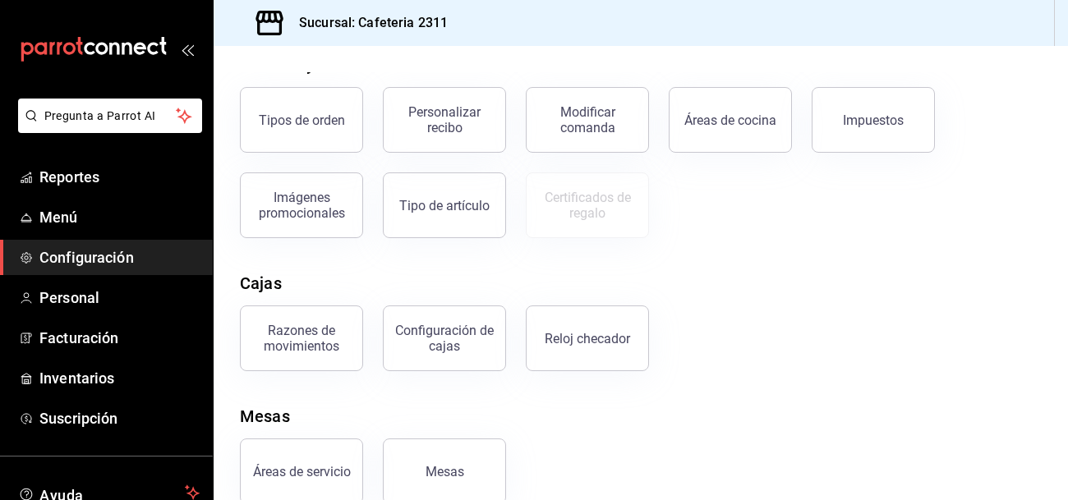
scroll to position [332, 0]
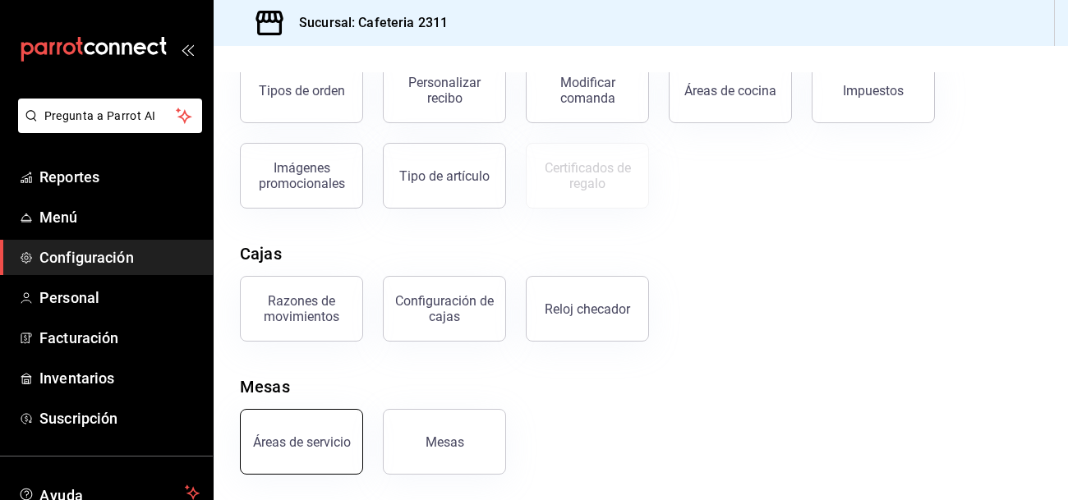
click at [324, 445] on div "Áreas de servicio" at bounding box center [302, 443] width 98 height 16
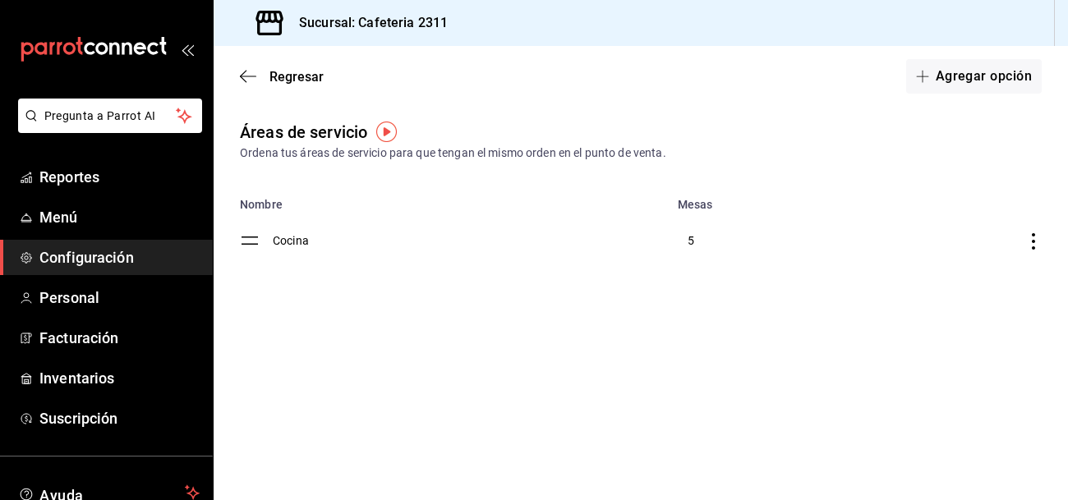
click at [1034, 237] on icon "discountsTable" at bounding box center [1033, 241] width 16 height 16
click at [274, 241] on div at bounding box center [534, 250] width 1068 height 500
click at [963, 74] on button "Agregar opción" at bounding box center [974, 76] width 136 height 35
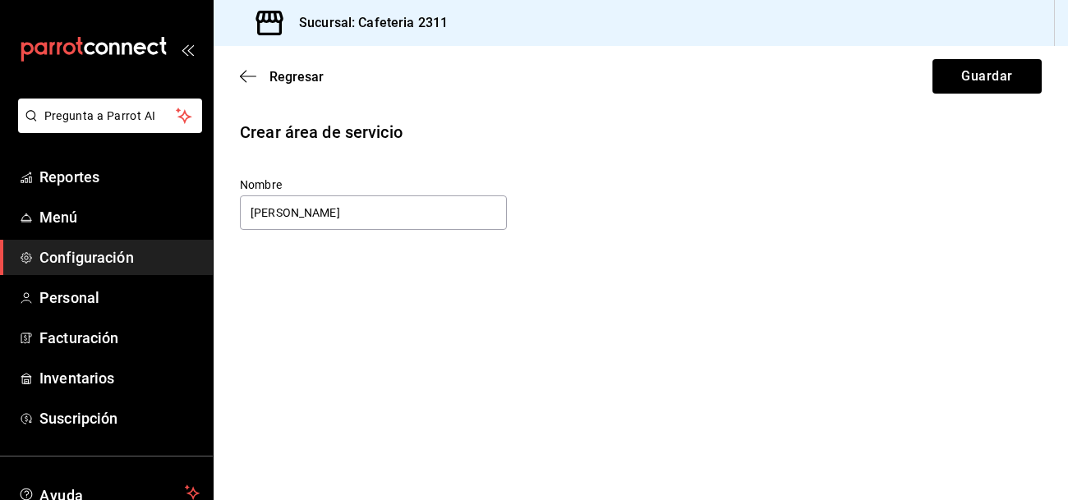
type input "barra"
click at [998, 76] on button "Guardar" at bounding box center [987, 76] width 109 height 35
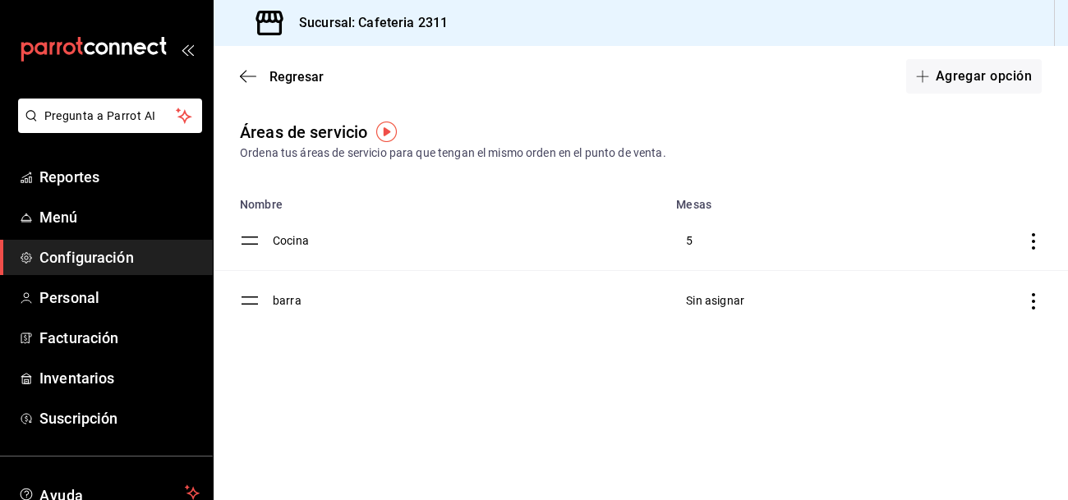
click at [280, 298] on td "barra" at bounding box center [470, 301] width 394 height 60
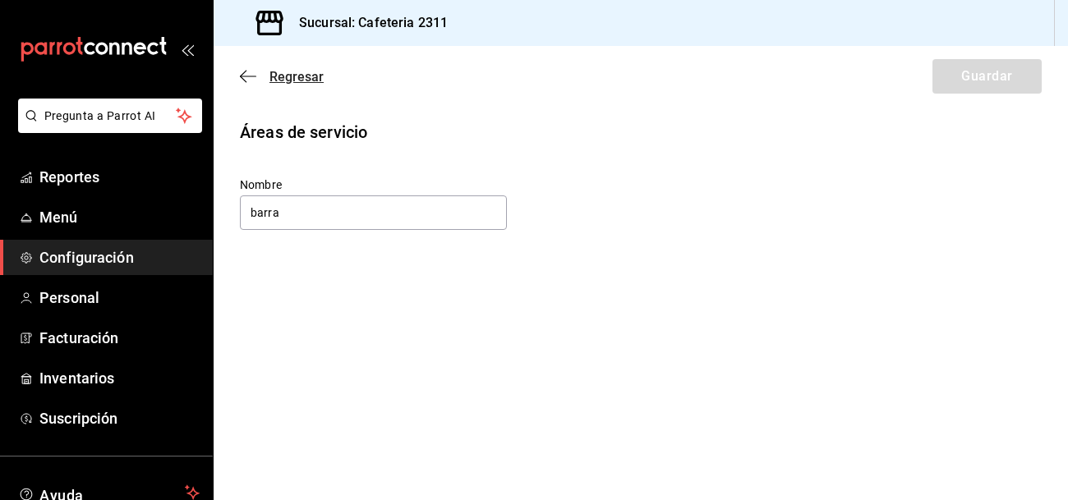
click at [244, 72] on icon "button" at bounding box center [243, 77] width 7 height 12
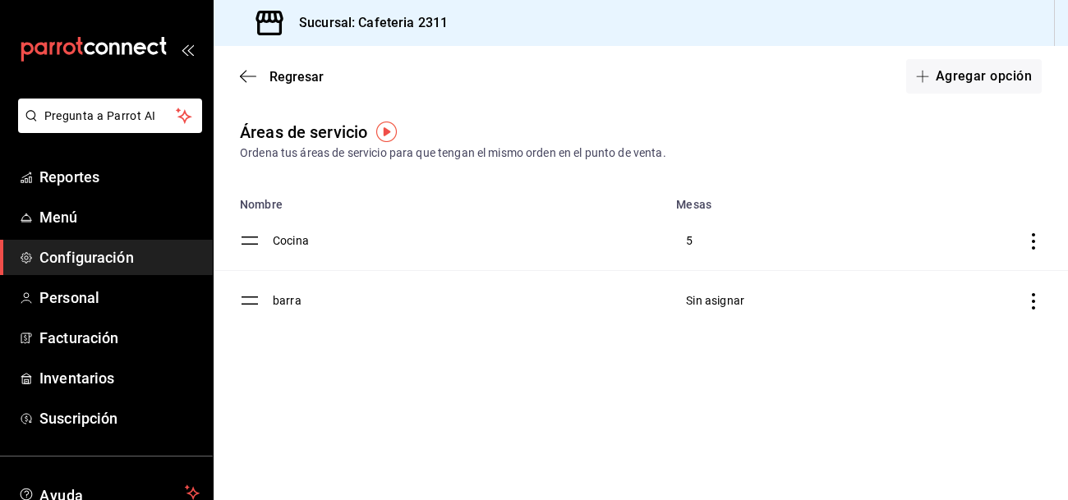
click at [274, 241] on td "Cocina" at bounding box center [470, 241] width 394 height 60
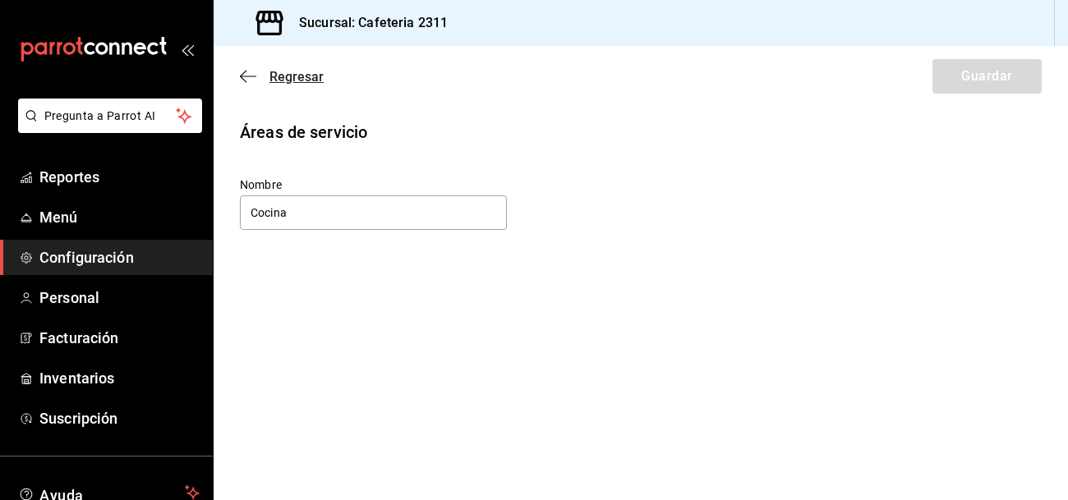
click at [279, 69] on span "Regresar" at bounding box center [297, 77] width 54 height 16
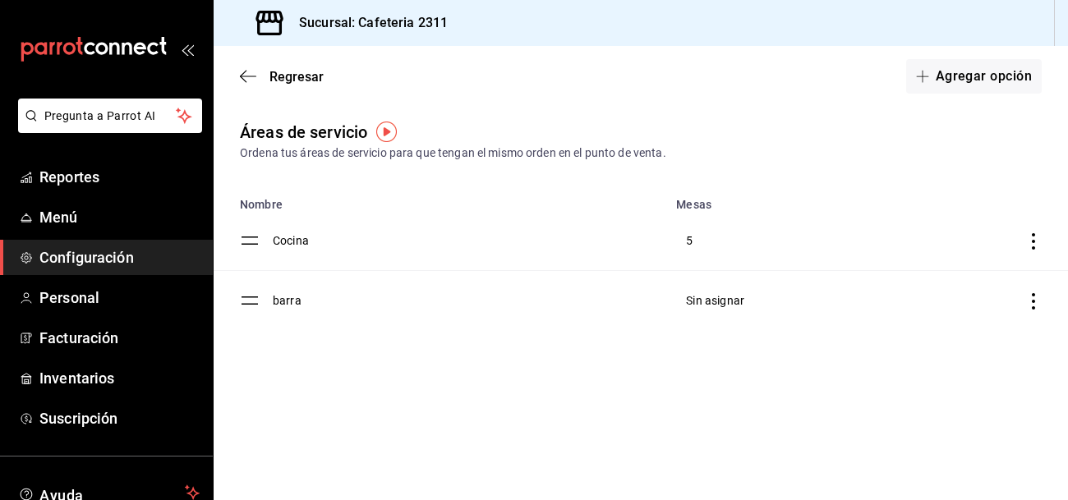
click at [1032, 242] on icon "discountsTable" at bounding box center [1033, 241] width 3 height 16
click at [887, 374] on div at bounding box center [534, 250] width 1068 height 500
click at [1032, 239] on icon "discountsTable" at bounding box center [1033, 241] width 16 height 16
click at [991, 234] on span "Marcar como predeterminada" at bounding box center [945, 238] width 154 height 17
click at [1033, 298] on icon "discountsTable" at bounding box center [1033, 301] width 16 height 16
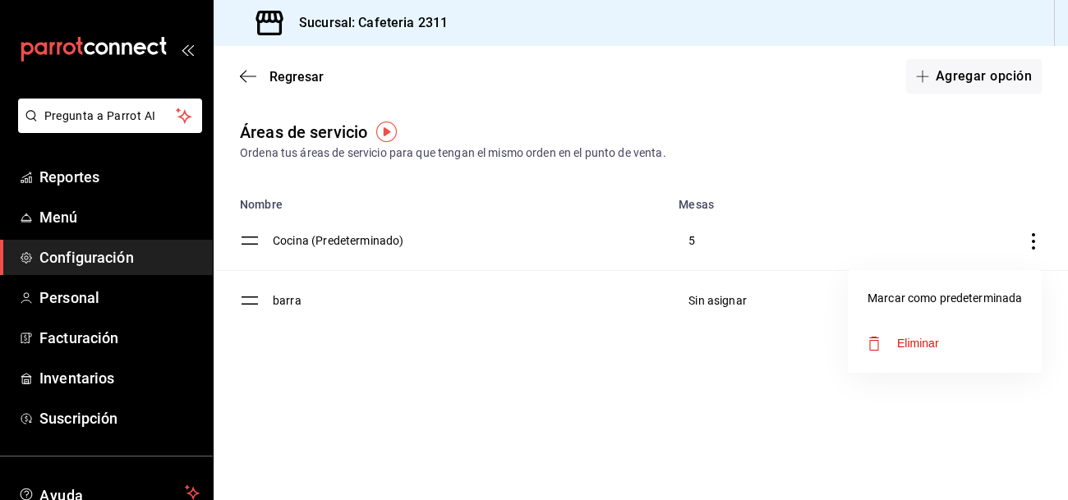
click at [248, 298] on div at bounding box center [534, 250] width 1068 height 500
click at [248, 298] on body "Pregunta a Parrot AI Reportes Menú Configuración Personal Facturación Inventari…" at bounding box center [534, 250] width 1068 height 500
click at [1030, 301] on icon "discountsTable" at bounding box center [1033, 301] width 16 height 16
click at [598, 421] on div at bounding box center [534, 250] width 1068 height 500
click at [267, 73] on span "Regresar" at bounding box center [282, 77] width 84 height 16
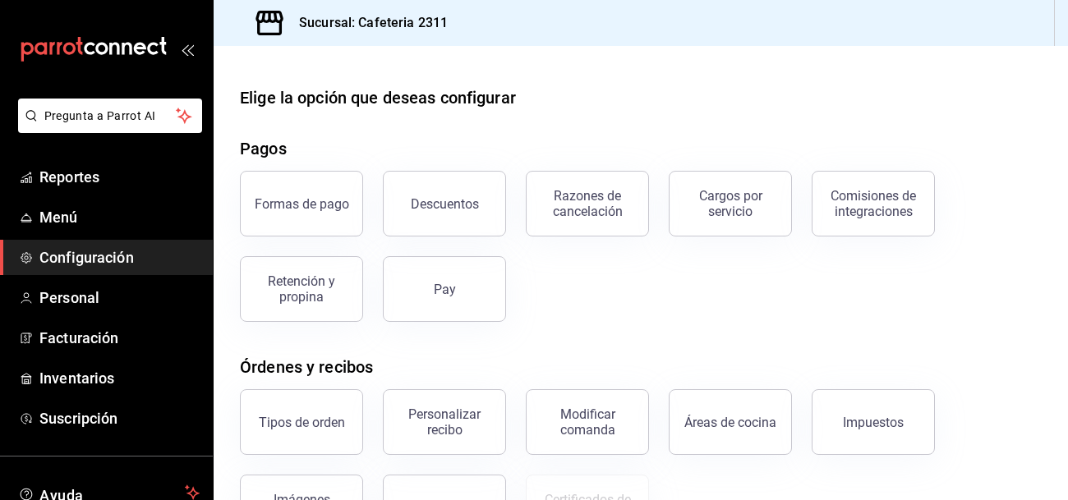
scroll to position [332, 0]
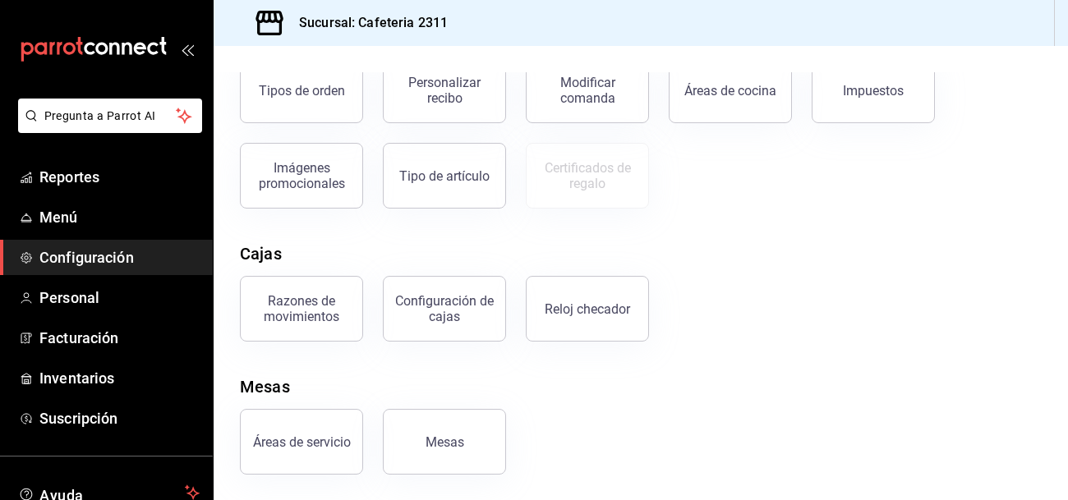
click at [135, 259] on span "Configuración" at bounding box center [119, 258] width 160 height 22
click at [435, 180] on div "Tipo de artículo" at bounding box center [444, 176] width 90 height 16
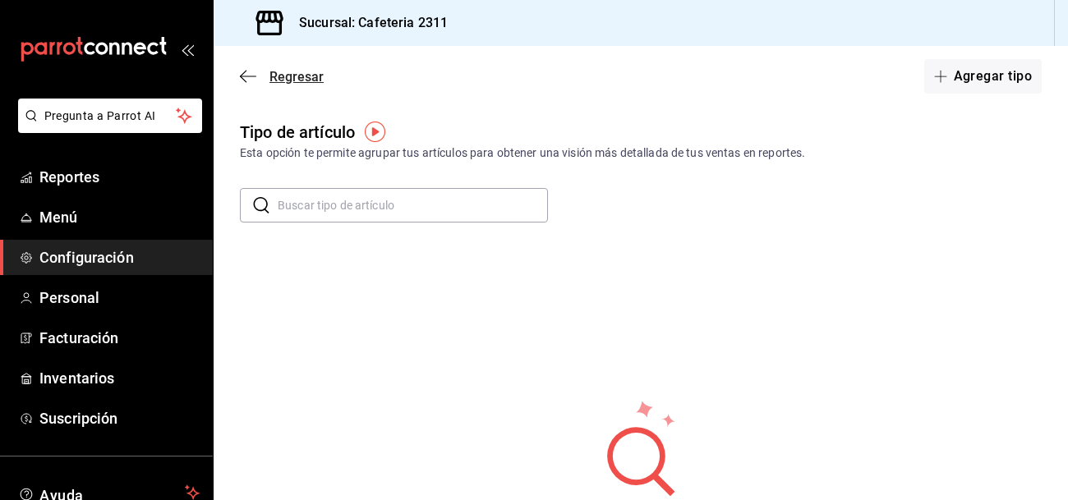
click at [283, 73] on span "Regresar" at bounding box center [297, 77] width 54 height 16
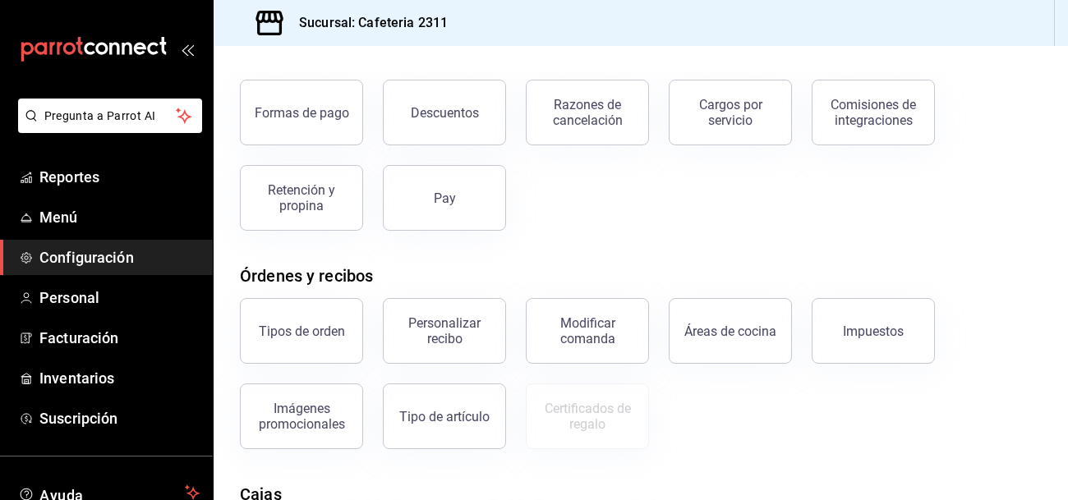
scroll to position [93, 0]
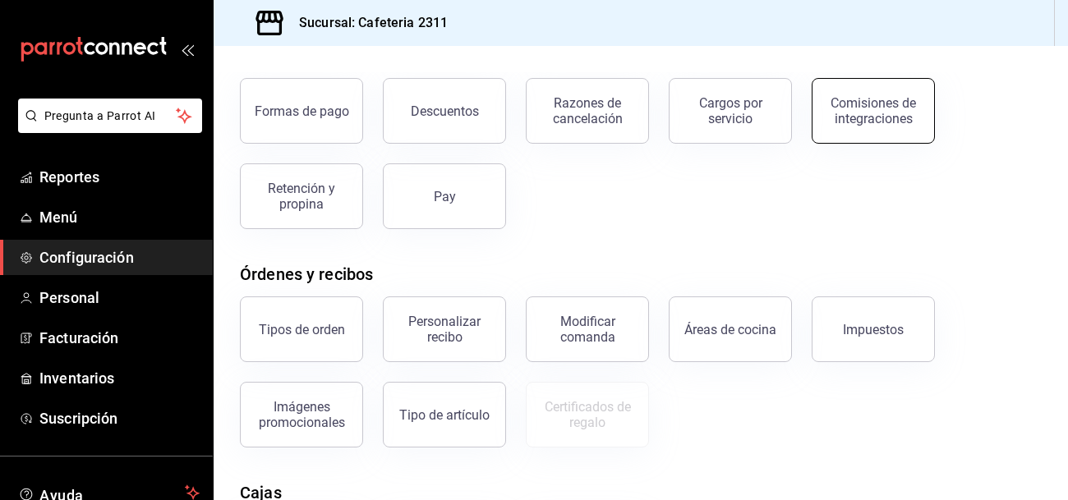
click at [845, 104] on div "Comisiones de integraciones" at bounding box center [873, 110] width 102 height 31
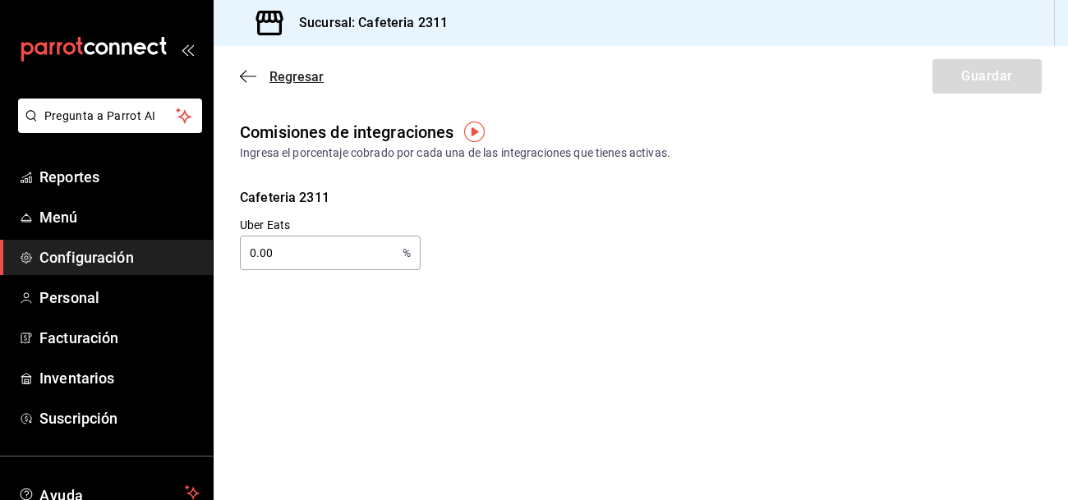
click at [268, 70] on span "Regresar" at bounding box center [282, 77] width 84 height 16
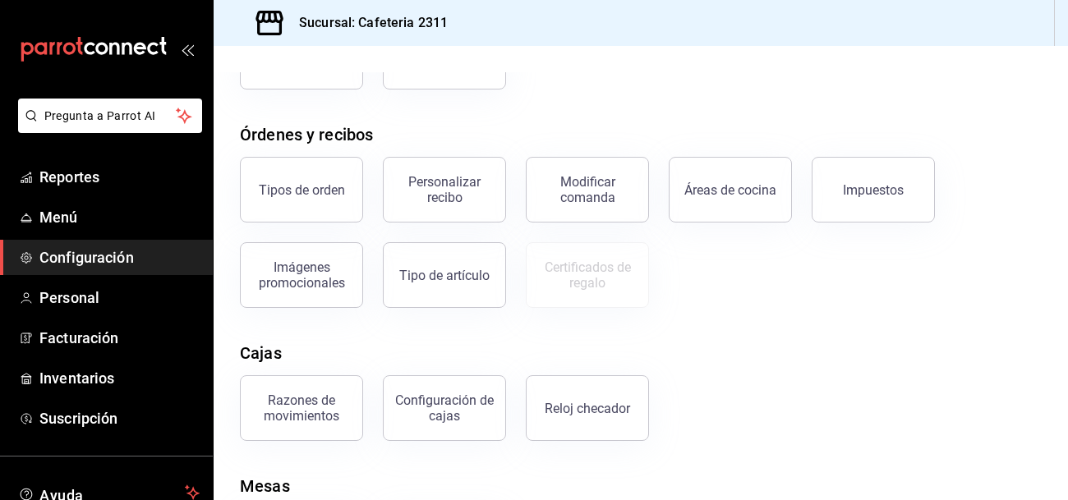
scroll to position [233, 0]
click at [736, 200] on button "Áreas de cocina" at bounding box center [730, 189] width 123 height 66
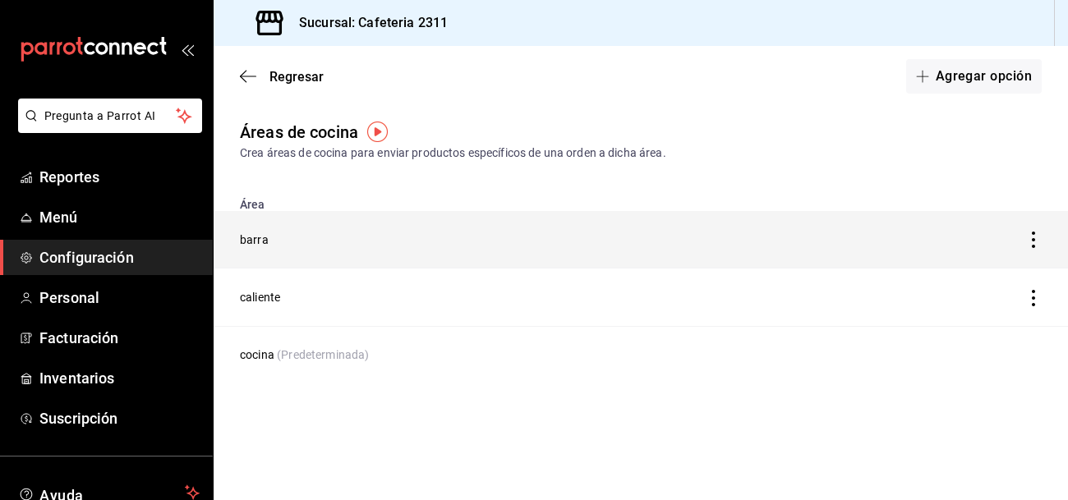
click at [1031, 236] on icon "discountsTable" at bounding box center [1033, 240] width 16 height 16
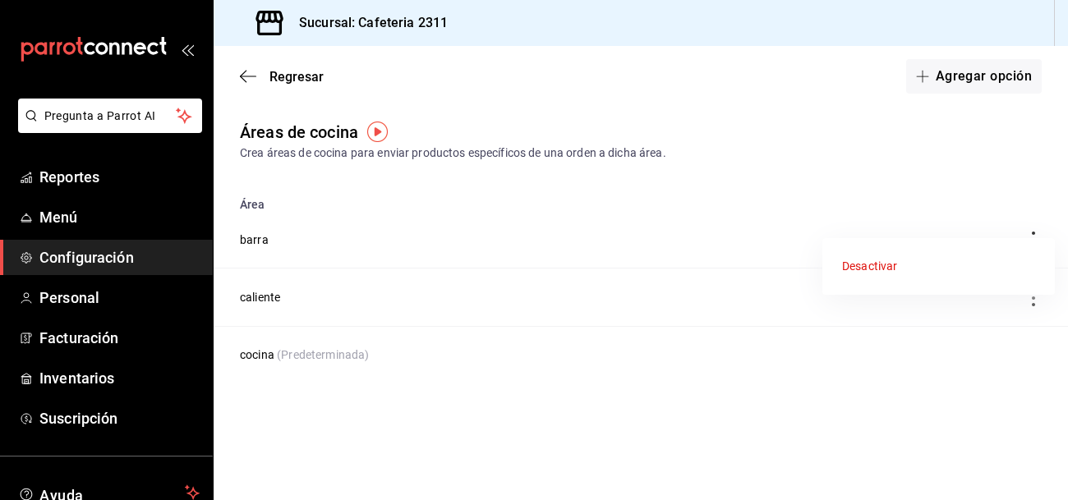
click at [1031, 300] on div at bounding box center [534, 250] width 1068 height 500
click at [1031, 300] on icon "discountsTable" at bounding box center [1033, 298] width 16 height 16
click at [786, 487] on div at bounding box center [534, 250] width 1068 height 500
click at [246, 76] on icon "button" at bounding box center [248, 76] width 16 height 15
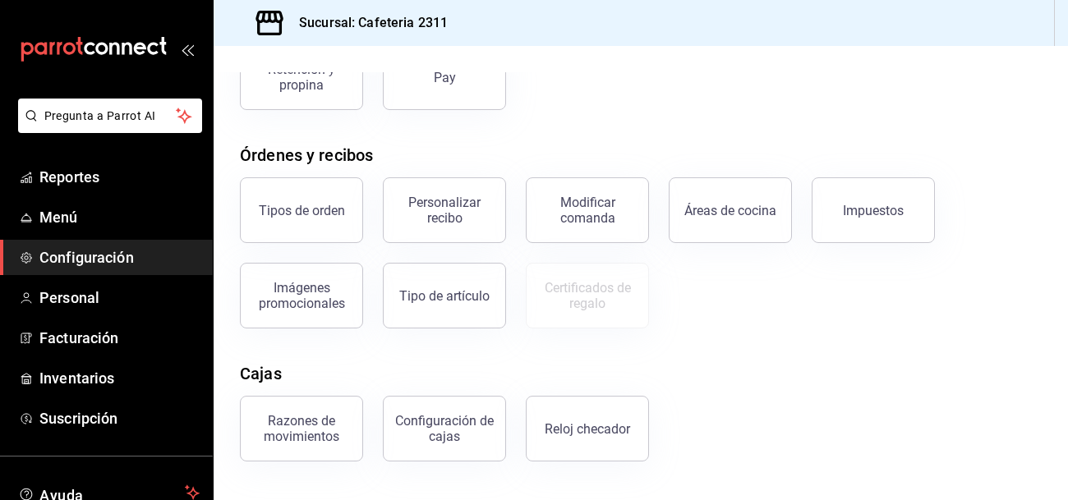
scroll to position [214, 0]
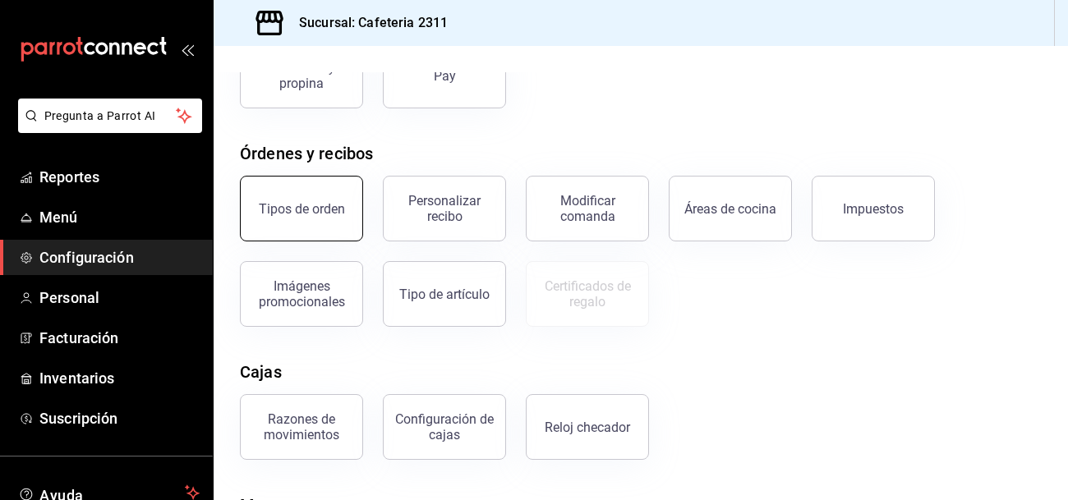
click at [302, 226] on button "Tipos de orden" at bounding box center [301, 209] width 123 height 66
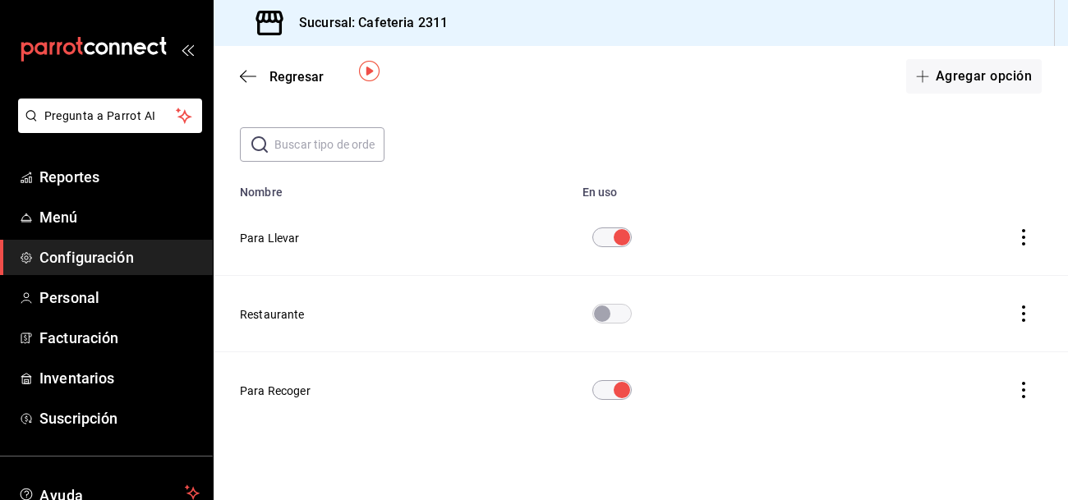
scroll to position [60, 0]
click at [1020, 239] on icon "actions" at bounding box center [1024, 238] width 16 height 16
click at [579, 472] on div at bounding box center [534, 250] width 1068 height 500
click at [305, 75] on span "Regresar" at bounding box center [297, 77] width 54 height 16
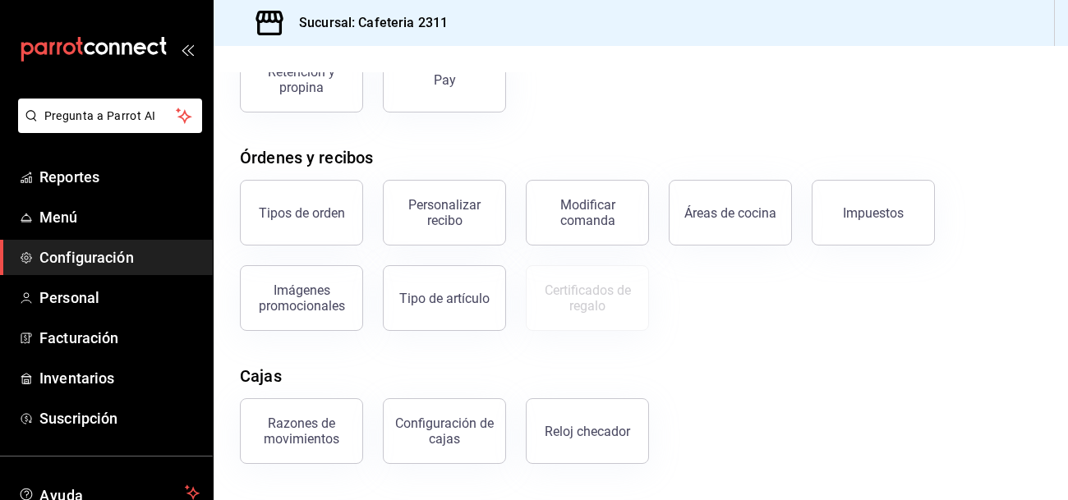
scroll to position [215, 0]
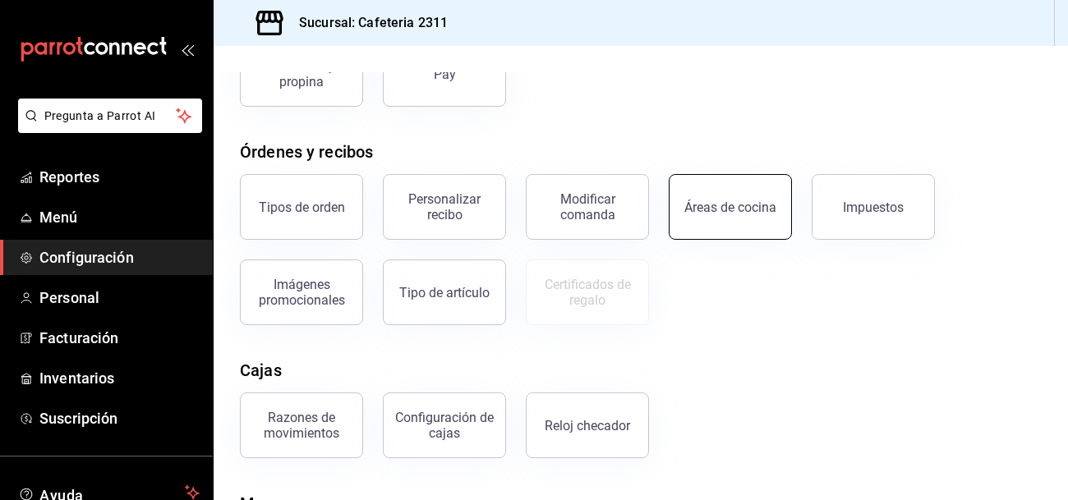
click at [699, 221] on button "Áreas de cocina" at bounding box center [730, 207] width 123 height 66
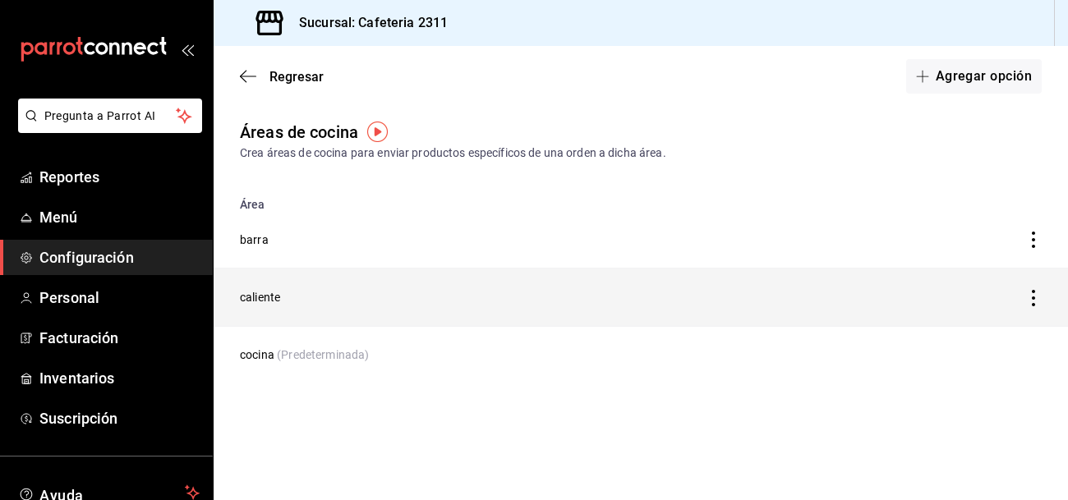
click at [275, 307] on td "caliente" at bounding box center [529, 298] width 630 height 58
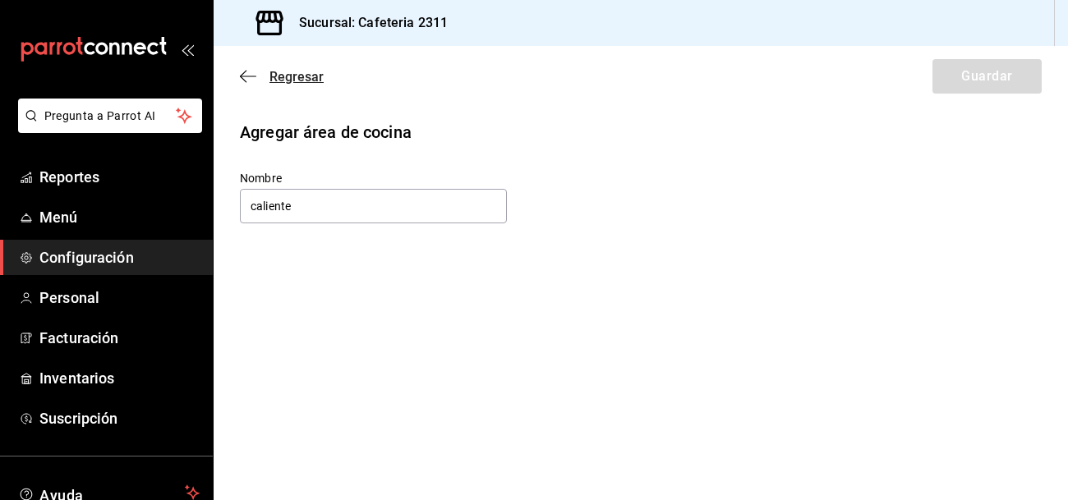
click at [279, 77] on span "Regresar" at bounding box center [297, 77] width 54 height 16
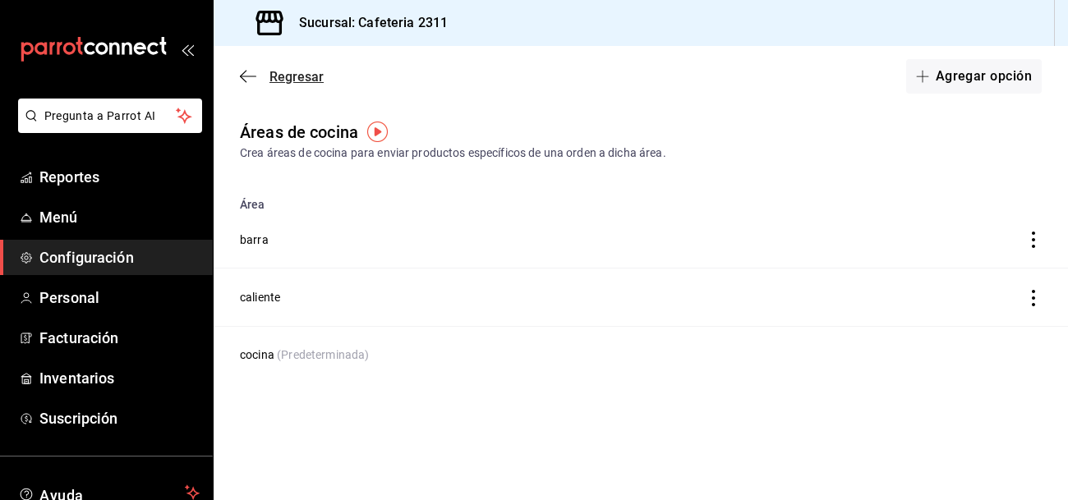
click at [287, 76] on span "Regresar" at bounding box center [297, 77] width 54 height 16
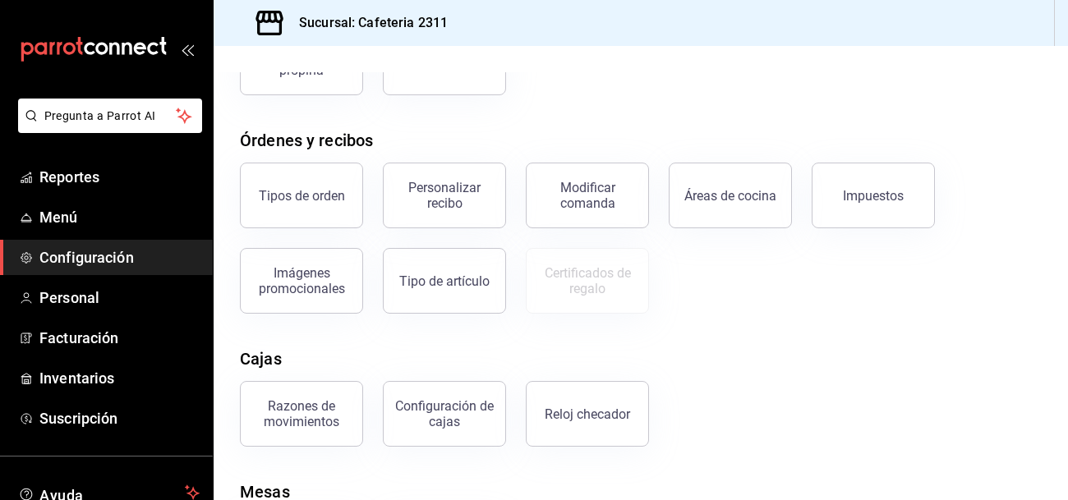
scroll to position [332, 0]
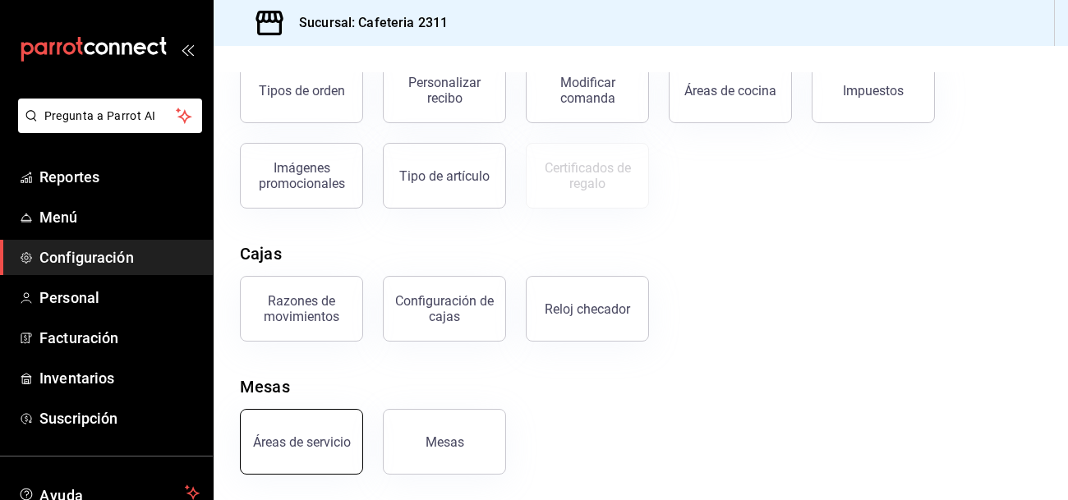
click at [269, 417] on button "Áreas de servicio" at bounding box center [301, 442] width 123 height 66
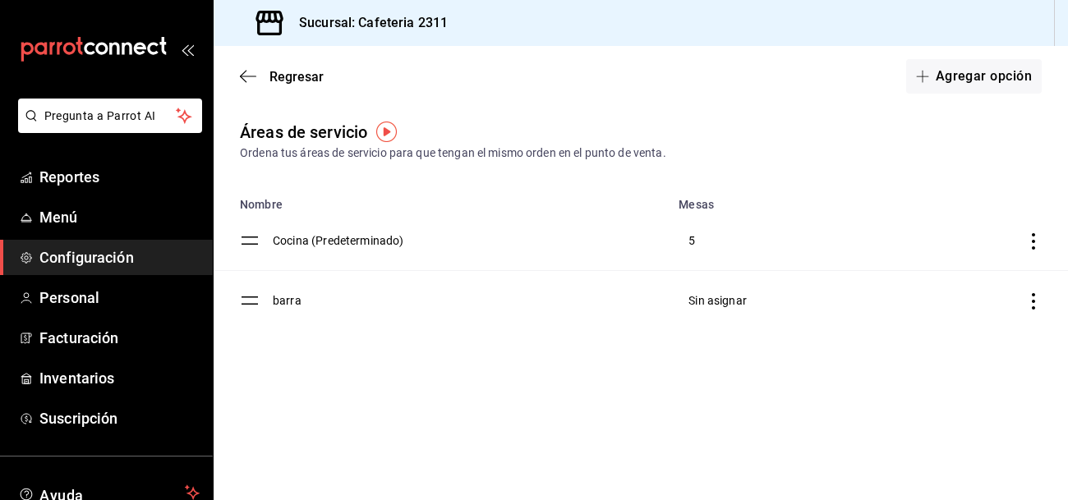
click at [1034, 302] on icon "discountsTable" at bounding box center [1033, 301] width 3 height 16
click at [247, 242] on div at bounding box center [534, 250] width 1068 height 500
click at [1030, 299] on icon "discountsTable" at bounding box center [1033, 301] width 16 height 16
click at [240, 83] on div at bounding box center [534, 250] width 1068 height 500
click at [305, 74] on span "Regresar" at bounding box center [297, 77] width 54 height 16
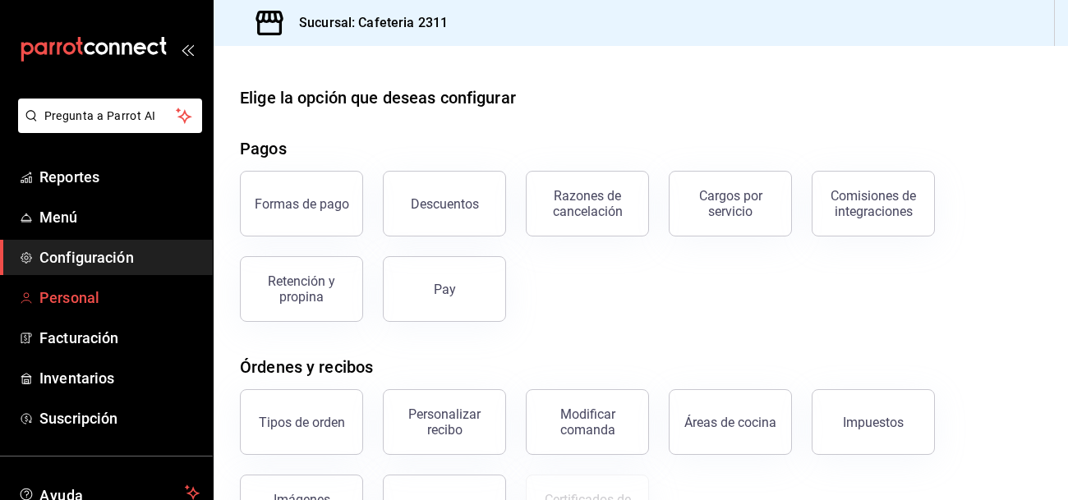
click at [91, 302] on span "Personal" at bounding box center [119, 298] width 160 height 22
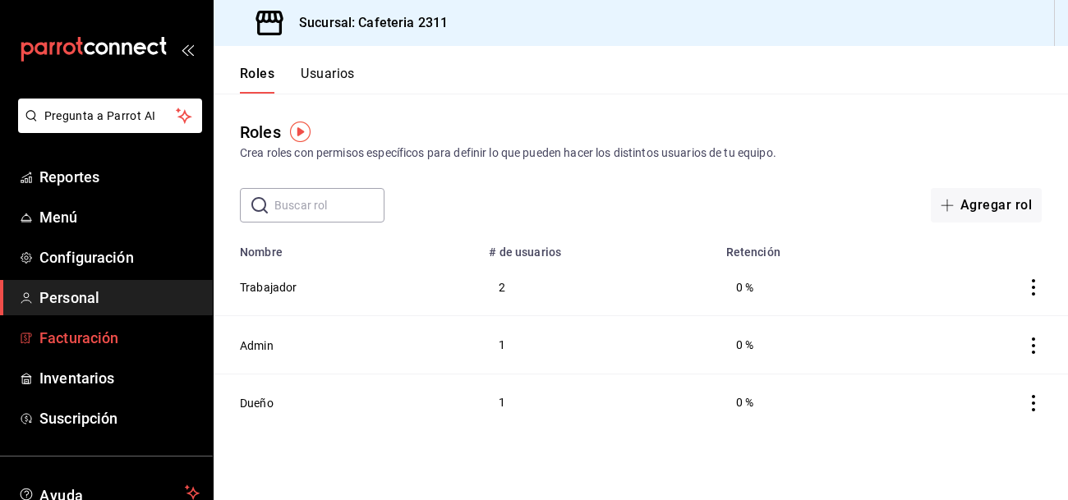
click at [83, 339] on span "Facturación" at bounding box center [119, 338] width 160 height 22
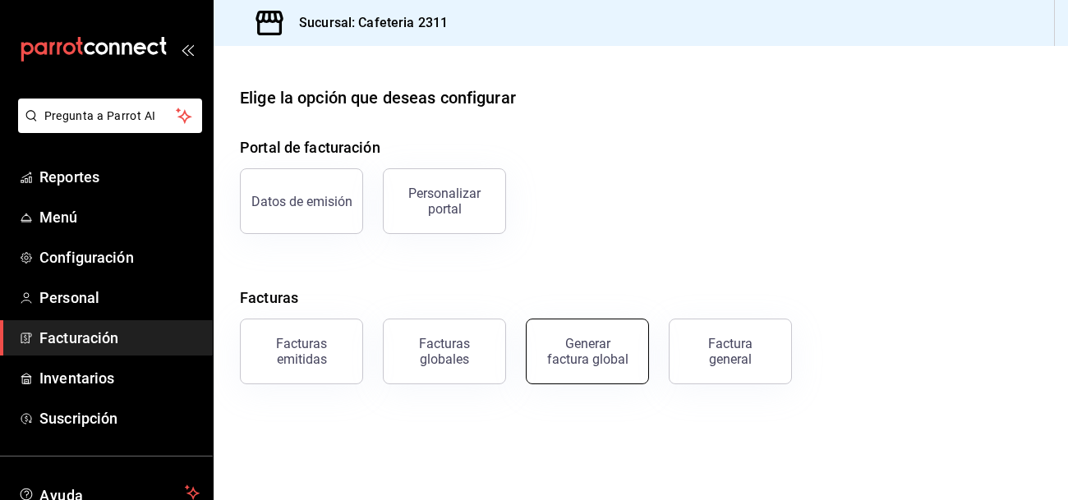
click at [631, 342] on button "Generar factura global" at bounding box center [587, 352] width 123 height 66
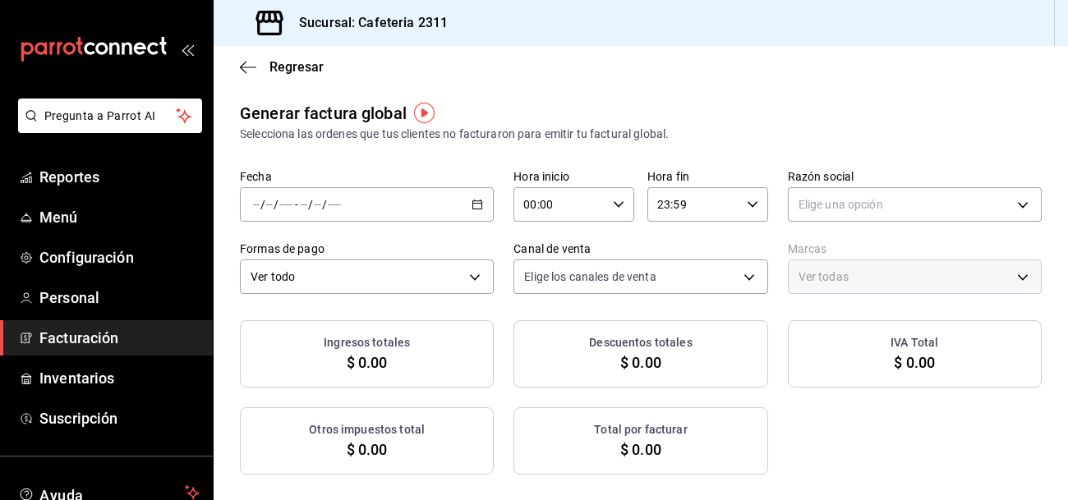
type input "PARROT,UBER_EATS,RAPPI,DIDI_FOOD,ONLINE"
click at [283, 67] on span "Regresar" at bounding box center [297, 67] width 54 height 16
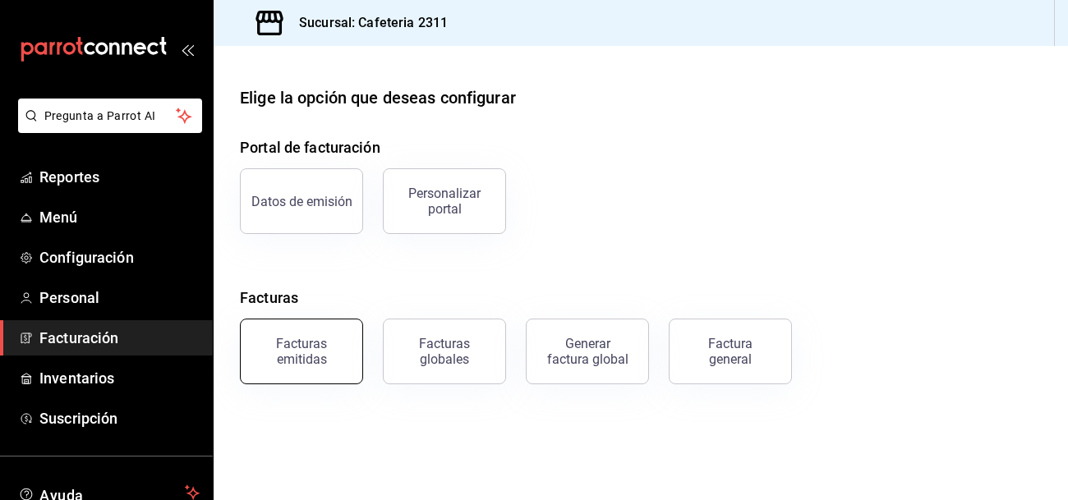
click at [318, 362] on div "Facturas emitidas" at bounding box center [302, 351] width 102 height 31
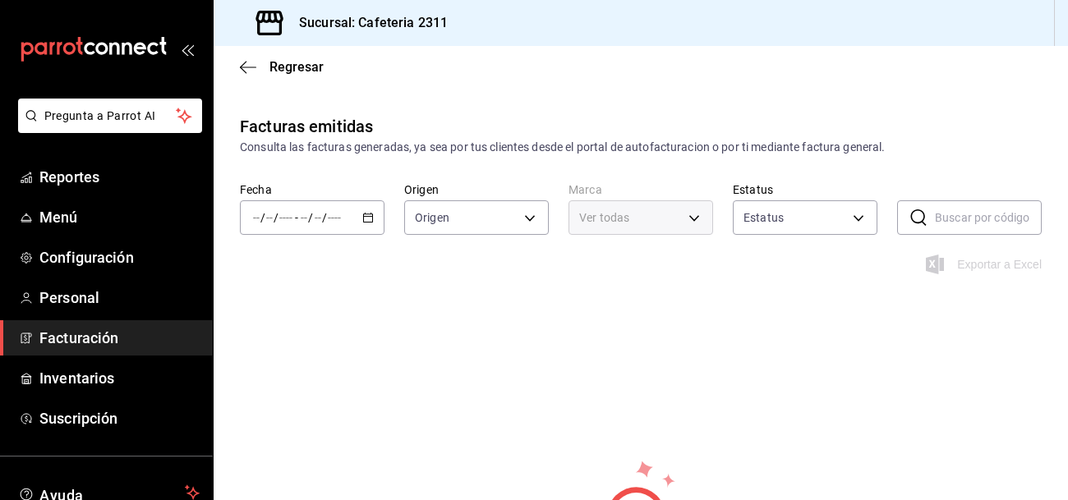
type input "ORDER_INVOICE,GENERAL_INVOICE"
type input "ACTIVE,PENDING_CANCELLATION,CANCELLED,PRE_CANCELLED"
type input "85018aa7-d10e-4b77-9d87-cba6278a116b"
click at [293, 71] on span "Regresar" at bounding box center [297, 67] width 54 height 16
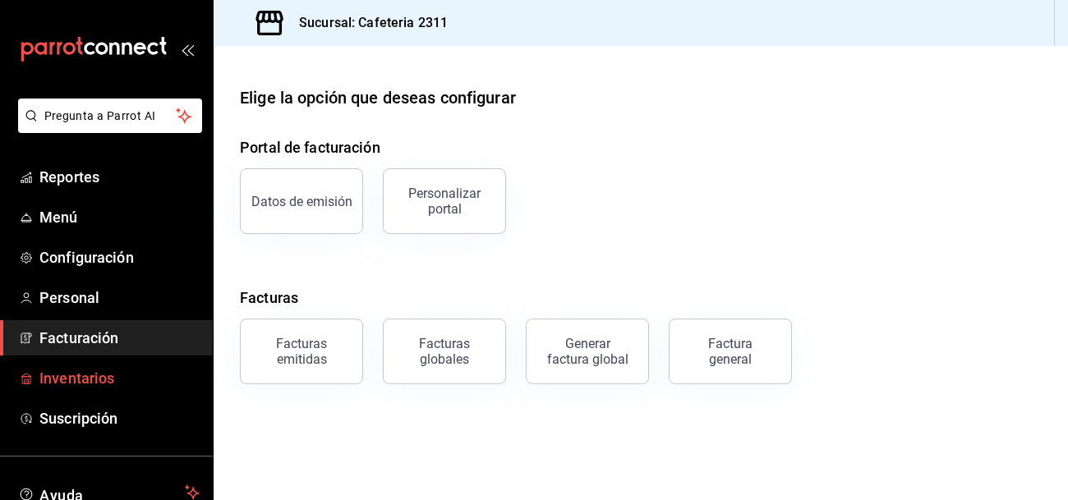
click at [108, 376] on span "Inventarios" at bounding box center [119, 378] width 160 height 22
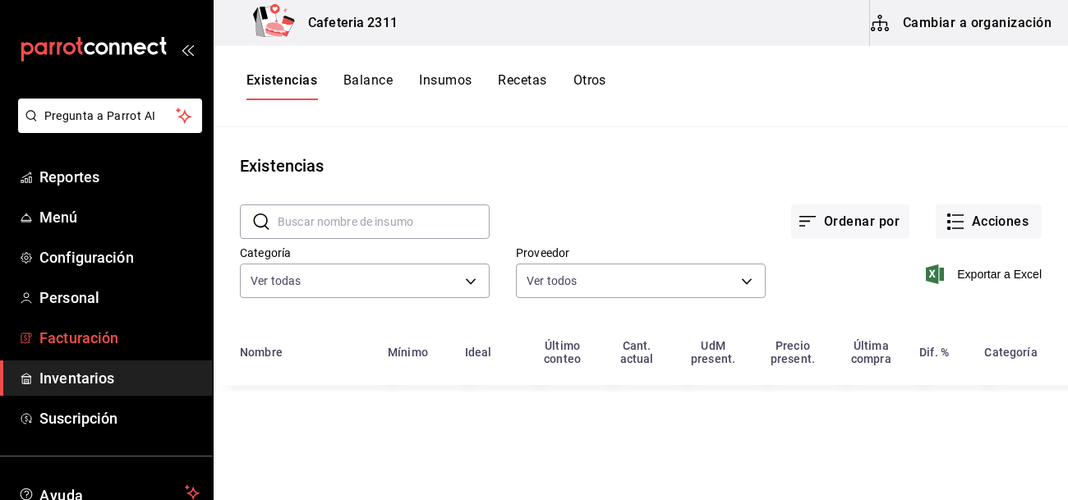
click at [110, 329] on span "Facturación" at bounding box center [119, 338] width 160 height 22
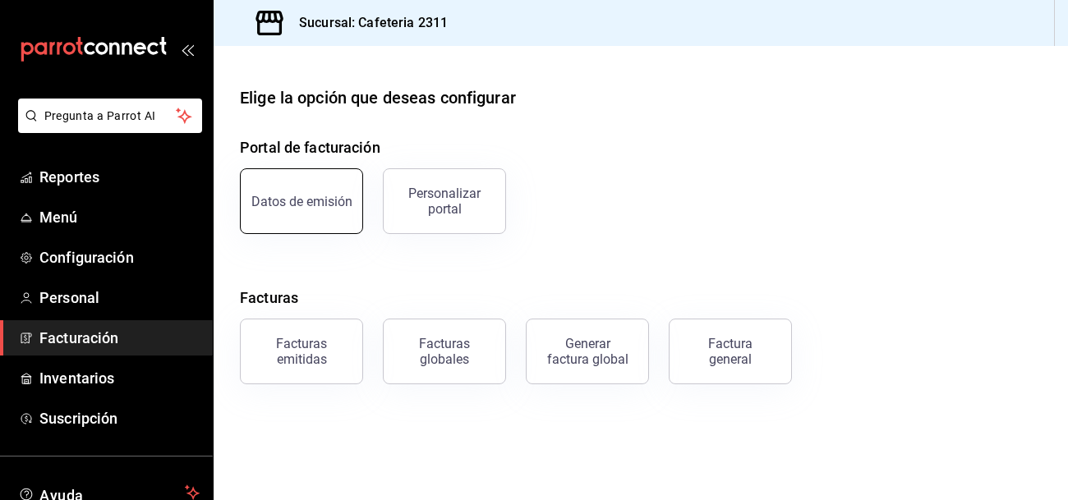
click at [324, 203] on div "Datos de emisión" at bounding box center [301, 202] width 101 height 16
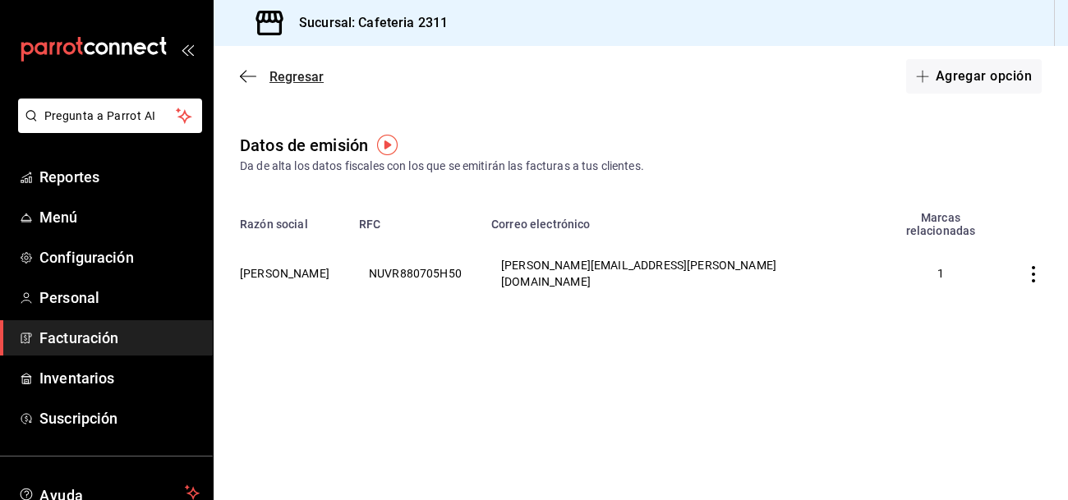
click at [294, 79] on span "Regresar" at bounding box center [297, 77] width 54 height 16
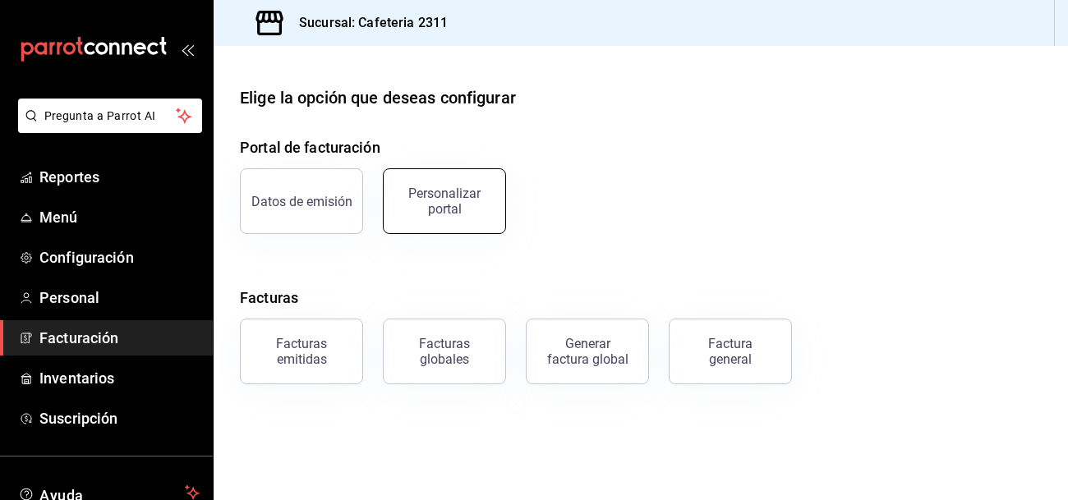
click at [430, 219] on button "Personalizar portal" at bounding box center [444, 201] width 123 height 66
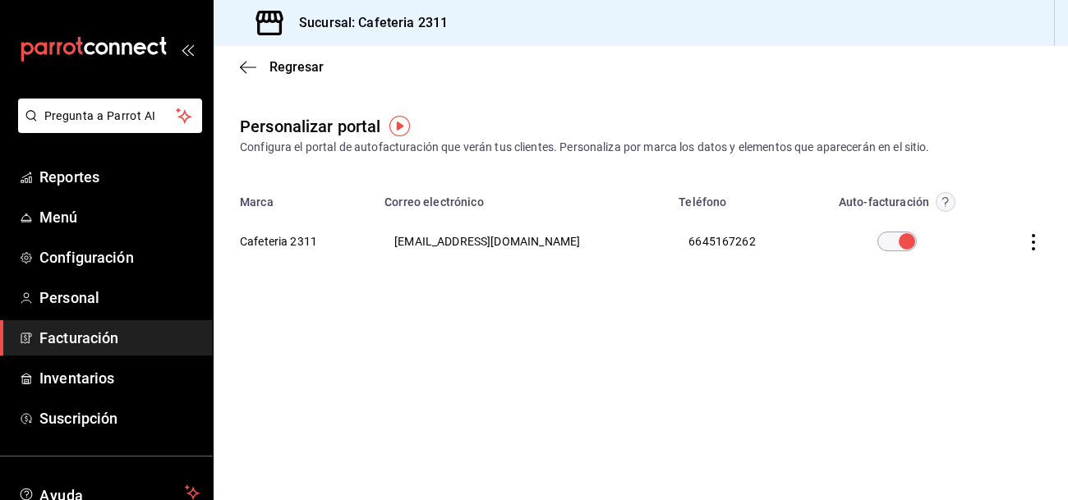
click at [1030, 242] on icon "button" at bounding box center [1033, 242] width 16 height 16
click at [811, 86] on div at bounding box center [534, 250] width 1068 height 500
click at [283, 67] on span "Regresar" at bounding box center [297, 67] width 54 height 16
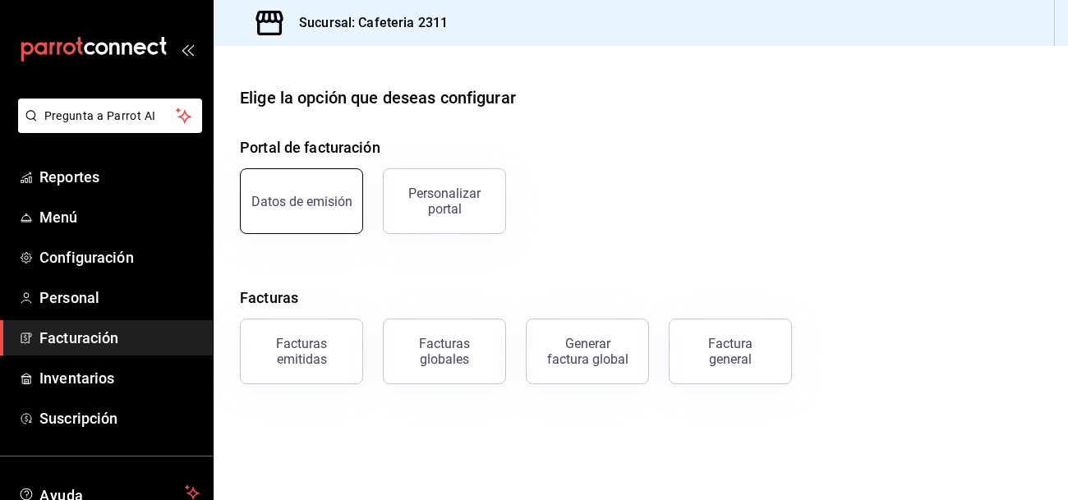
click at [321, 219] on button "Datos de emisión" at bounding box center [301, 201] width 123 height 66
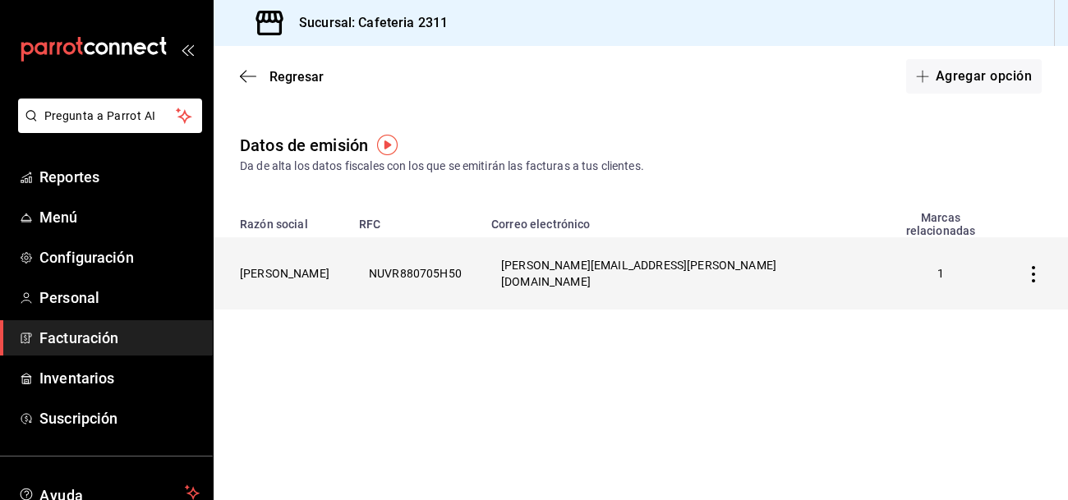
click at [1034, 266] on icon "button" at bounding box center [1033, 274] width 3 height 16
click at [1034, 253] on li "Eliminar" at bounding box center [960, 254] width 164 height 46
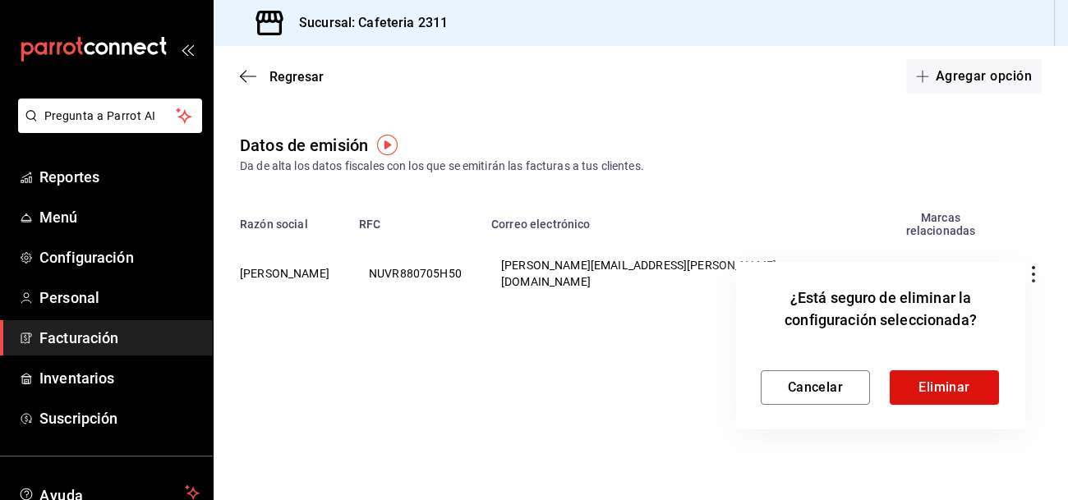
click at [801, 103] on div at bounding box center [534, 250] width 1068 height 500
click at [797, 391] on button "Cancelar" at bounding box center [815, 388] width 109 height 35
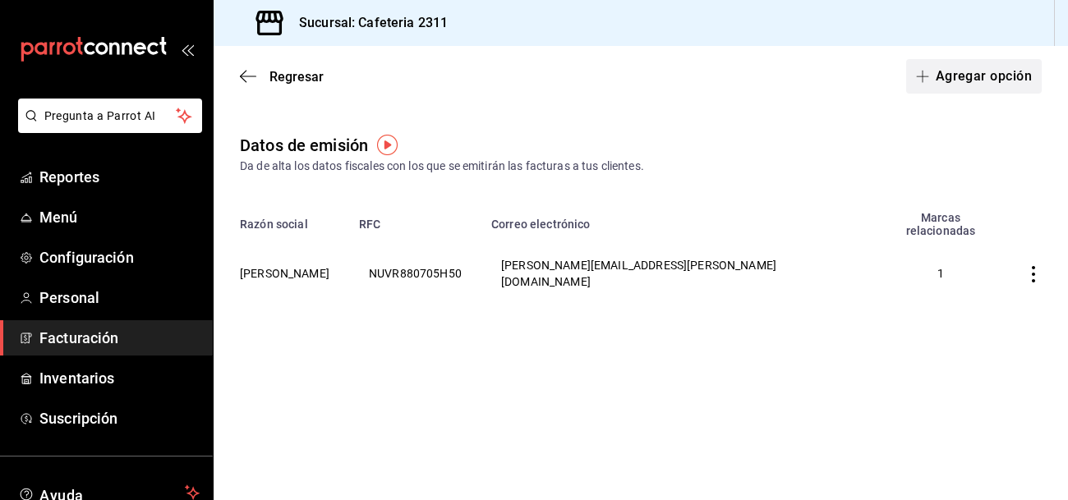
click at [999, 76] on button "Agregar opción" at bounding box center [974, 76] width 136 height 35
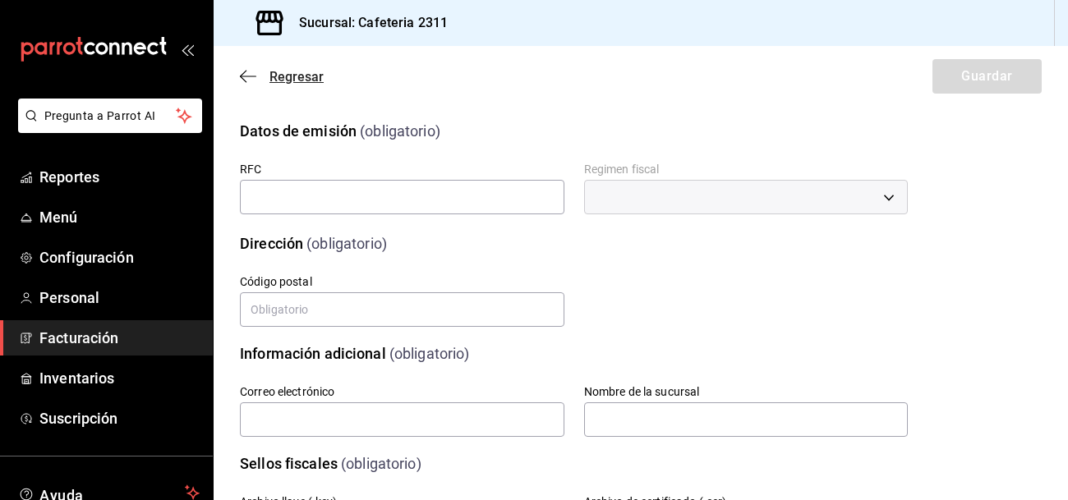
click at [293, 76] on span "Regresar" at bounding box center [297, 77] width 54 height 16
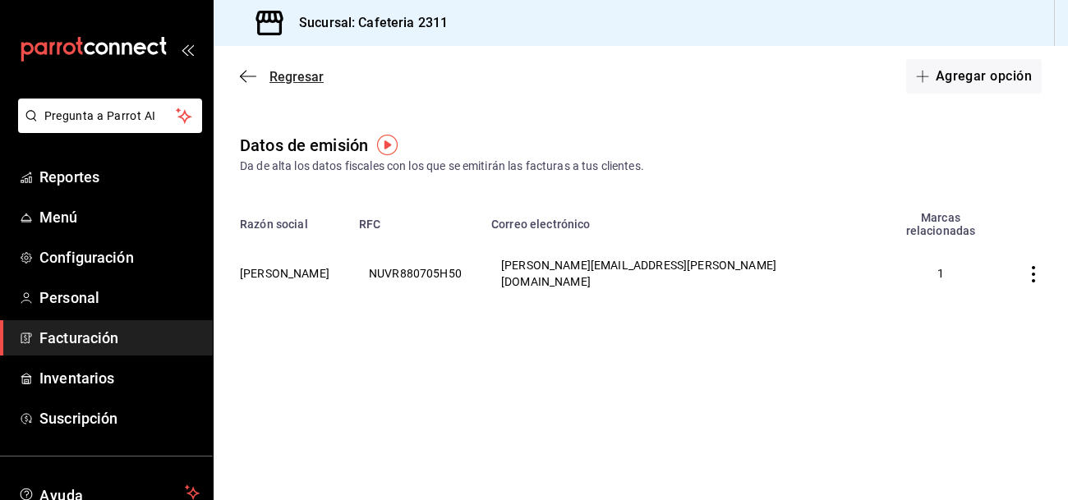
click at [268, 76] on span "Regresar" at bounding box center [282, 77] width 84 height 16
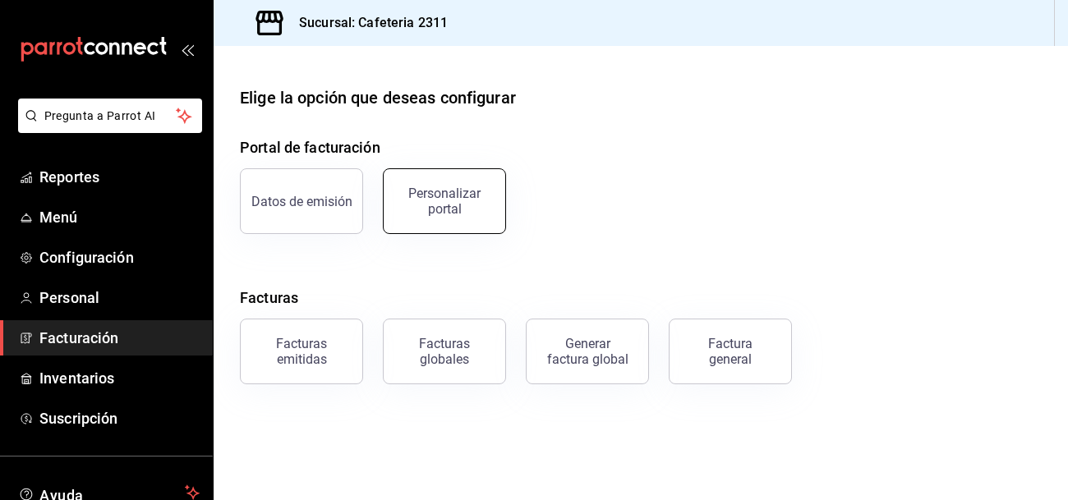
click at [432, 221] on button "Personalizar portal" at bounding box center [444, 201] width 123 height 66
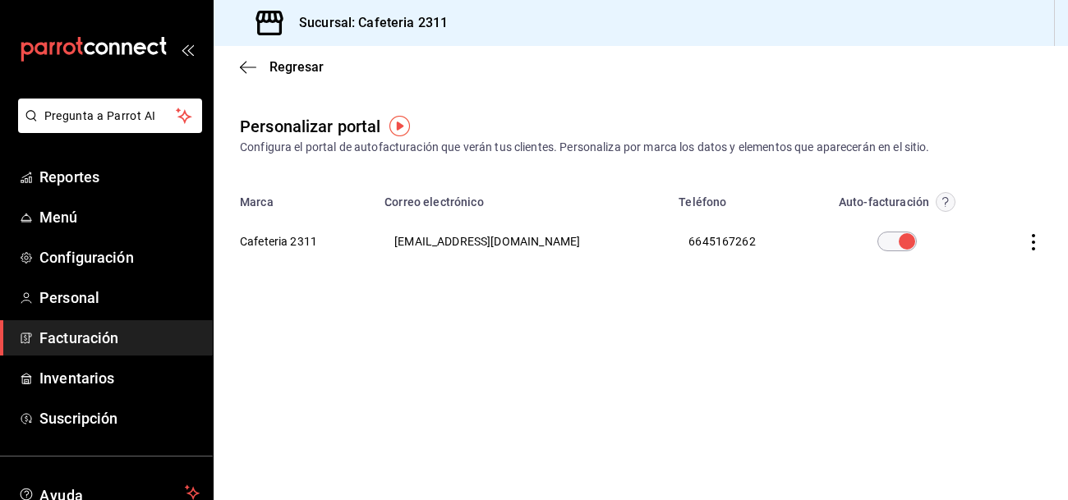
click at [1031, 245] on icon "button" at bounding box center [1033, 242] width 16 height 16
